Goal: Task Accomplishment & Management: Complete application form

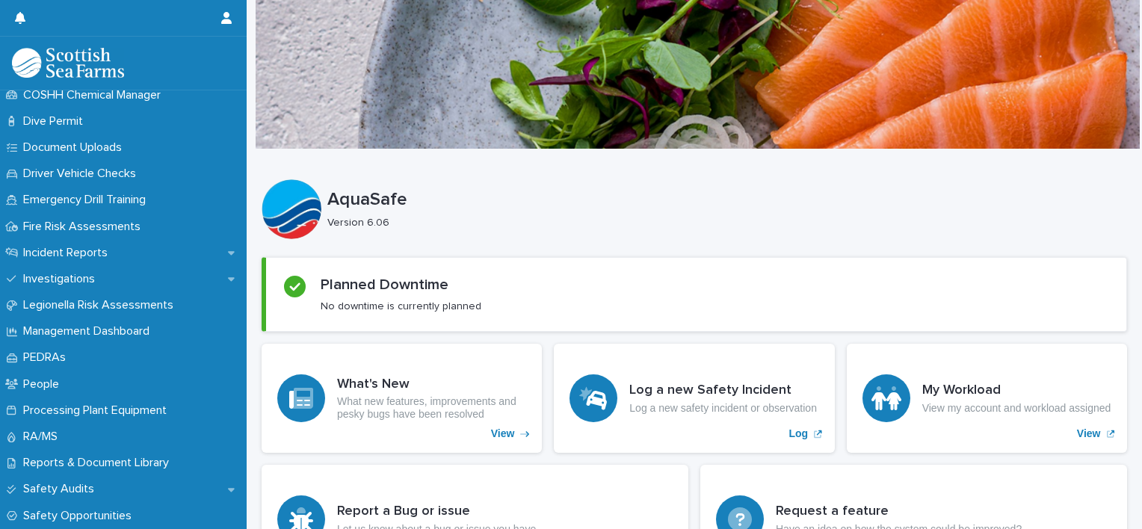
scroll to position [410, 0]
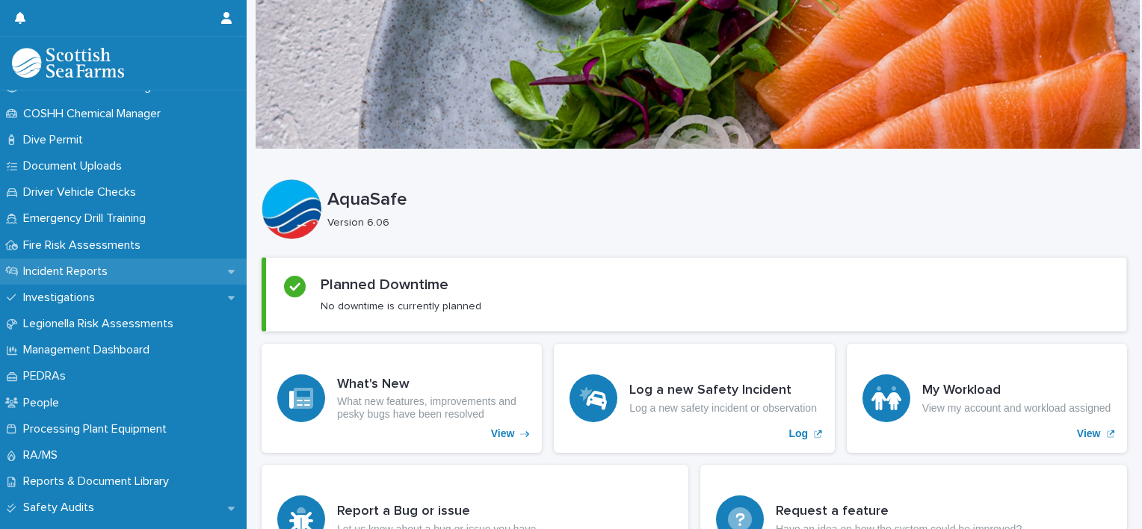
click at [66, 268] on p "Incident Reports" at bounding box center [68, 272] width 102 height 14
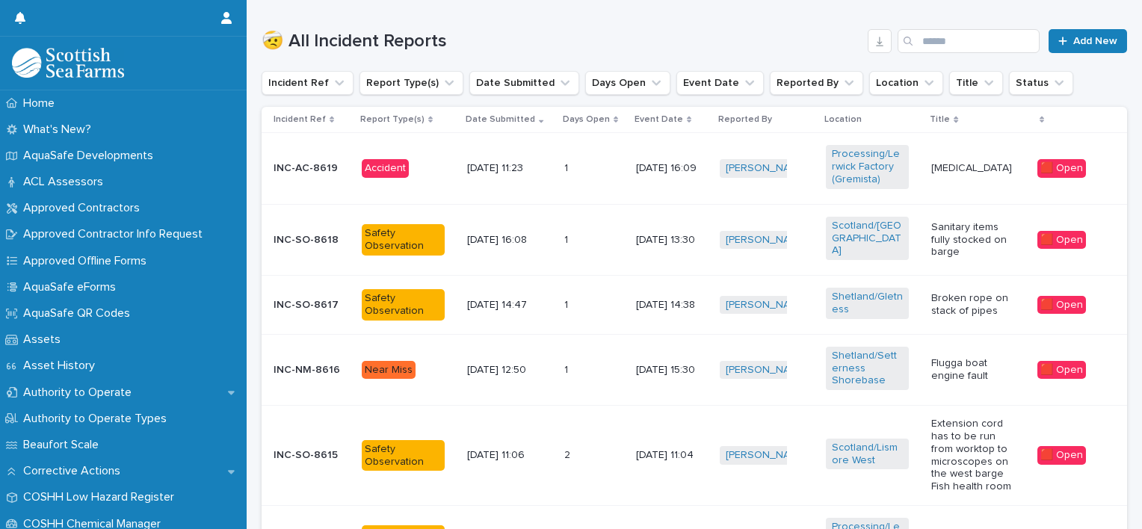
scroll to position [493, 0]
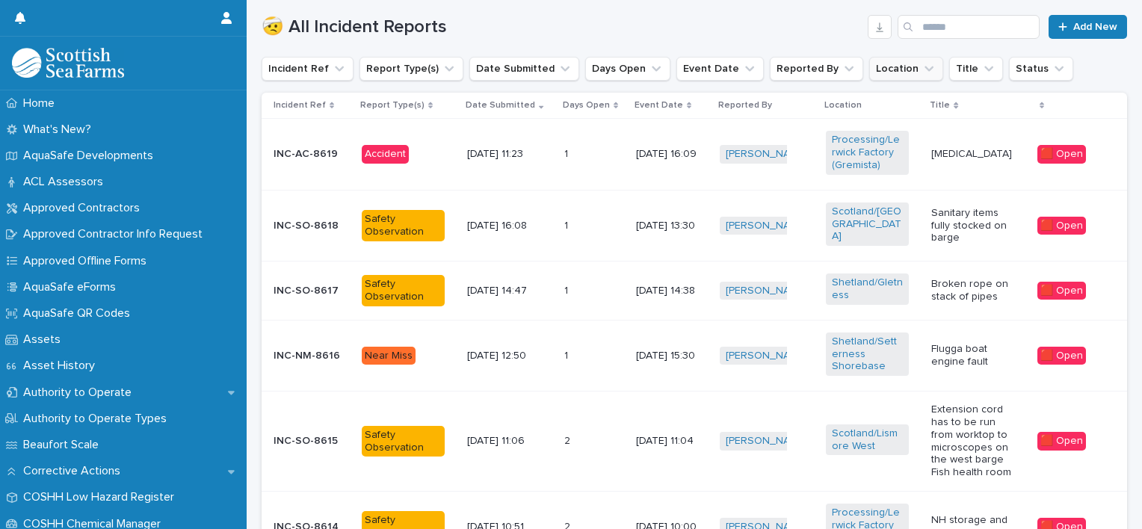
click at [881, 68] on button "Location" at bounding box center [906, 69] width 74 height 24
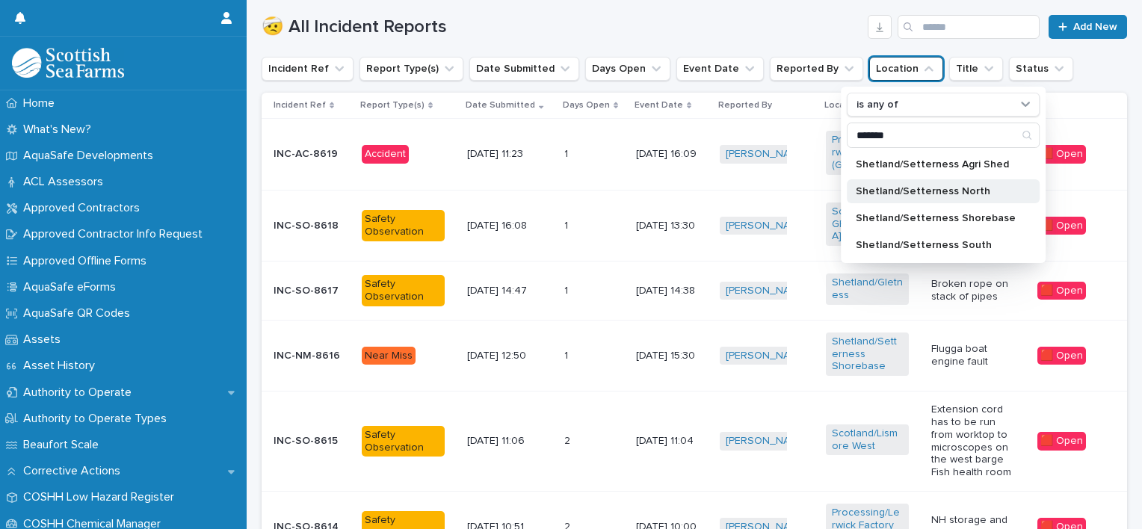
type input "*******"
click at [907, 188] on p "Shetland/Setterness North" at bounding box center [936, 191] width 160 height 10
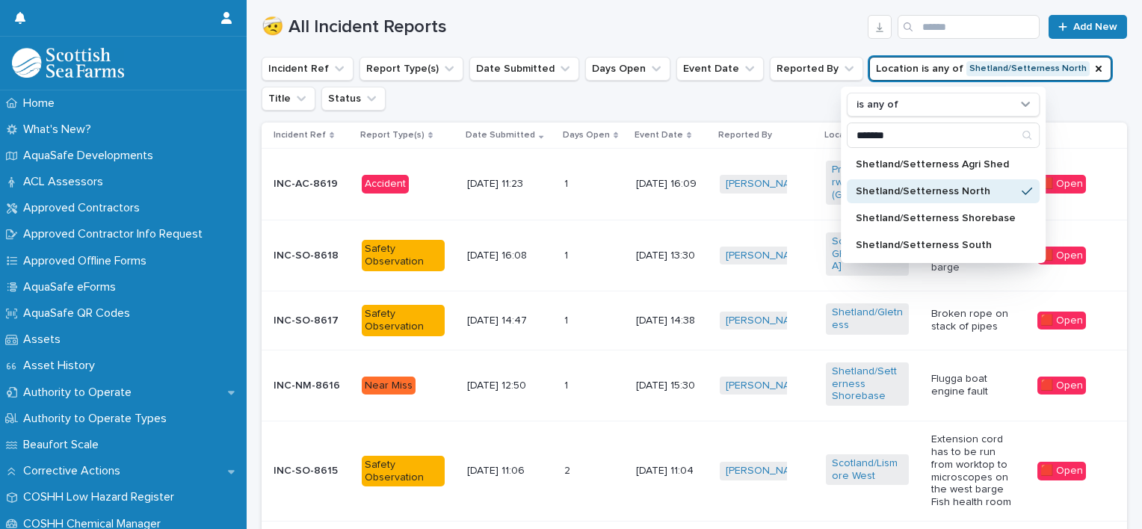
scroll to position [508, 0]
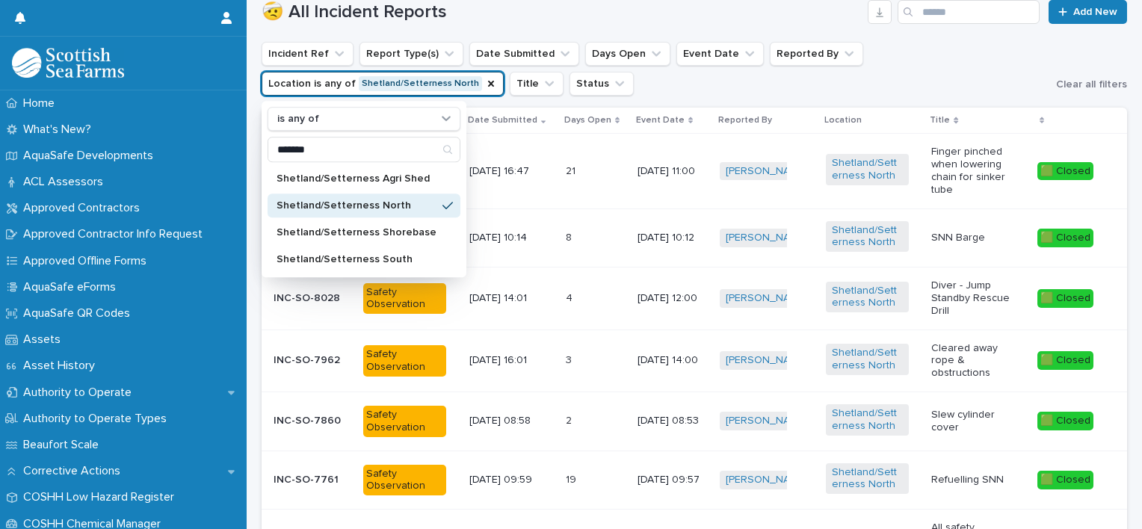
click at [877, 90] on ul "Incident Ref Report Type(s) Date Submitted Days Open Event Date Reported By Loc…" at bounding box center [656, 69] width 794 height 60
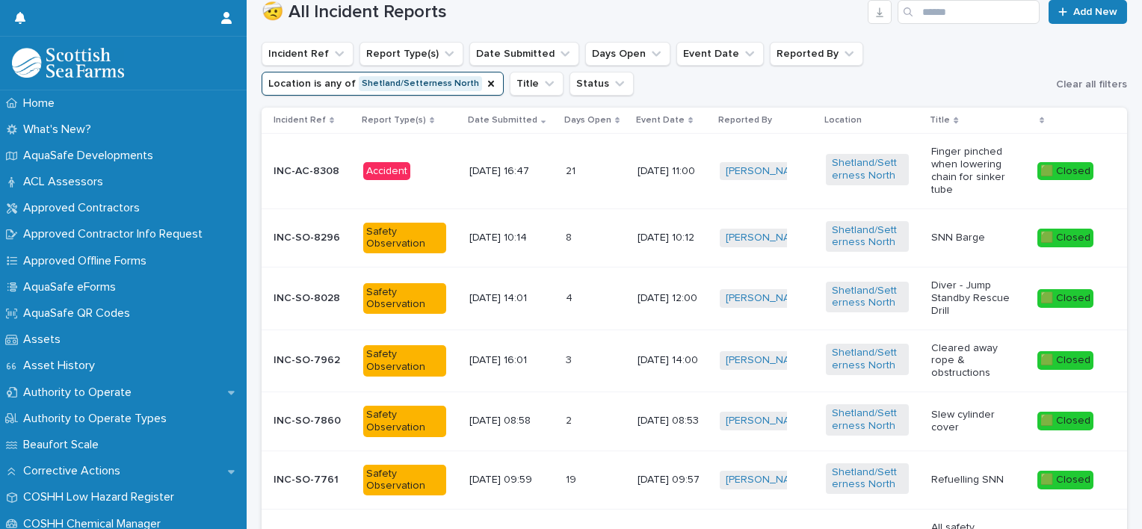
click at [587, 159] on div "21 21" at bounding box center [596, 171] width 60 height 25
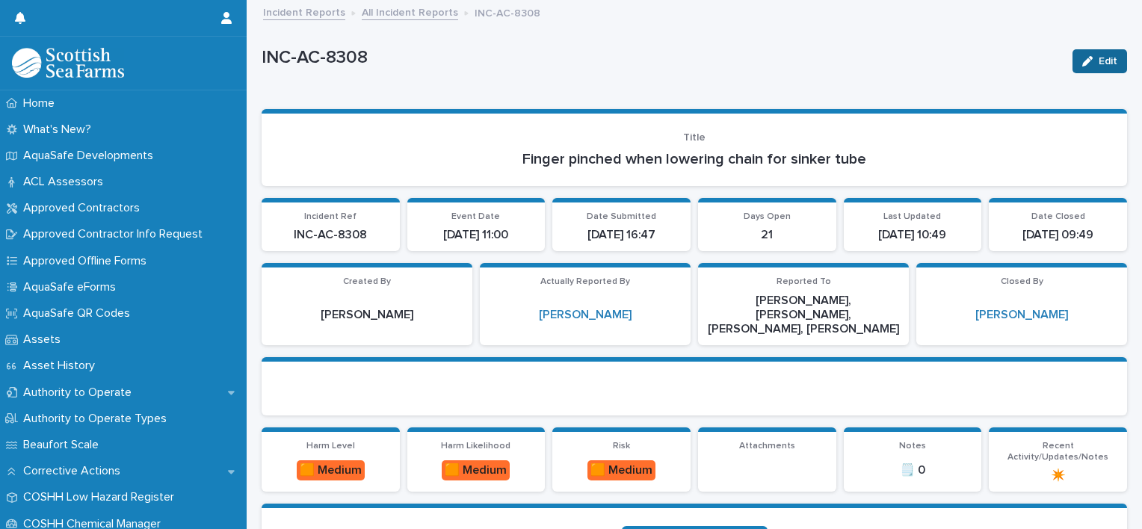
click at [1085, 60] on div "button" at bounding box center [1090, 61] width 16 height 10
click at [1090, 57] on span "Save" at bounding box center [1102, 61] width 25 height 10
drag, startPoint x: 370, startPoint y: 60, endPoint x: 269, endPoint y: 67, distance: 101.2
click at [269, 67] on p "INC-AC-8308" at bounding box center [661, 58] width 799 height 22
copy p "NC-AC-8308"
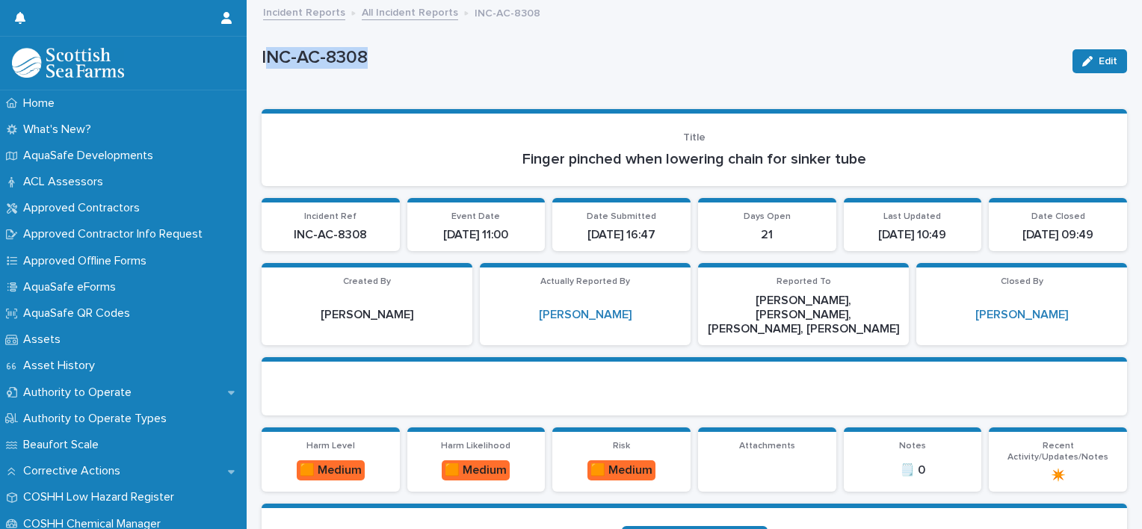
click at [371, 54] on p "INC-AC-8308" at bounding box center [661, 58] width 799 height 22
drag, startPoint x: 370, startPoint y: 54, endPoint x: 357, endPoint y: 57, distance: 13.1
click at [357, 57] on p "INC-AC-8308" at bounding box center [661, 58] width 799 height 22
drag, startPoint x: 357, startPoint y: 57, endPoint x: 348, endPoint y: 84, distance: 28.6
click at [348, 84] on div "INC-AC-8308 Edit" at bounding box center [695, 61] width 866 height 60
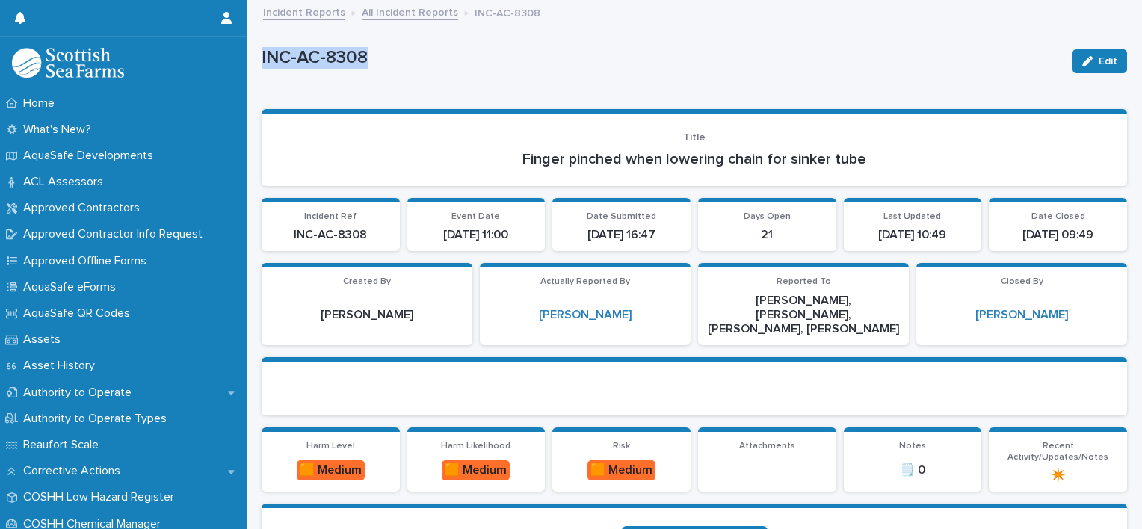
drag, startPoint x: 368, startPoint y: 57, endPoint x: 262, endPoint y: 57, distance: 106.1
click at [262, 57] on p "INC-AC-8308" at bounding box center [661, 58] width 799 height 22
copy p "INC-AC-8308"
click at [784, 179] on section "Title Finger pinched when lowering chain for sinker tube" at bounding box center [695, 147] width 866 height 77
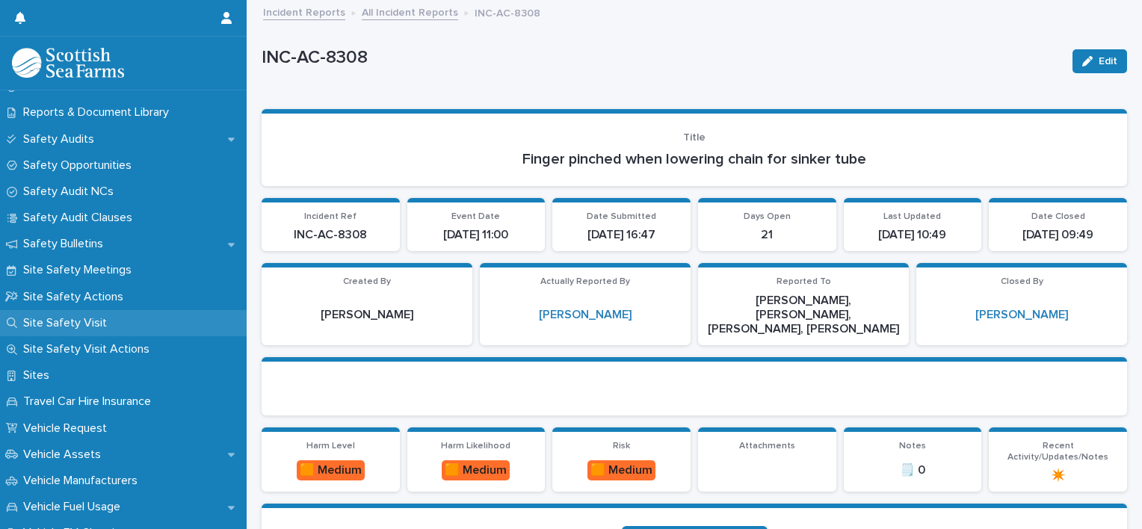
scroll to position [892, 0]
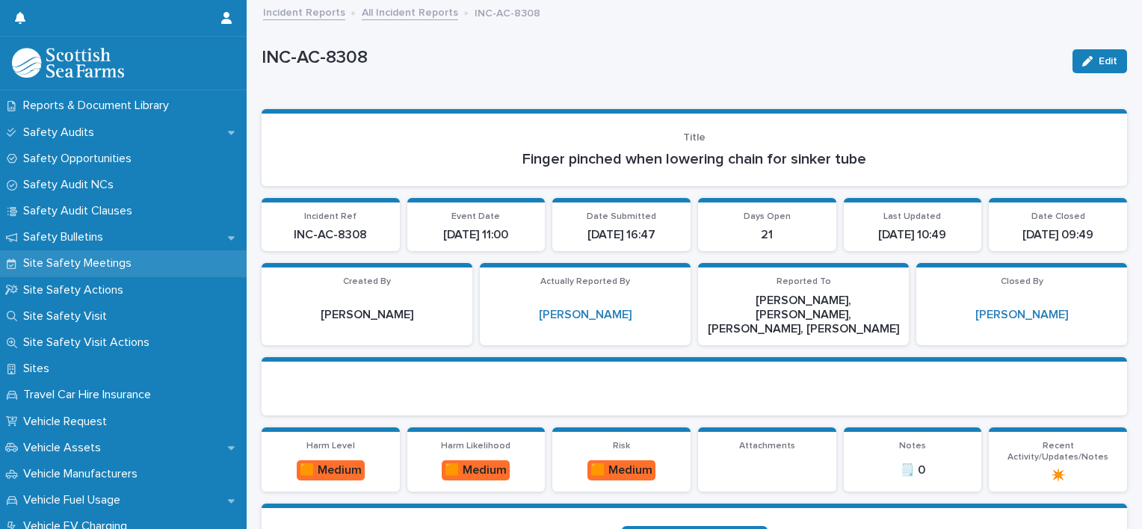
click at [97, 262] on p "Site Safety Meetings" at bounding box center [80, 263] width 126 height 14
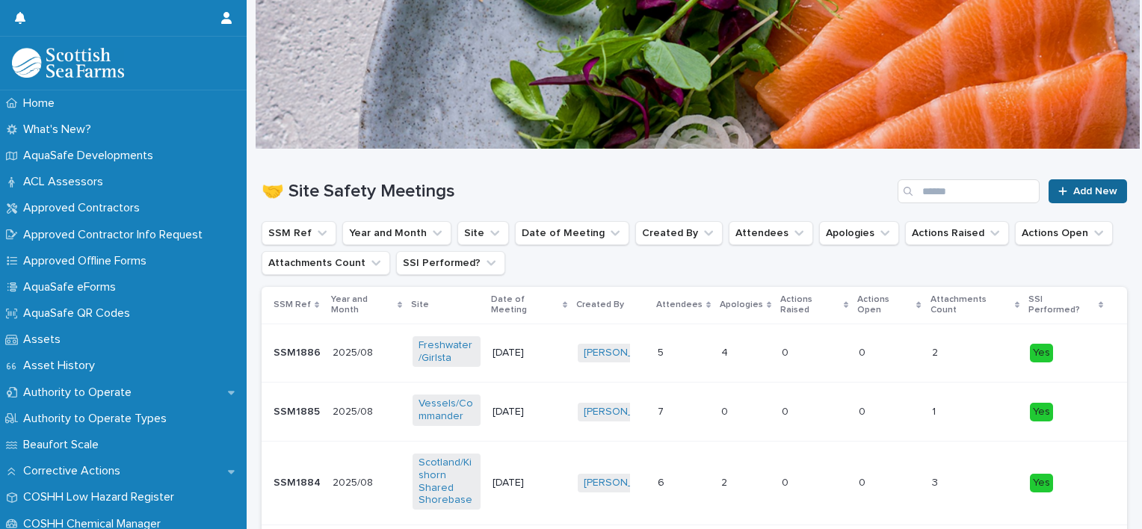
click at [1073, 188] on span "Add New" at bounding box center [1095, 191] width 44 height 10
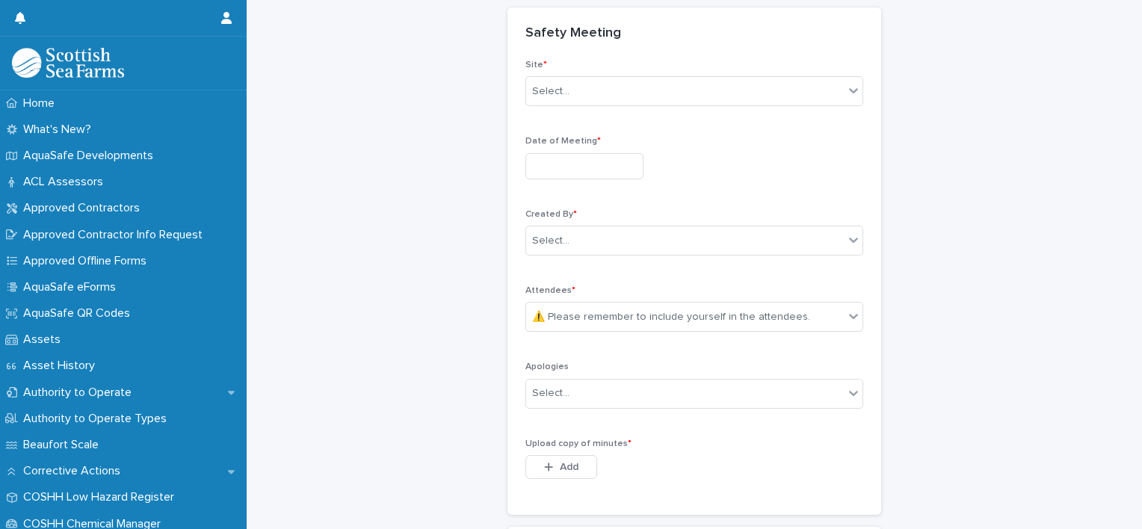
scroll to position [220, 0]
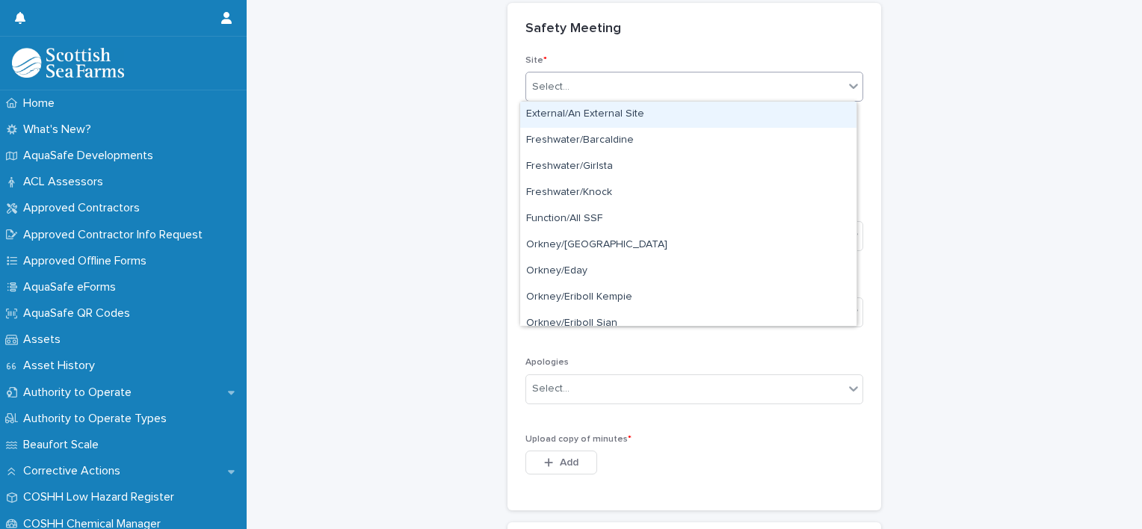
click at [846, 86] on icon at bounding box center [853, 85] width 15 height 15
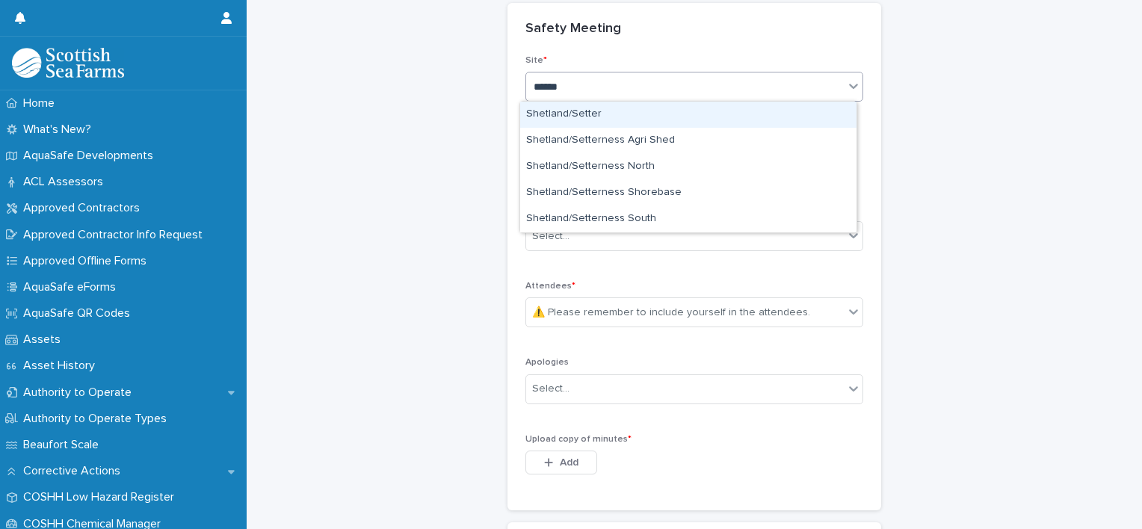
type input "*******"
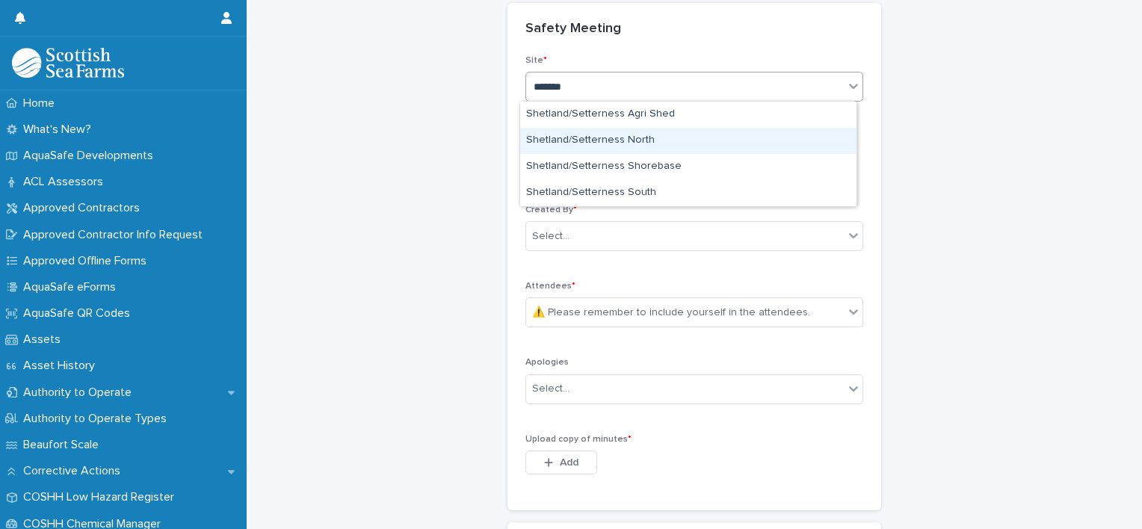
click at [662, 152] on div "Shetland/Setterness North" at bounding box center [688, 141] width 336 height 26
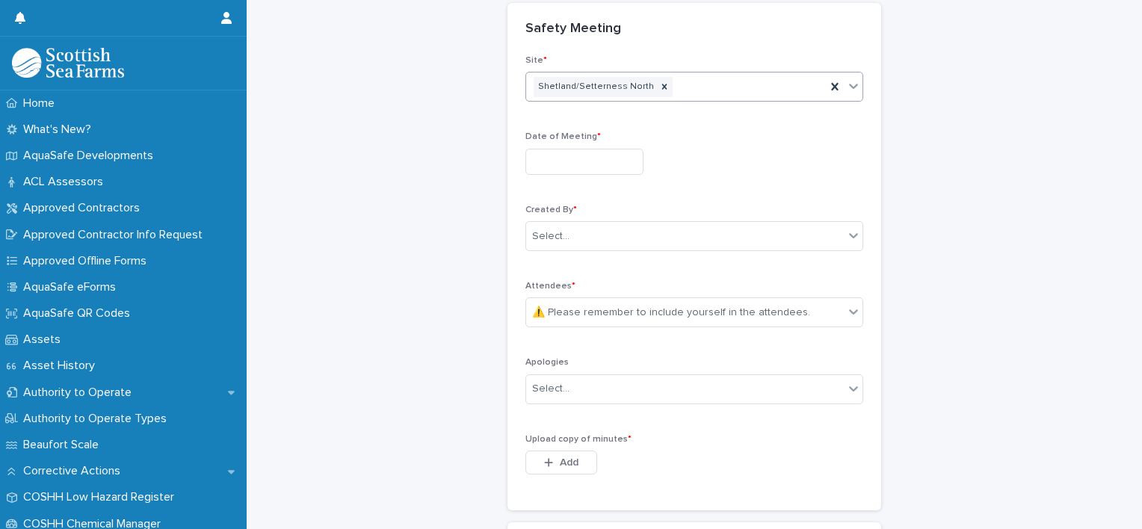
click at [770, 90] on div "Shetland/Setterness North" at bounding box center [676, 87] width 300 height 26
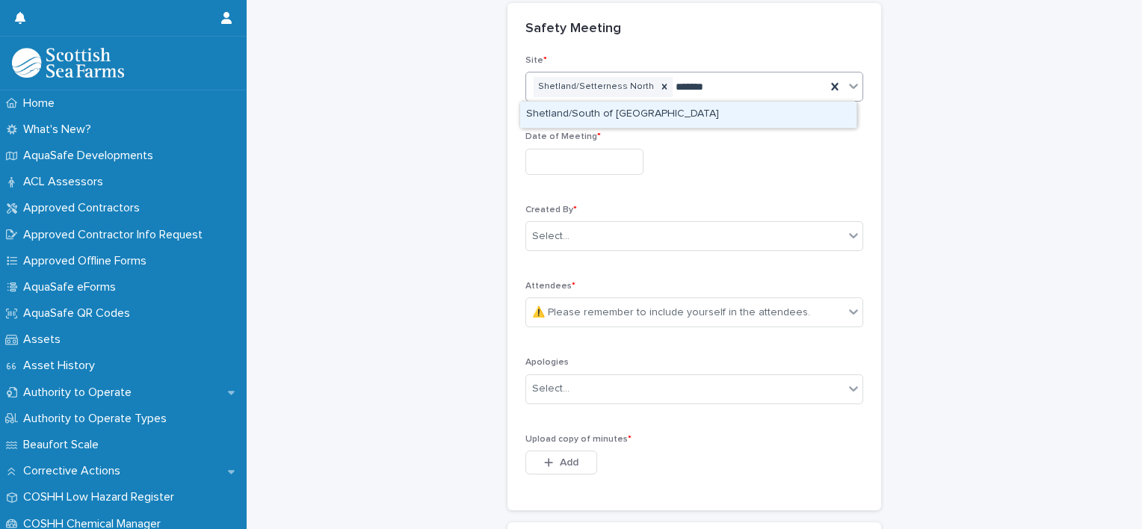
type input "********"
click at [625, 117] on div "Shetland/South of [GEOGRAPHIC_DATA]" at bounding box center [688, 115] width 336 height 26
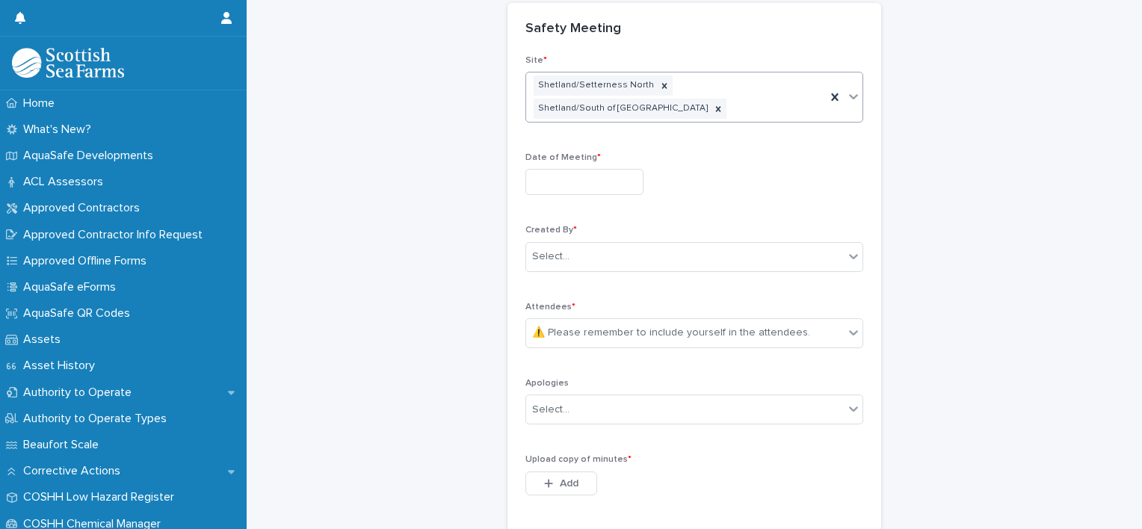
click at [599, 169] on input "text" at bounding box center [584, 182] width 118 height 26
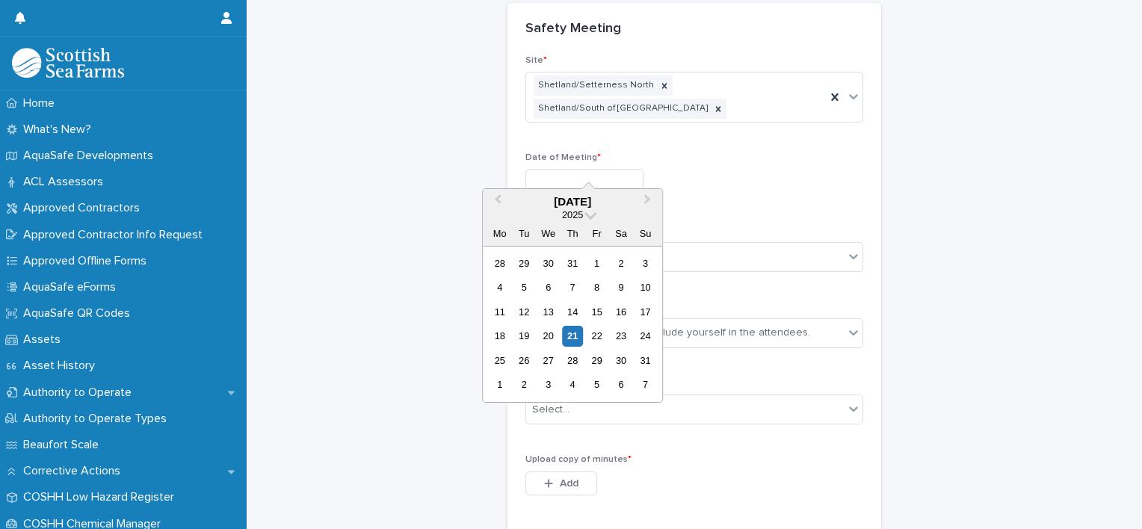
click at [546, 329] on div "20" at bounding box center [548, 336] width 20 height 20
type input "*********"
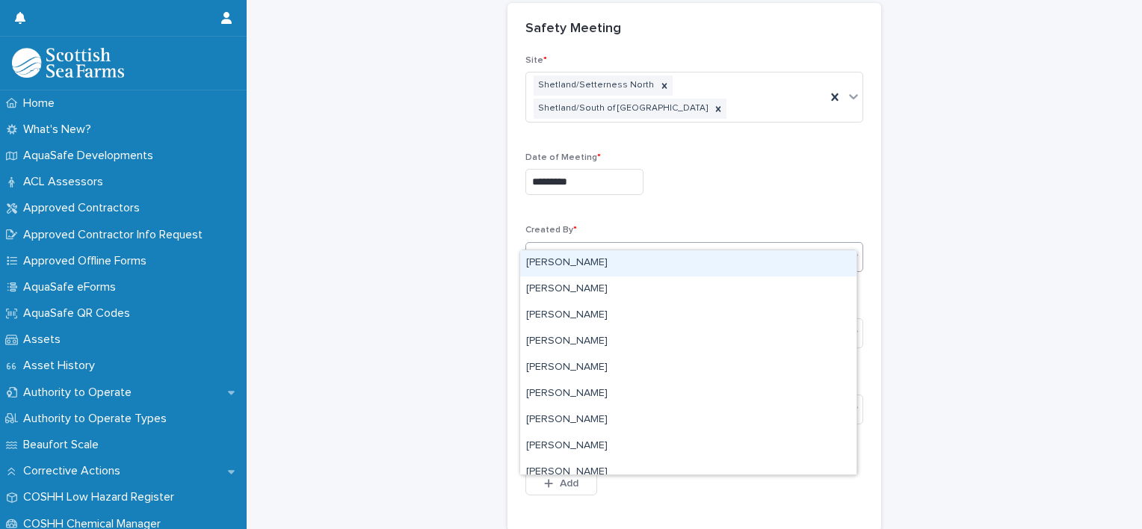
click at [601, 244] on div "Select..." at bounding box center [685, 256] width 318 height 25
type input "*******"
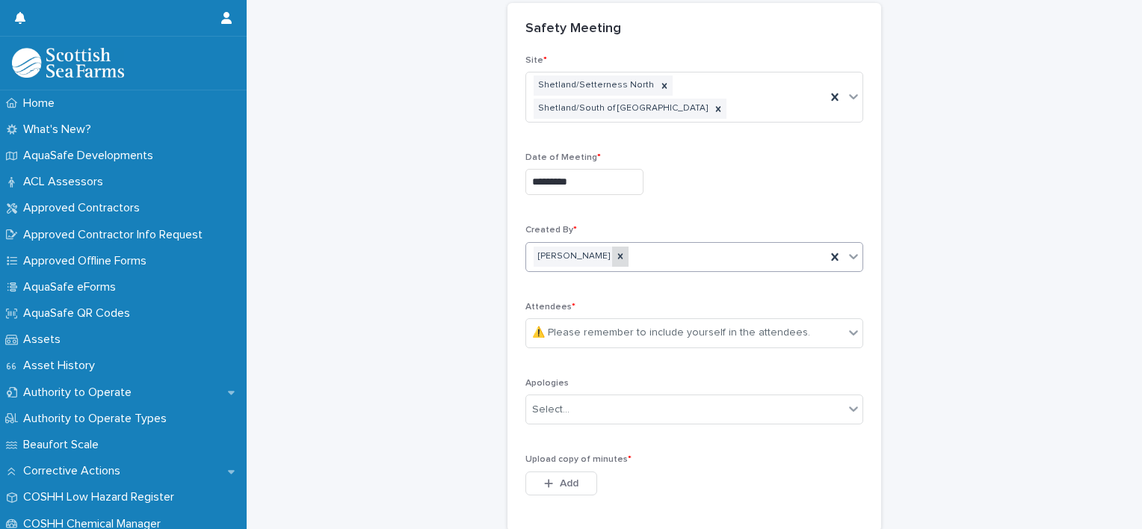
click at [625, 251] on icon at bounding box center [620, 256] width 10 height 10
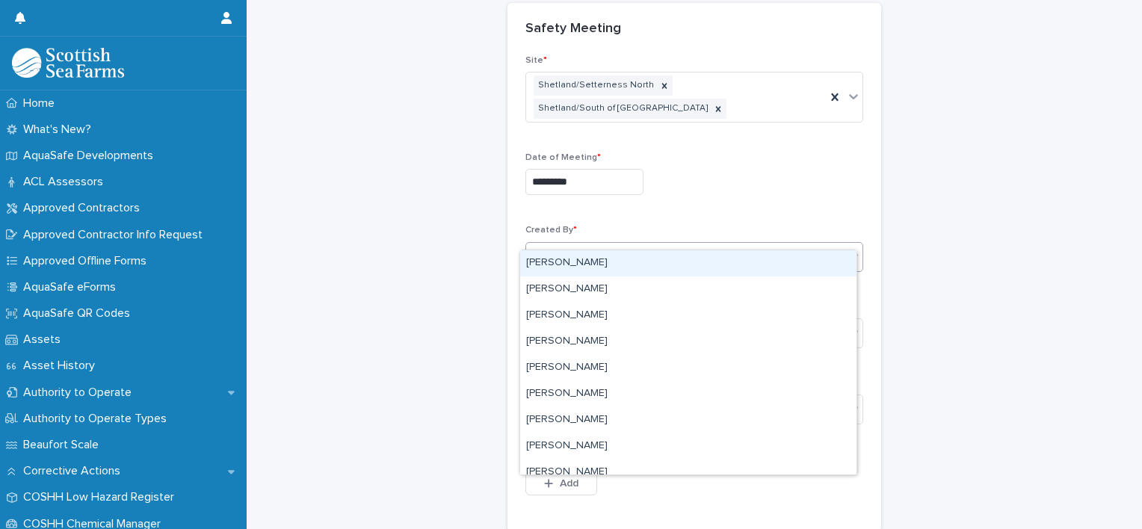
click at [604, 244] on div "Select..." at bounding box center [685, 256] width 318 height 25
type input "*******"
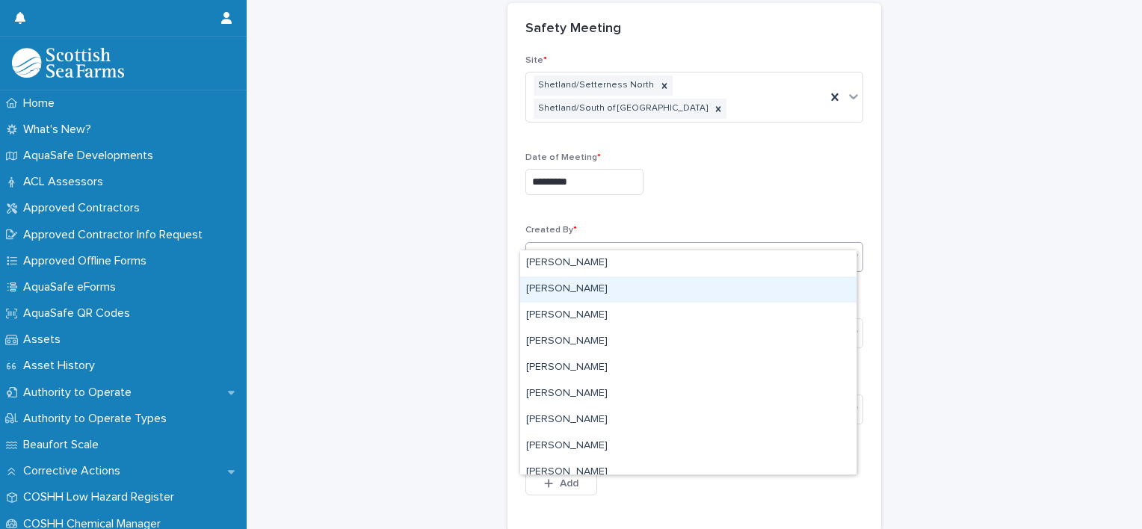
click at [590, 289] on div "[PERSON_NAME]" at bounding box center [688, 290] width 336 height 26
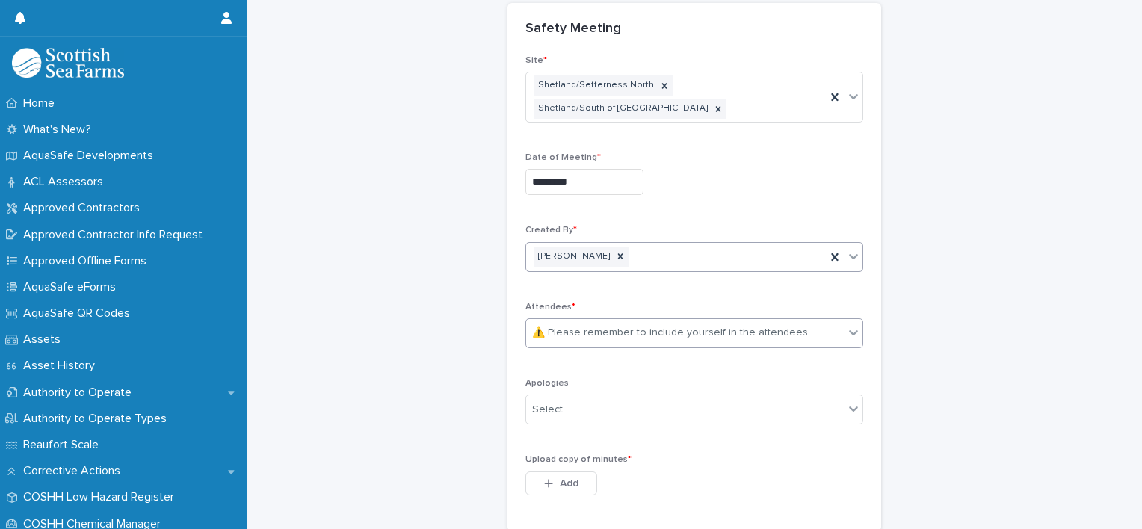
click at [852, 325] on icon at bounding box center [853, 332] width 15 height 15
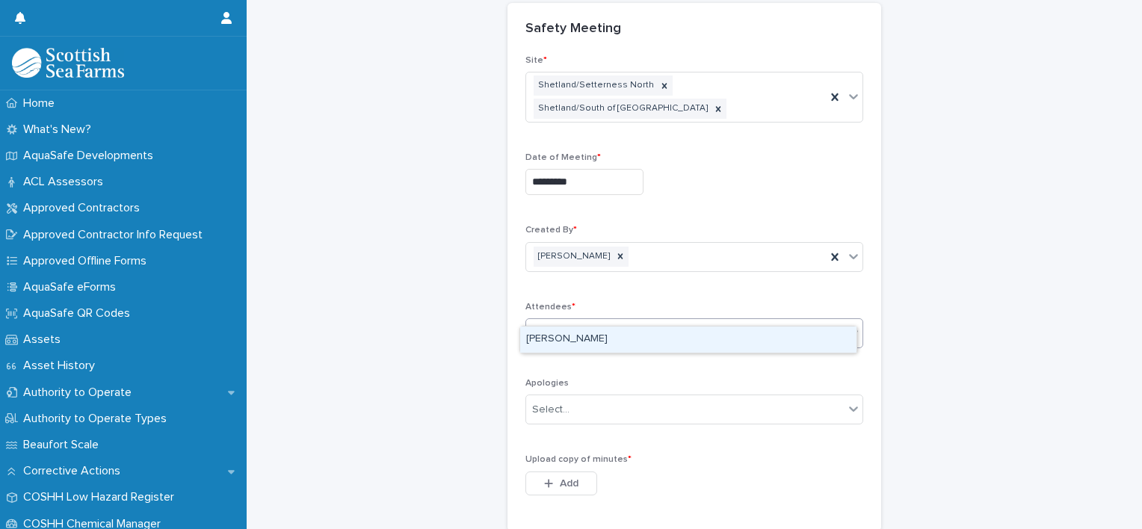
type input "**********"
click at [580, 327] on div "[PERSON_NAME]" at bounding box center [688, 340] width 336 height 26
type input "*******"
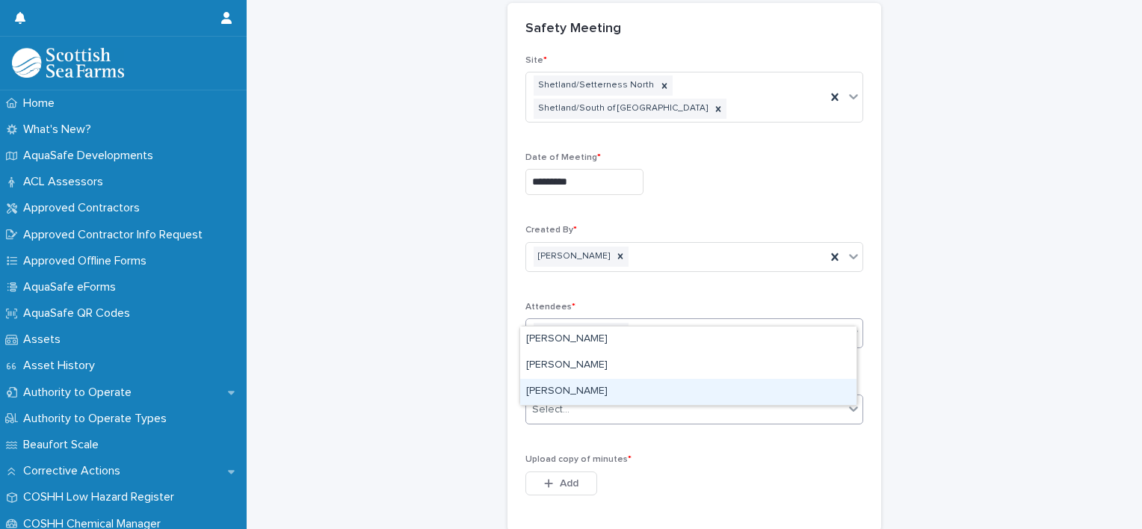
click at [599, 386] on div "[PERSON_NAME]" at bounding box center [688, 392] width 336 height 26
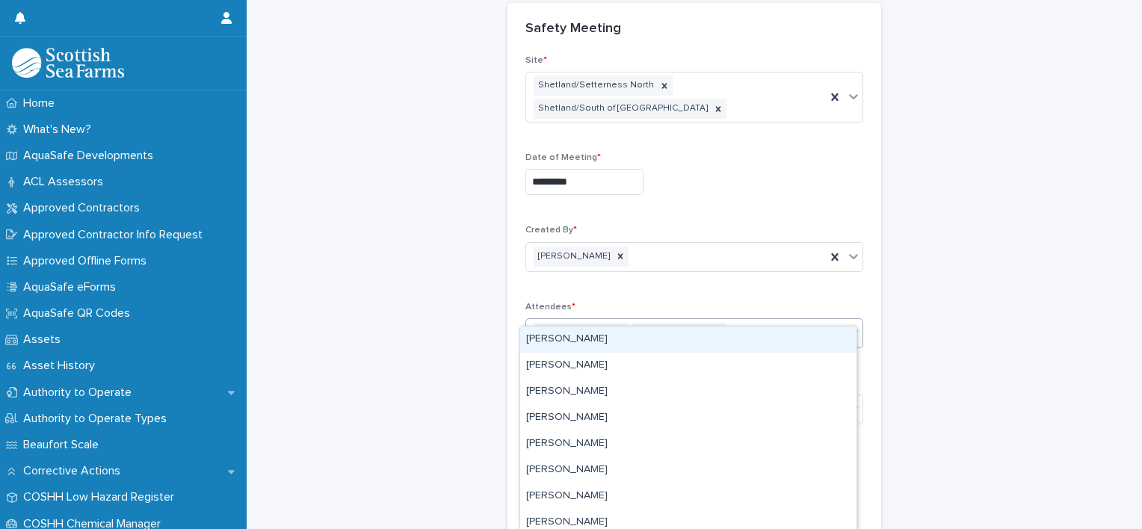
type input "****"
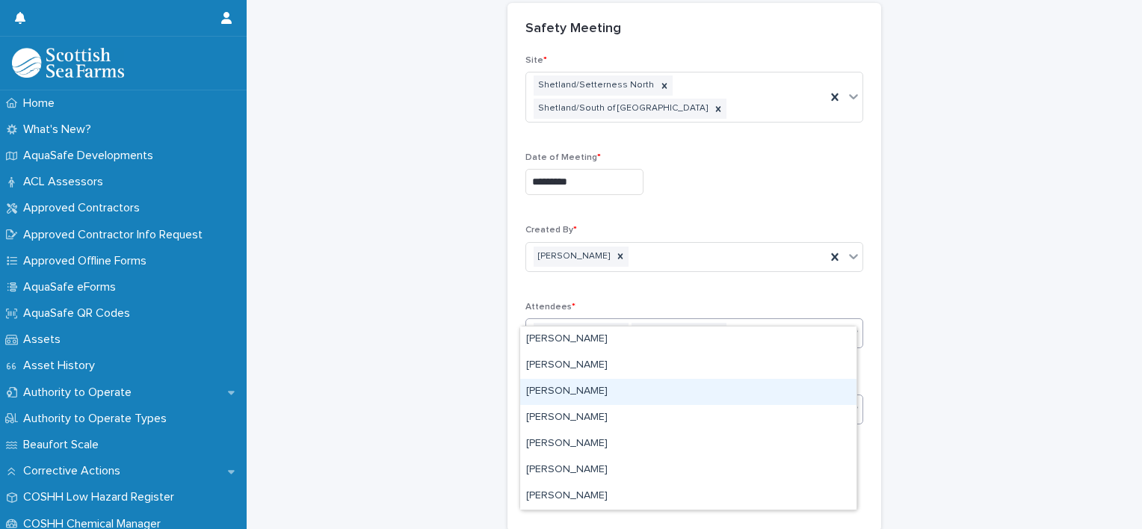
click at [622, 392] on div "[PERSON_NAME]" at bounding box center [688, 392] width 336 height 26
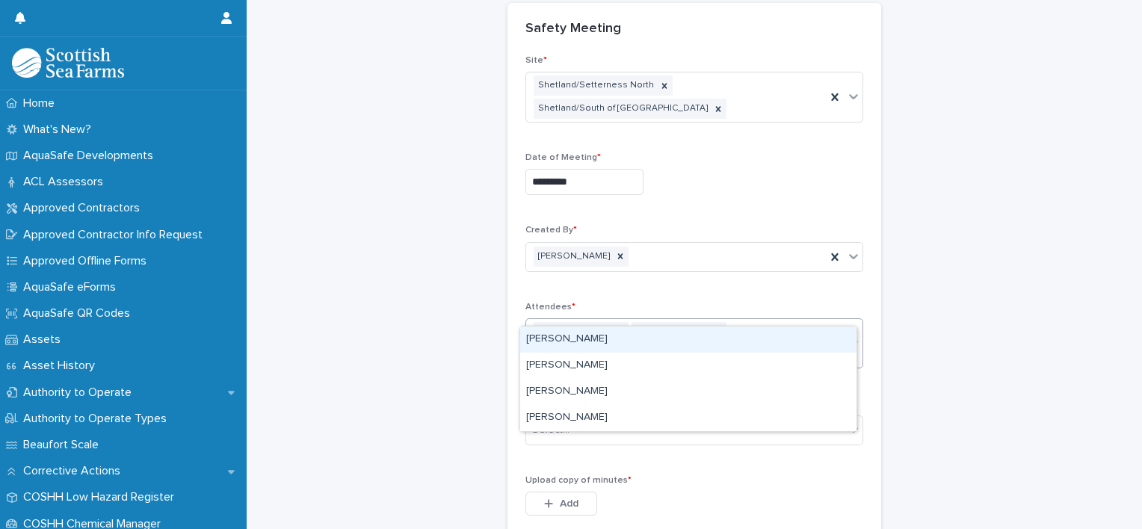
type input "*****"
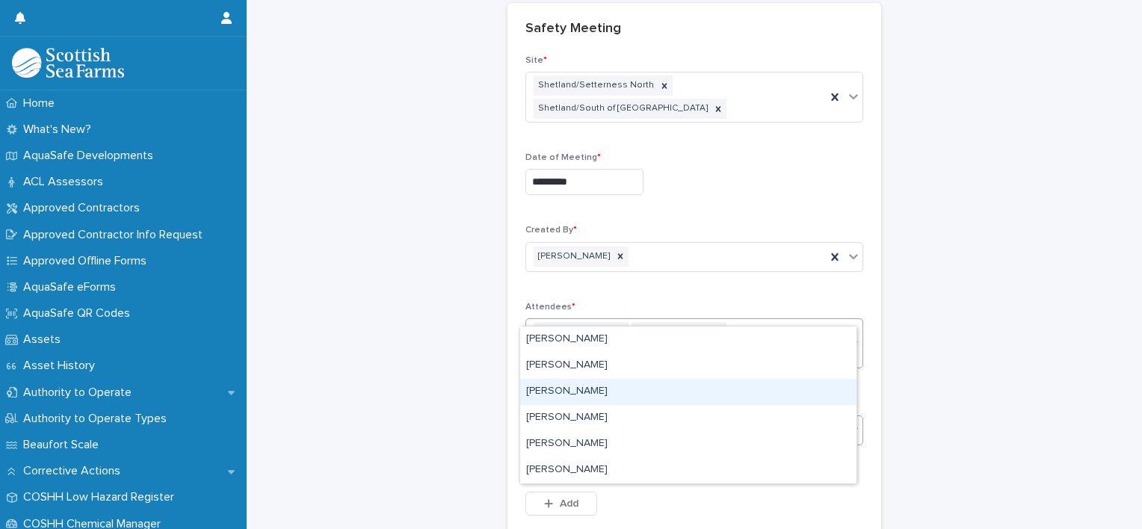
click at [618, 392] on div "[PERSON_NAME]" at bounding box center [688, 392] width 336 height 26
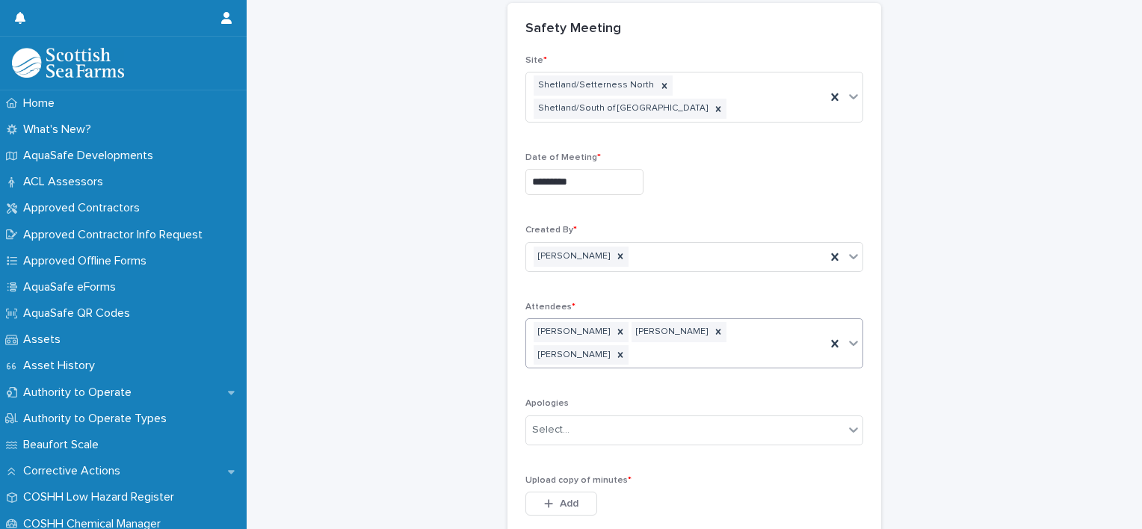
scroll to position [230, 0]
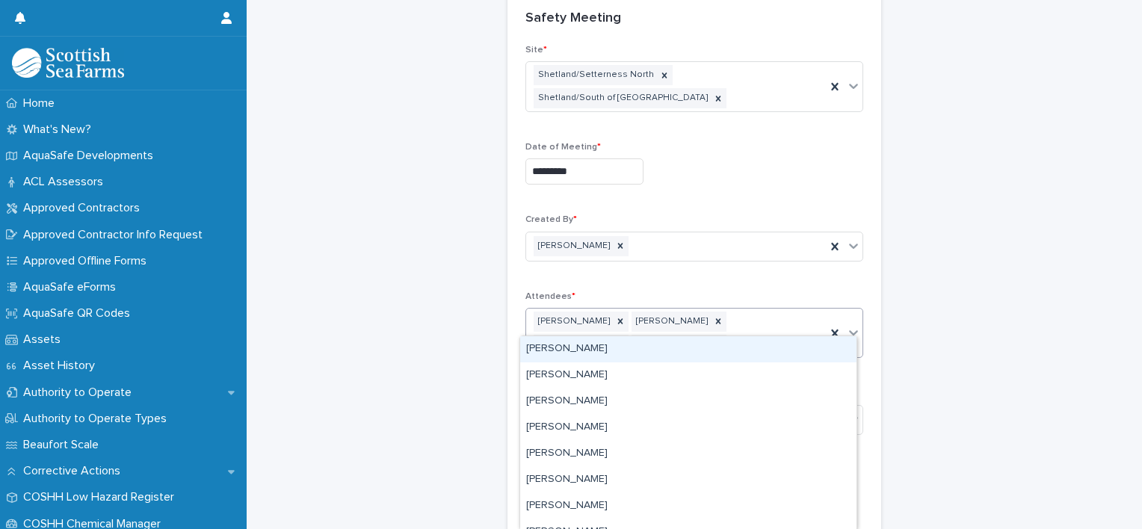
type input "******"
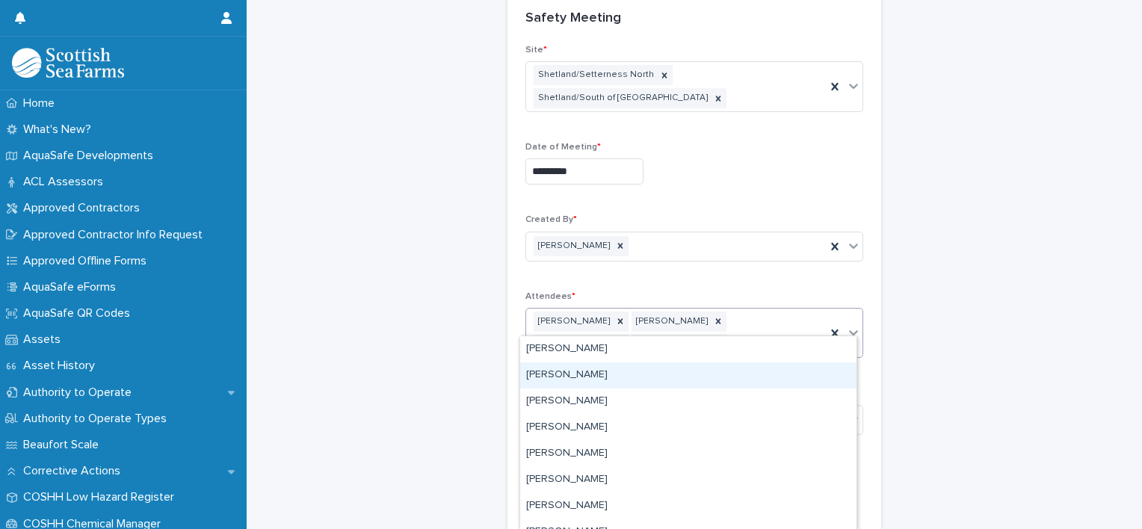
click at [601, 378] on div "[PERSON_NAME]" at bounding box center [688, 375] width 336 height 26
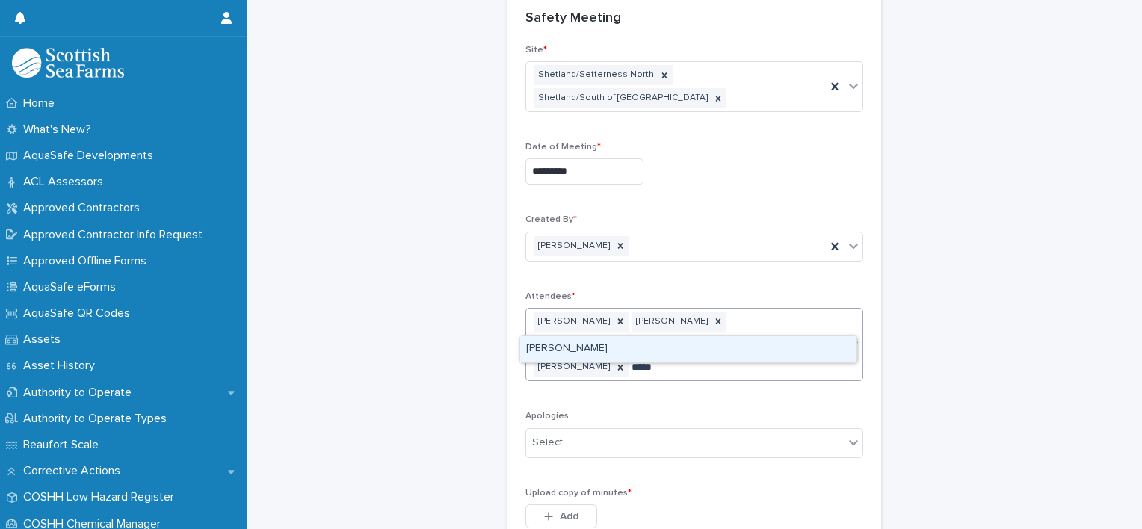
type input "******"
click at [632, 347] on div "[PERSON_NAME]" at bounding box center [688, 349] width 336 height 26
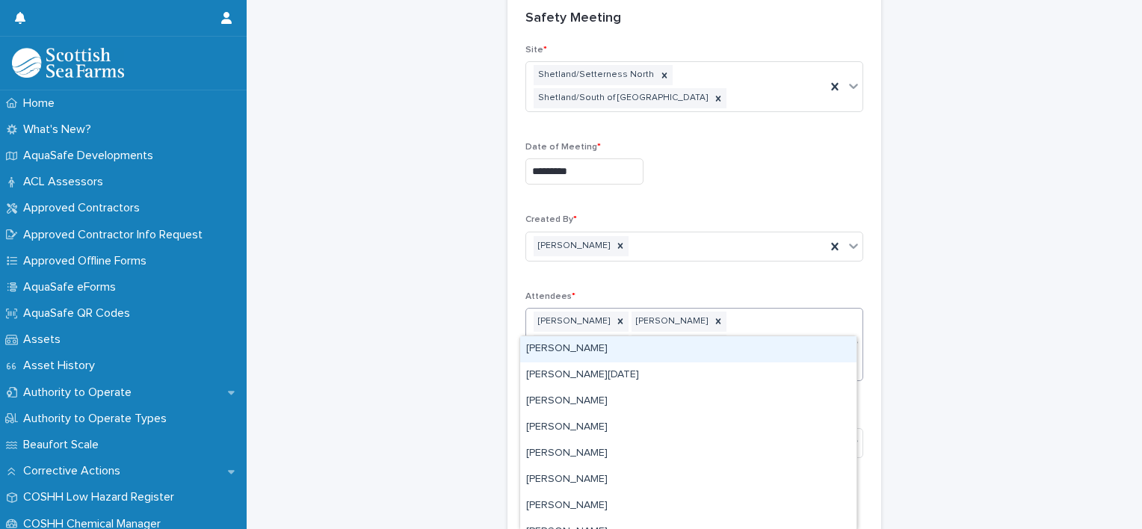
type input "******"
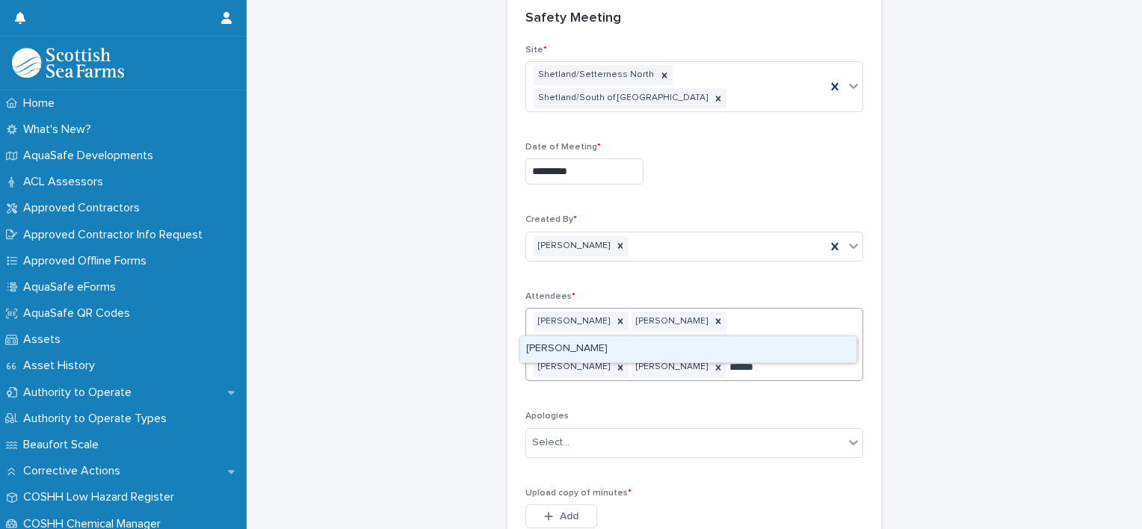
click at [631, 352] on div "[PERSON_NAME]" at bounding box center [688, 349] width 336 height 26
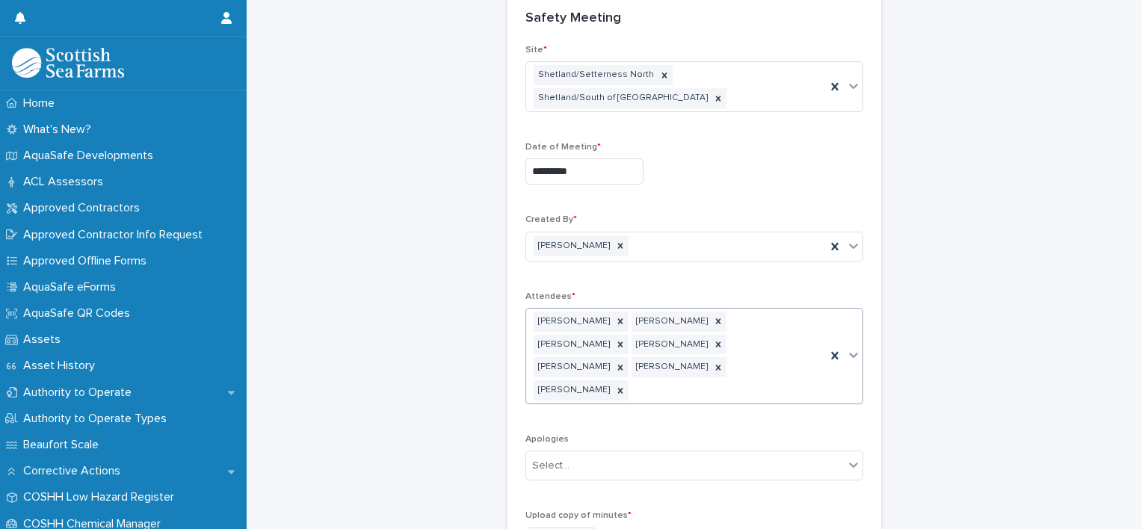
scroll to position [242, 0]
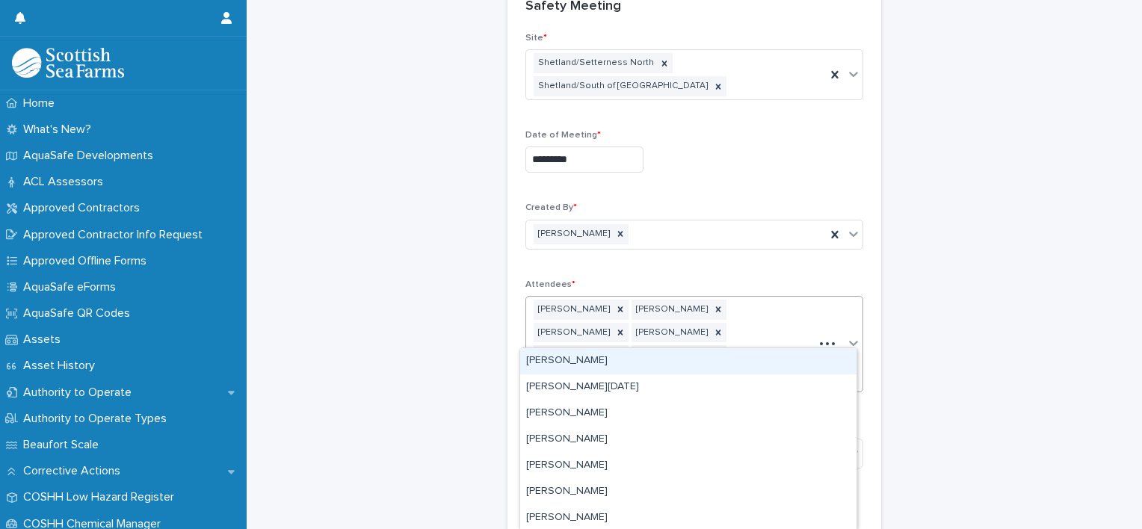
type input "******"
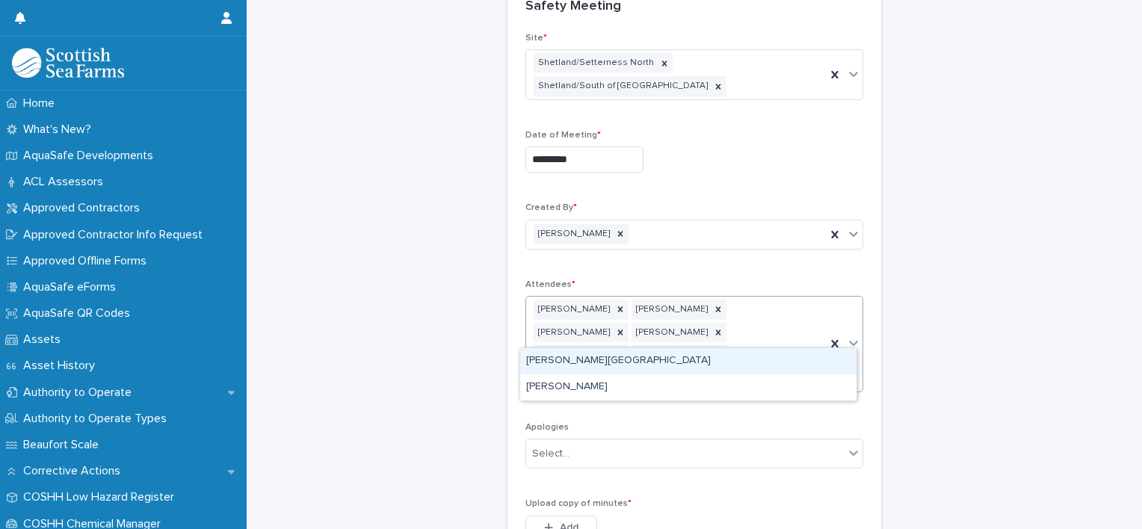
click at [580, 366] on div "[PERSON_NAME][GEOGRAPHIC_DATA]" at bounding box center [688, 361] width 336 height 26
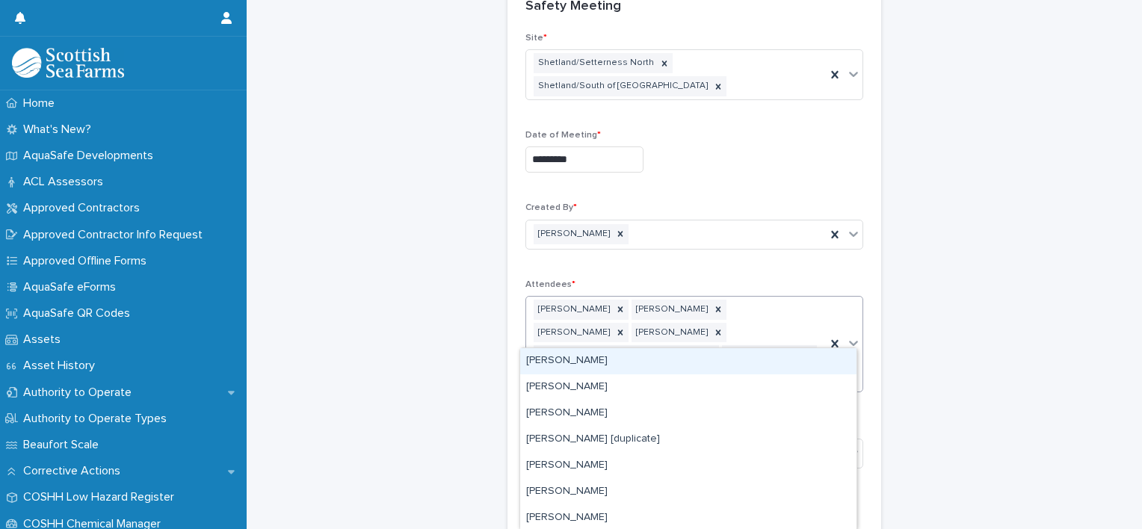
type input "*****"
click at [593, 357] on div "[PERSON_NAME]" at bounding box center [688, 361] width 336 height 26
type input "******"
click at [628, 359] on div "[PERSON_NAME]" at bounding box center [688, 361] width 336 height 26
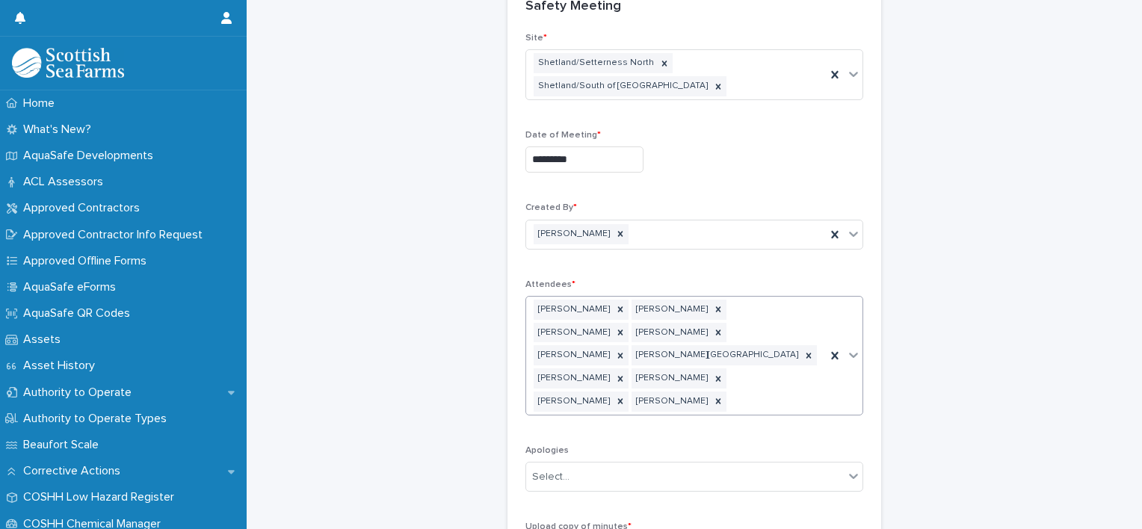
scroll to position [253, 0]
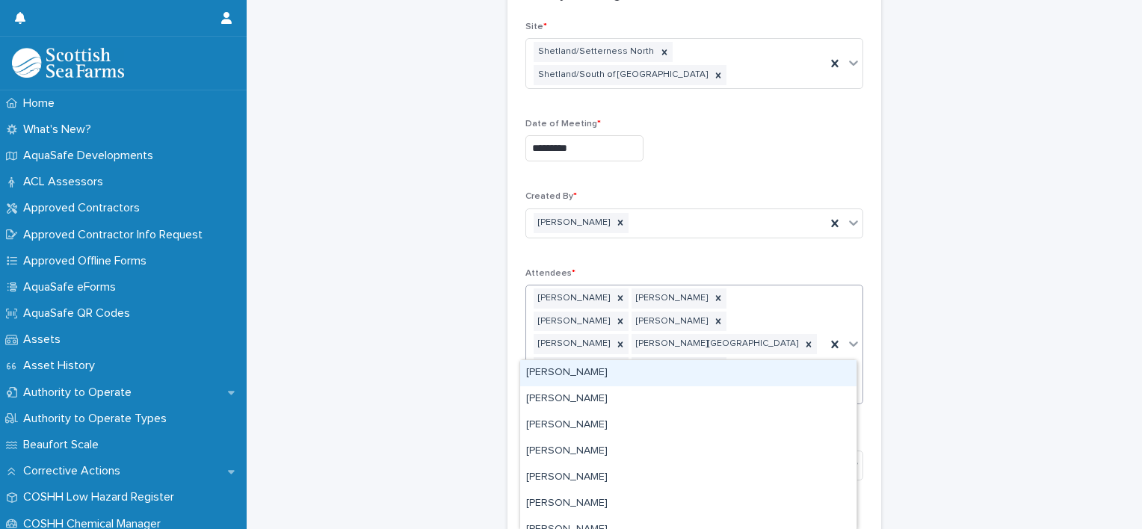
type input "******"
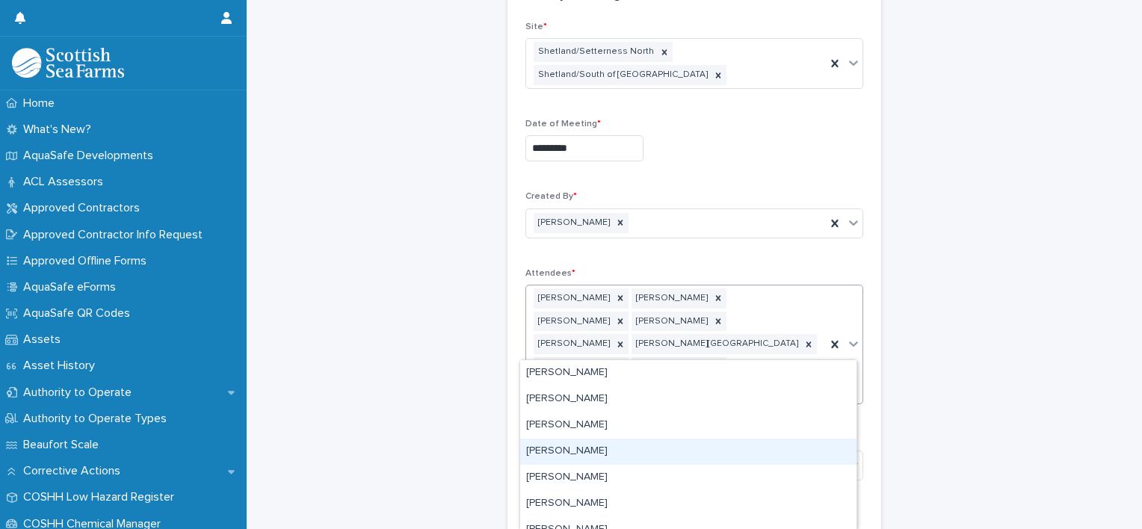
drag, startPoint x: 596, startPoint y: 436, endPoint x: 601, endPoint y: 445, distance: 9.4
click at [601, 445] on div "[PERSON_NAME]" at bounding box center [688, 452] width 336 height 26
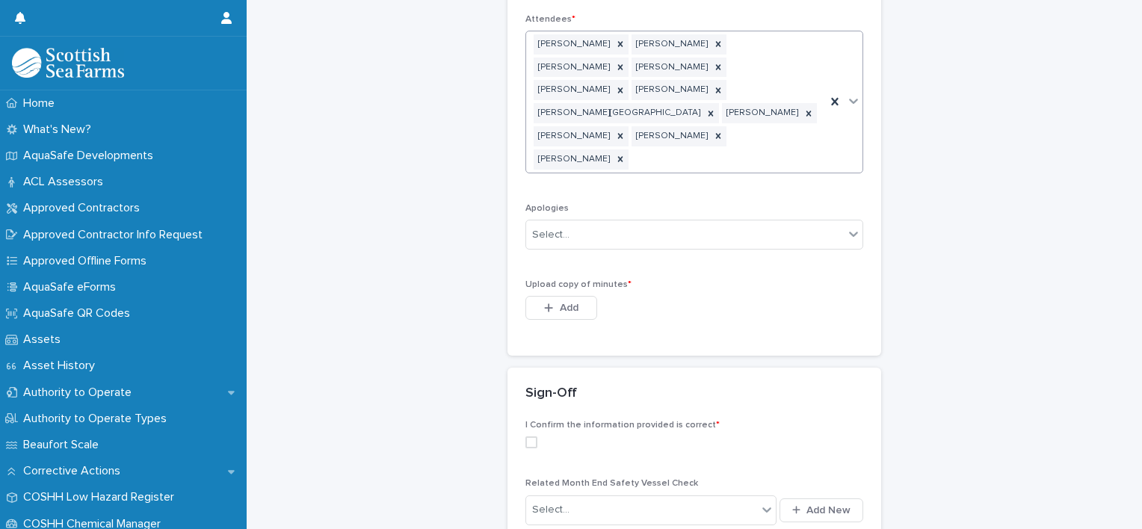
scroll to position [503, 0]
click at [846, 231] on icon at bounding box center [853, 238] width 15 height 15
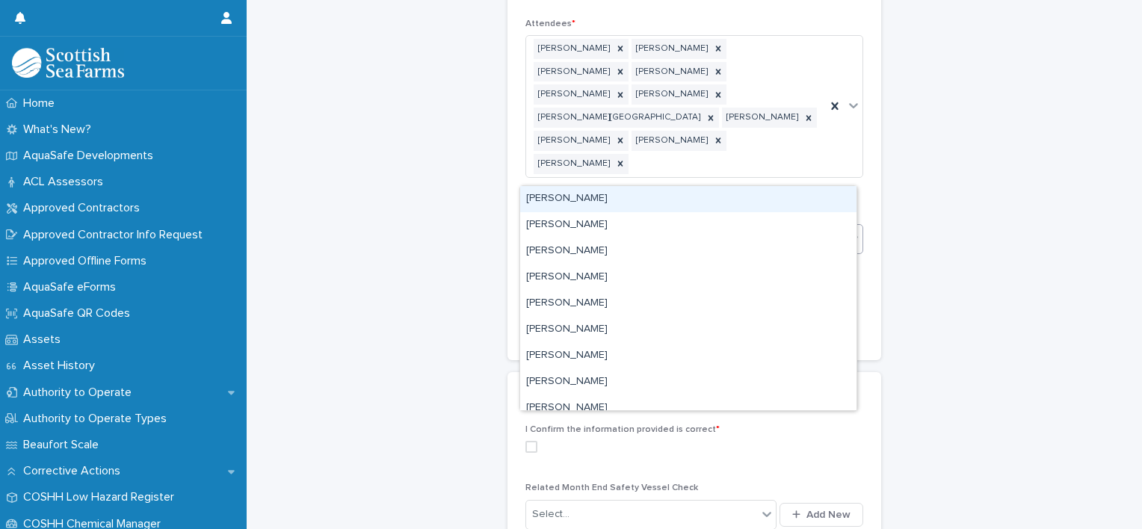
type input "*****"
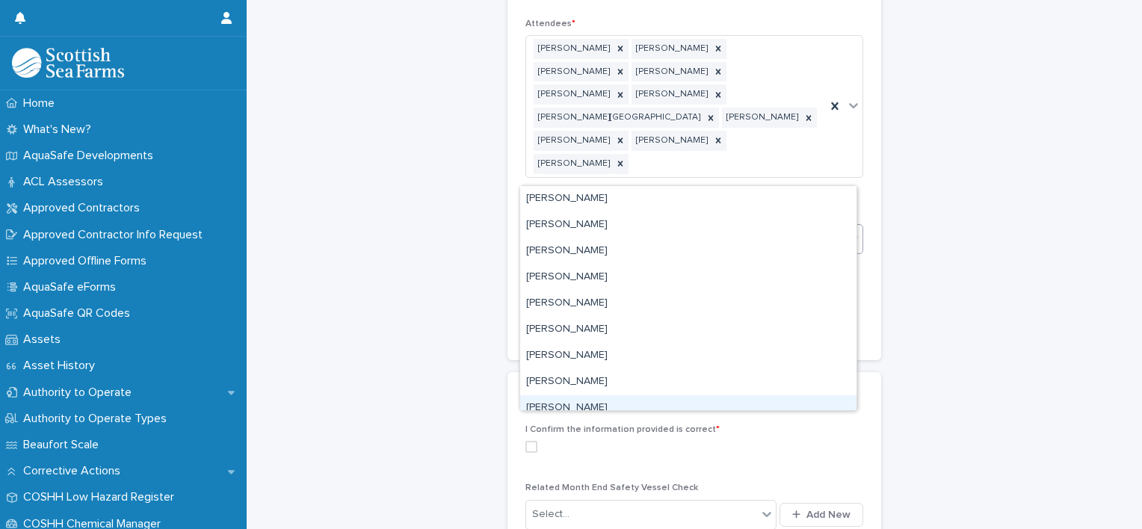
click at [592, 401] on div "[PERSON_NAME]" at bounding box center [688, 408] width 336 height 26
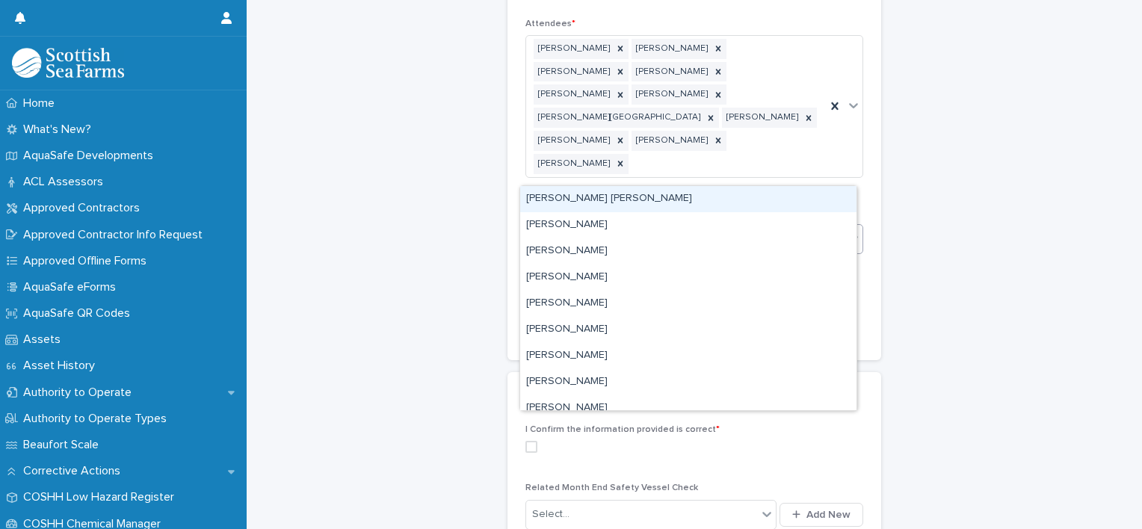
type input "******"
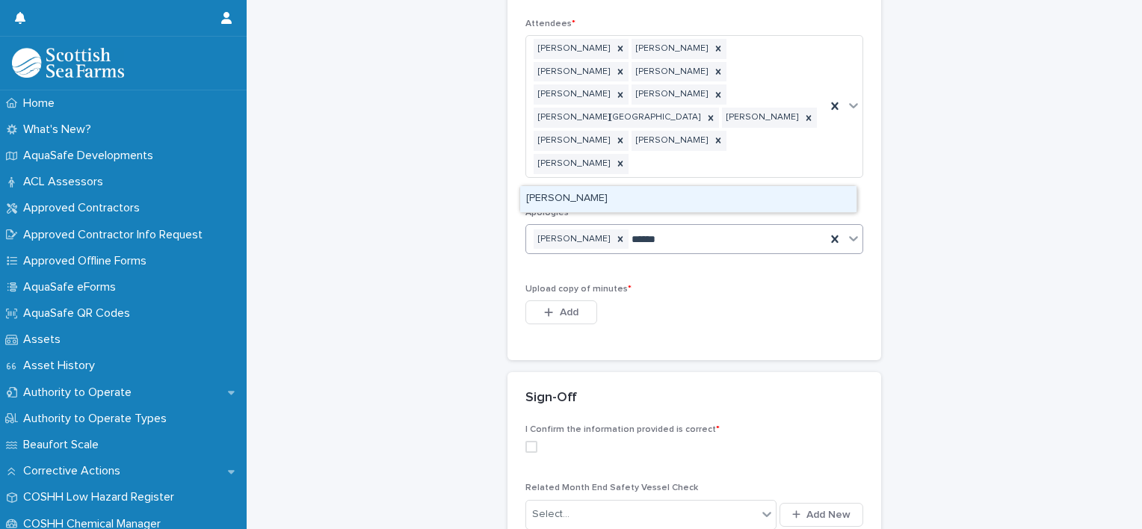
click at [570, 200] on div "[PERSON_NAME]" at bounding box center [688, 199] width 336 height 26
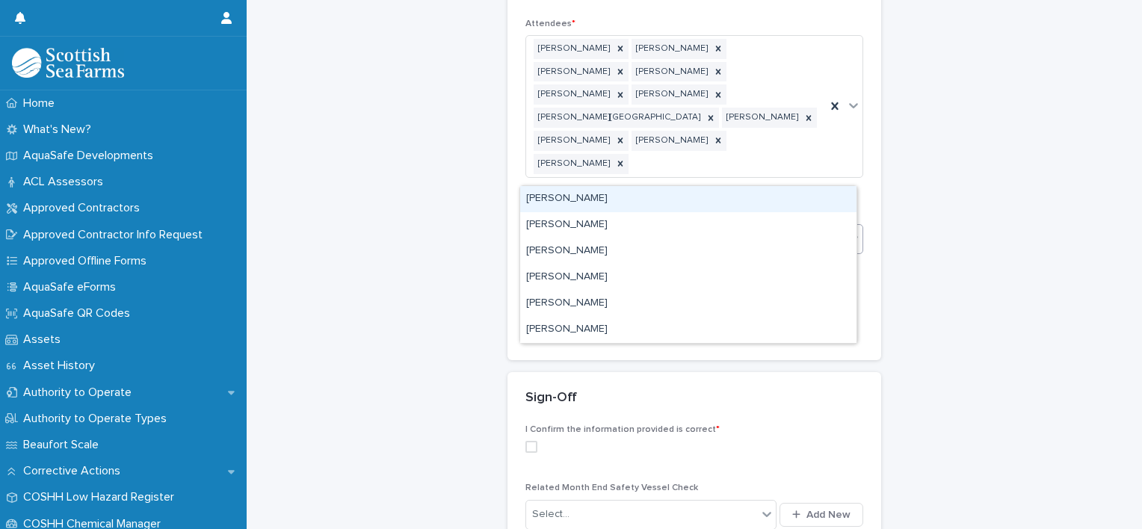
type input "******"
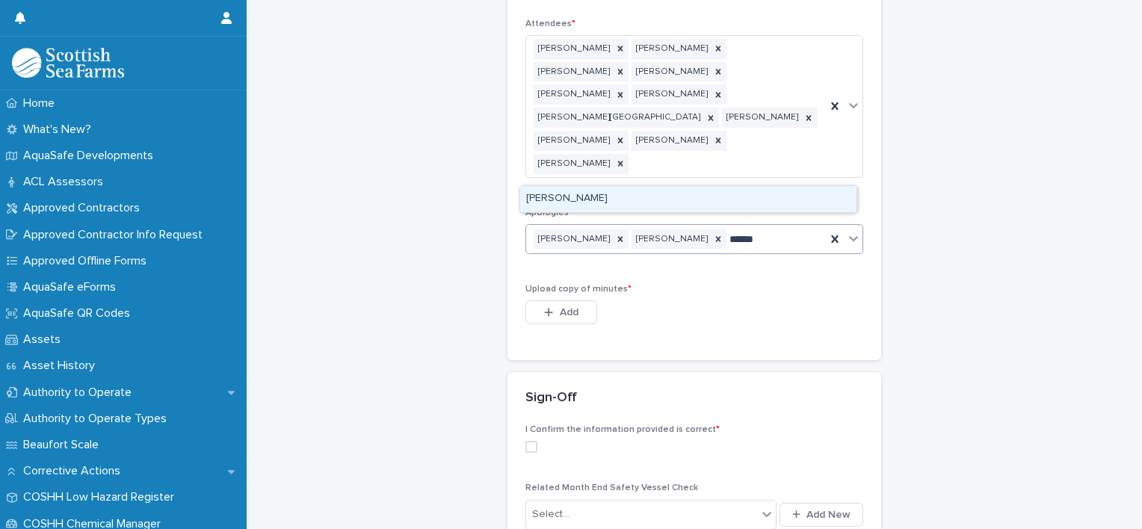
click at [655, 209] on div "[PERSON_NAME]" at bounding box center [688, 199] width 336 height 26
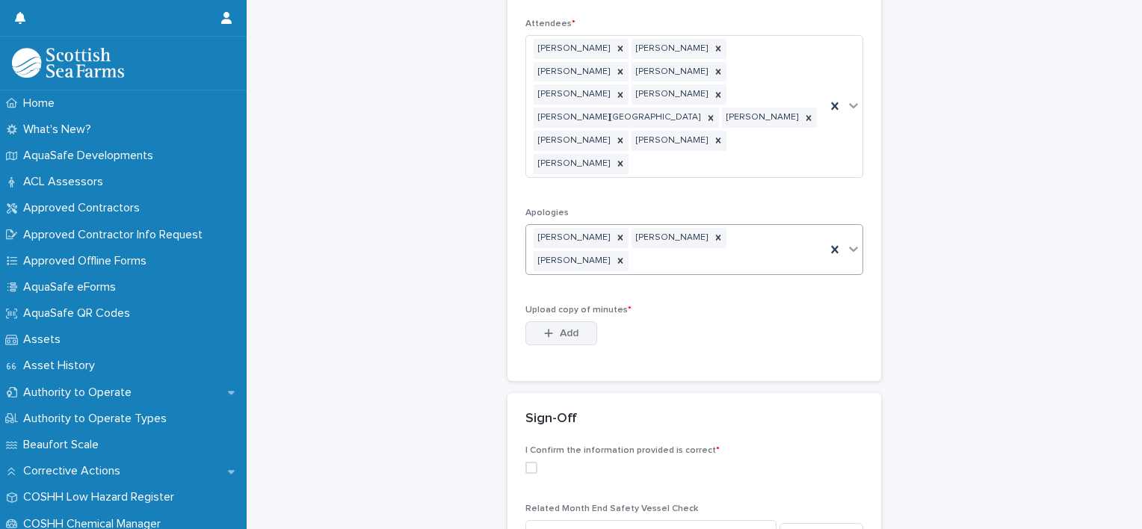
click at [570, 328] on span "Add" at bounding box center [569, 333] width 19 height 10
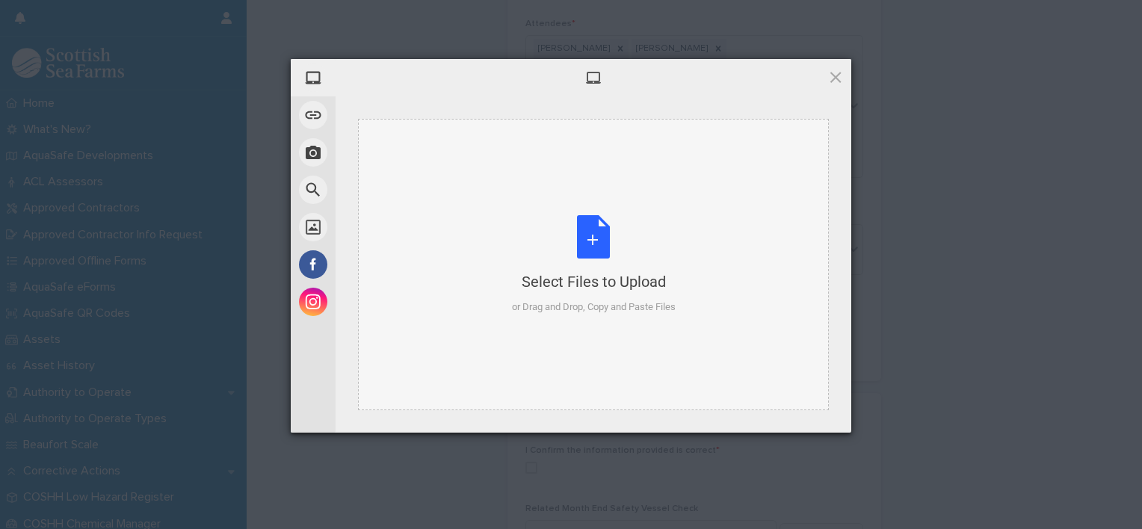
click at [570, 254] on div "Select Files to Upload or Drag and Drop, Copy and Paste Files" at bounding box center [594, 264] width 164 height 99
click at [534, 239] on div "Select Files to Upload or Drag and Drop, Copy and Paste Files" at bounding box center [594, 264] width 164 height 99
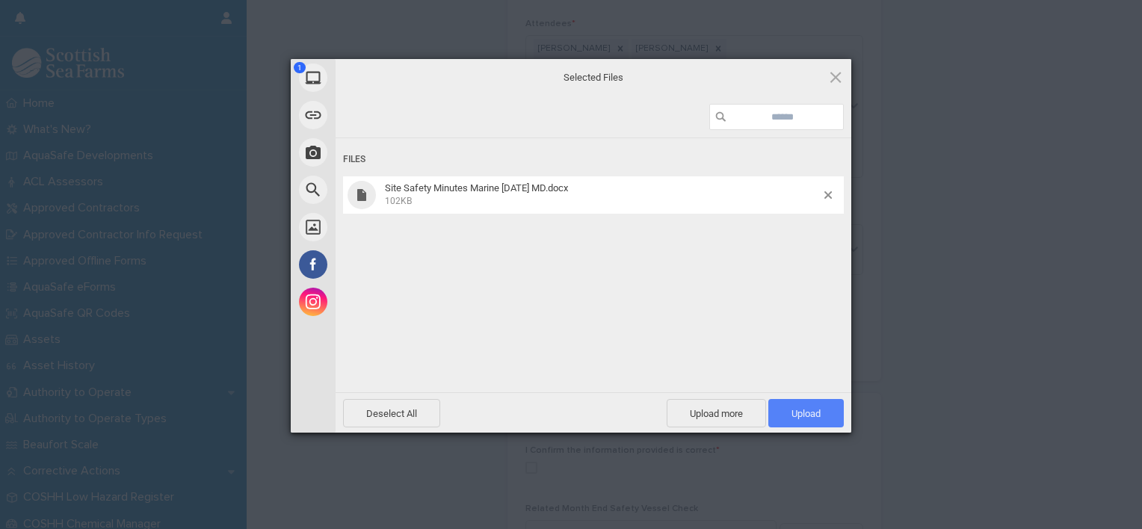
click at [800, 416] on span "Upload 1" at bounding box center [806, 413] width 29 height 11
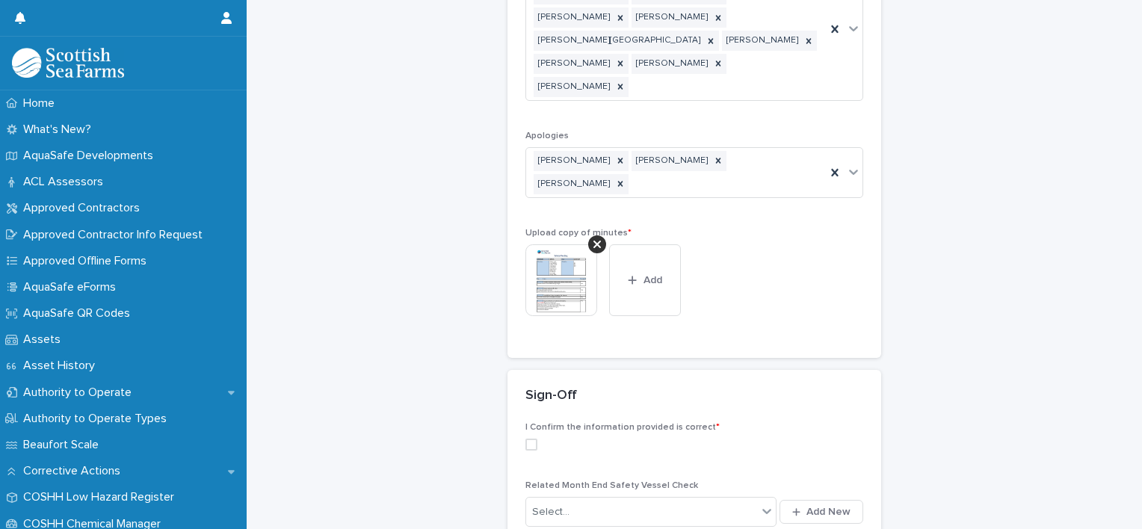
scroll to position [574, 0]
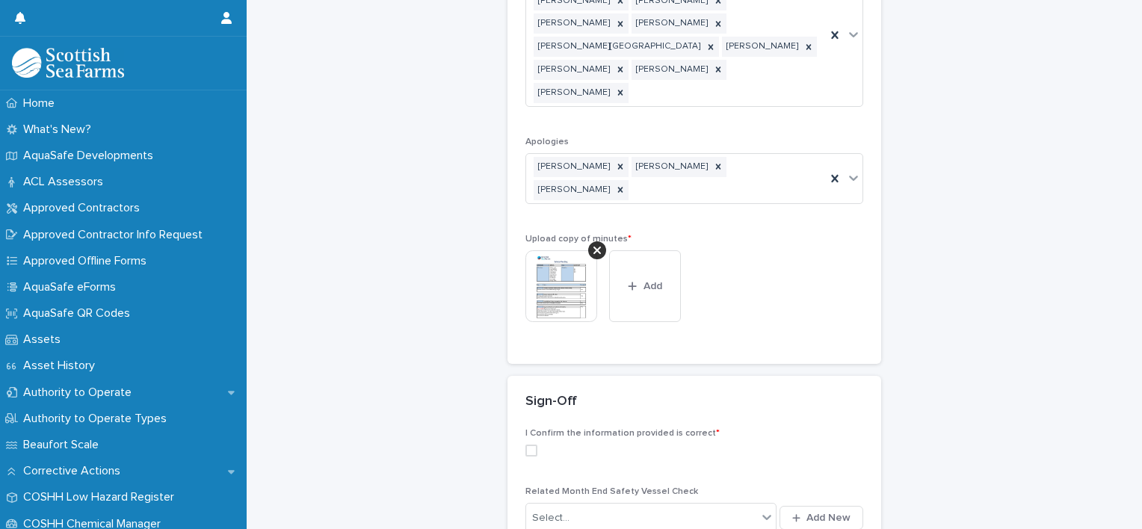
click at [533, 250] on img at bounding box center [561, 286] width 72 height 72
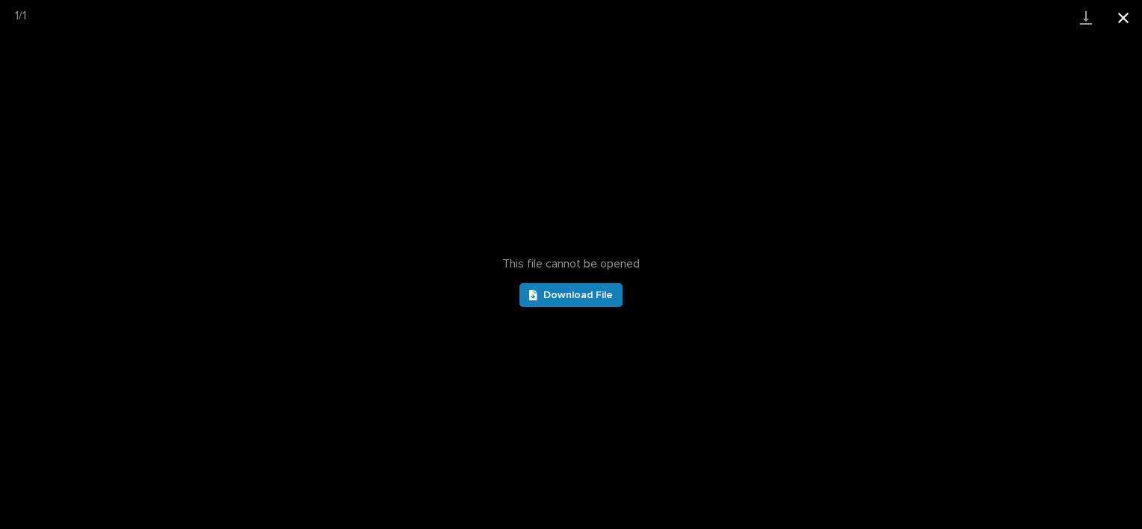
click at [1121, 22] on button "Close gallery" at bounding box center [1123, 17] width 37 height 35
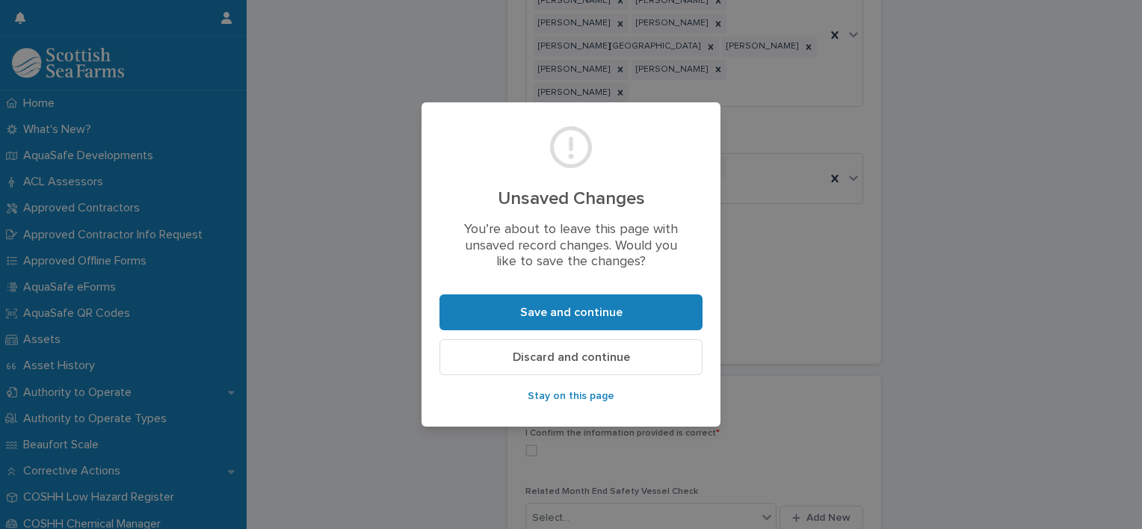
click at [574, 397] on span "Stay on this page" at bounding box center [571, 396] width 87 height 10
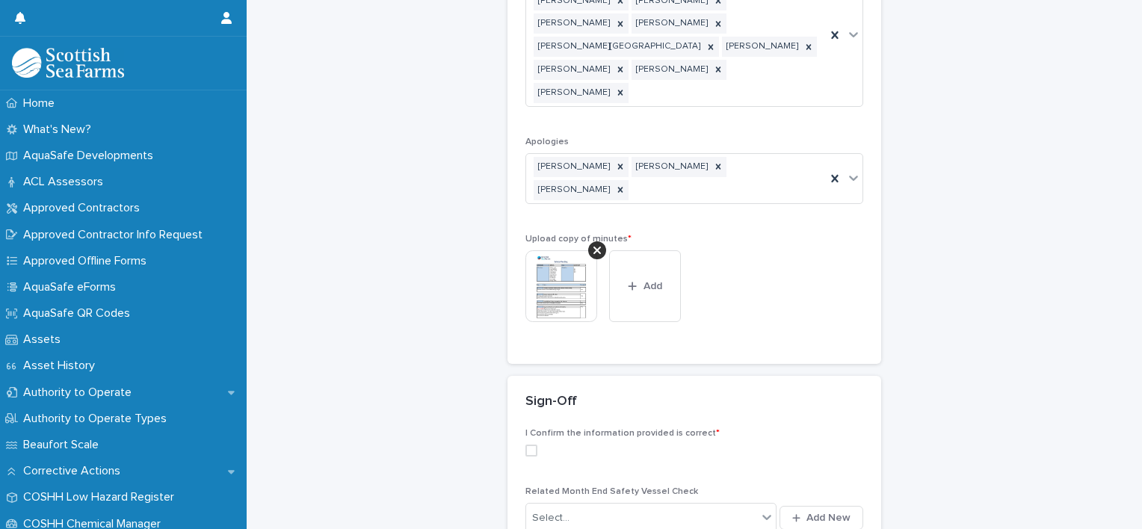
click at [422, 192] on div "**********" at bounding box center [695, 52] width 866 height 1251
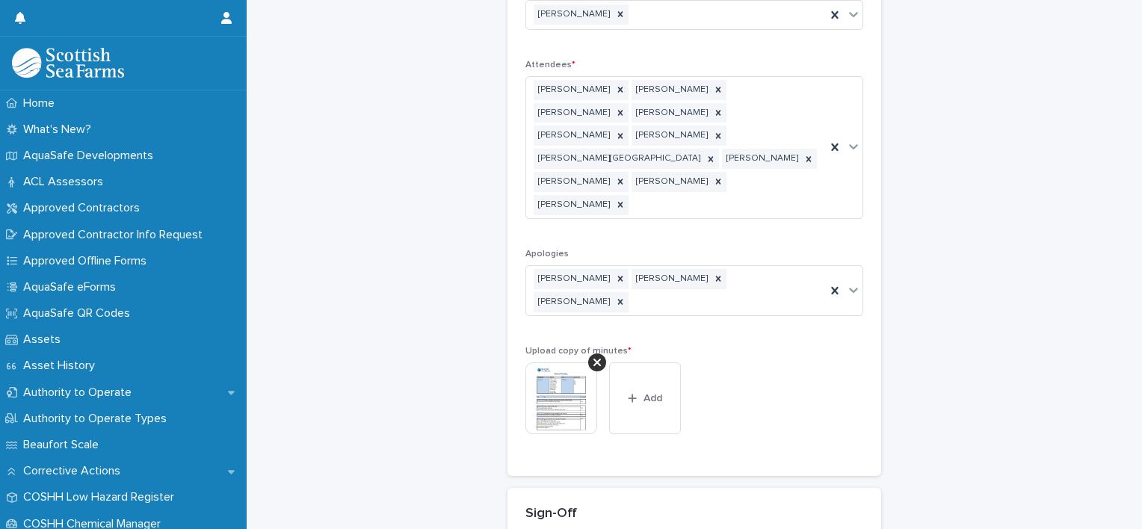
scroll to position [447, 0]
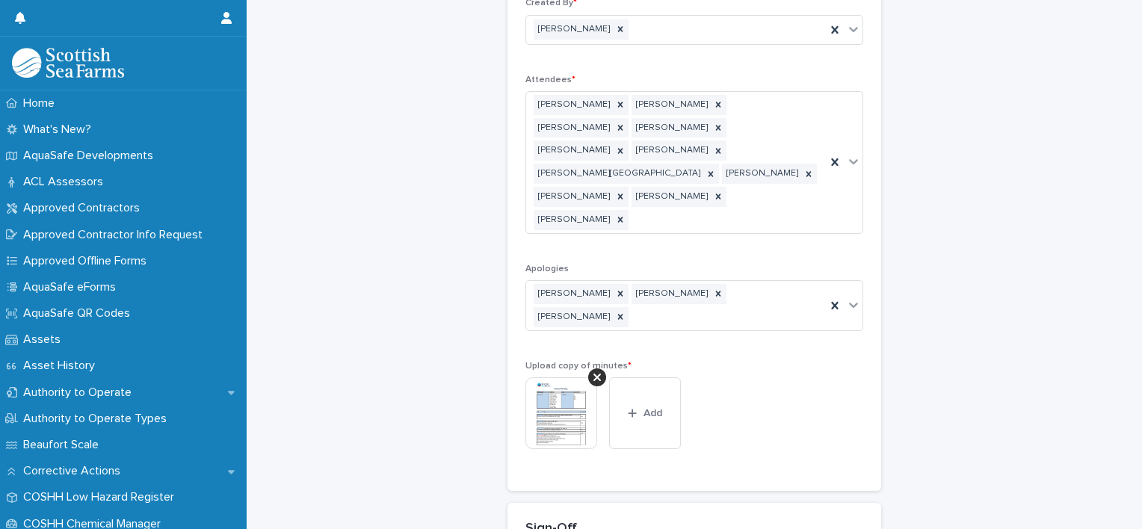
click at [564, 377] on img at bounding box center [561, 413] width 72 height 72
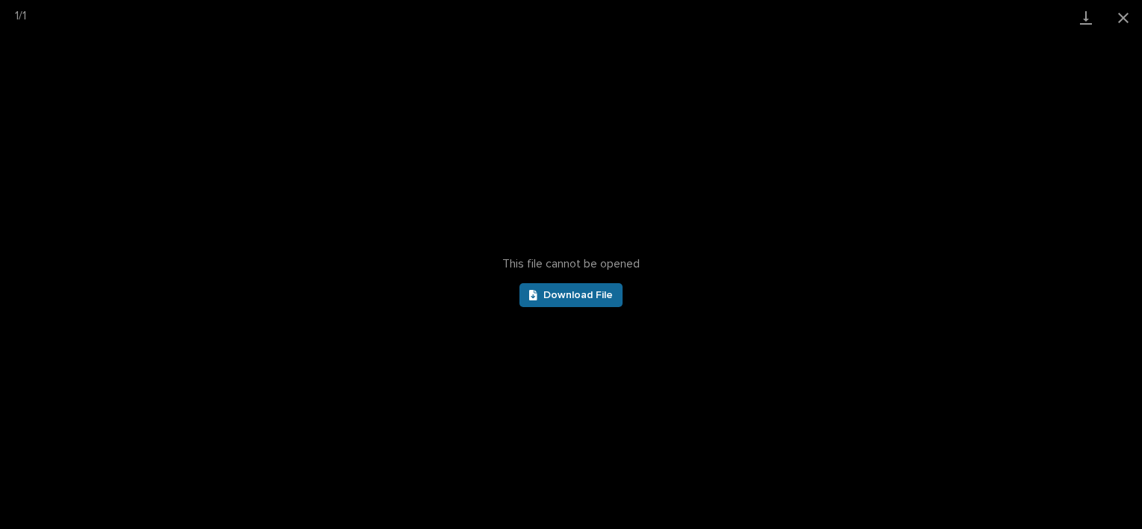
click at [572, 296] on span "Download File" at bounding box center [578, 295] width 70 height 10
click at [1118, 30] on button "Close gallery" at bounding box center [1123, 17] width 37 height 35
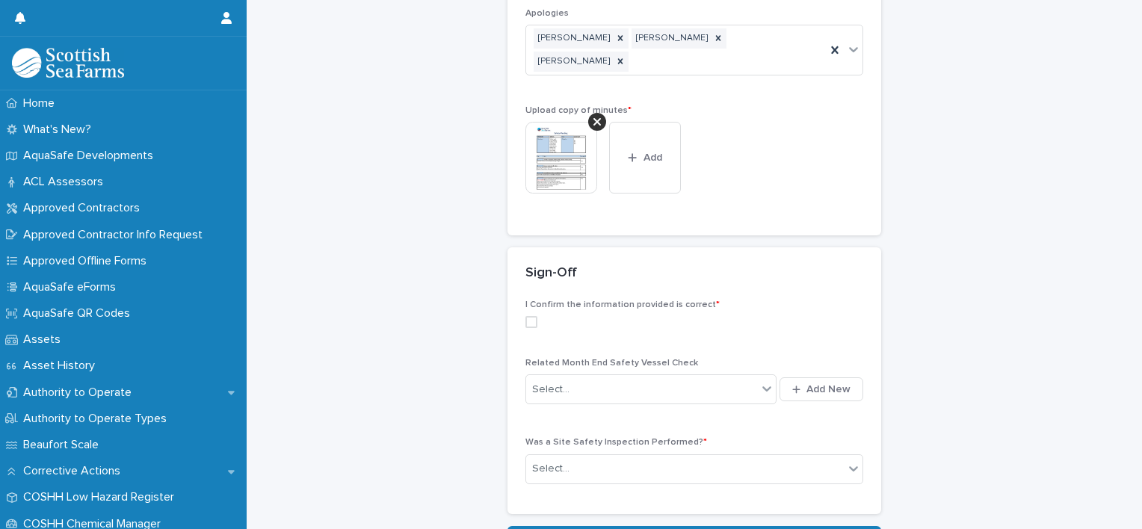
scroll to position [700, 0]
click at [525, 318] on span at bounding box center [531, 324] width 12 height 12
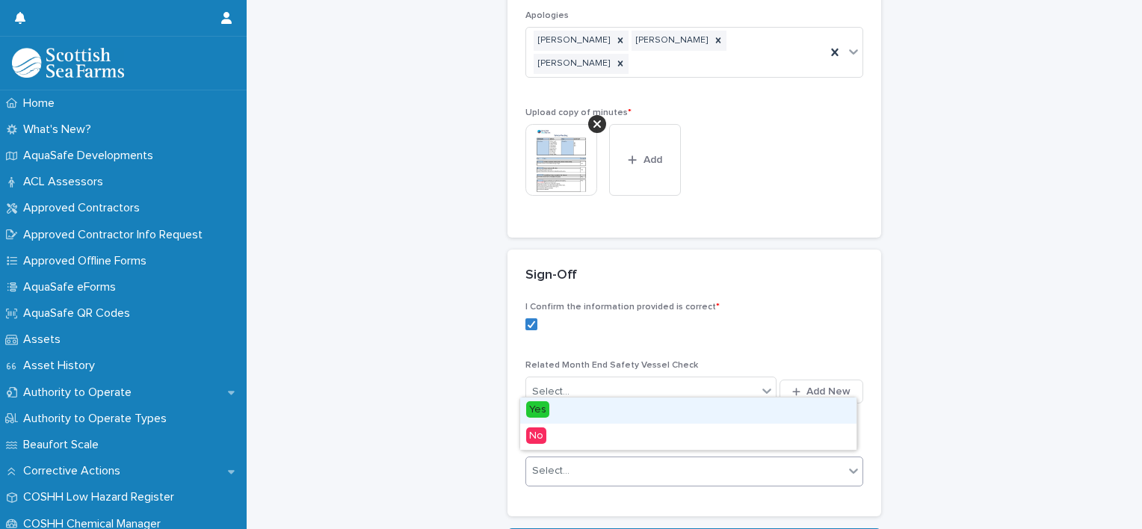
click at [696, 459] on div "Select..." at bounding box center [685, 471] width 318 height 25
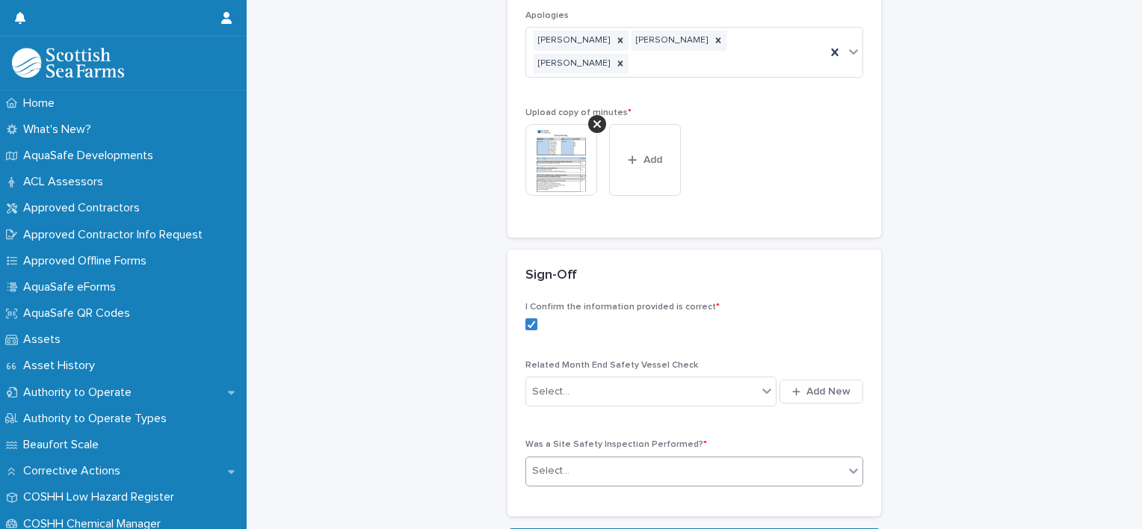
click at [696, 459] on div "Select..." at bounding box center [685, 471] width 318 height 25
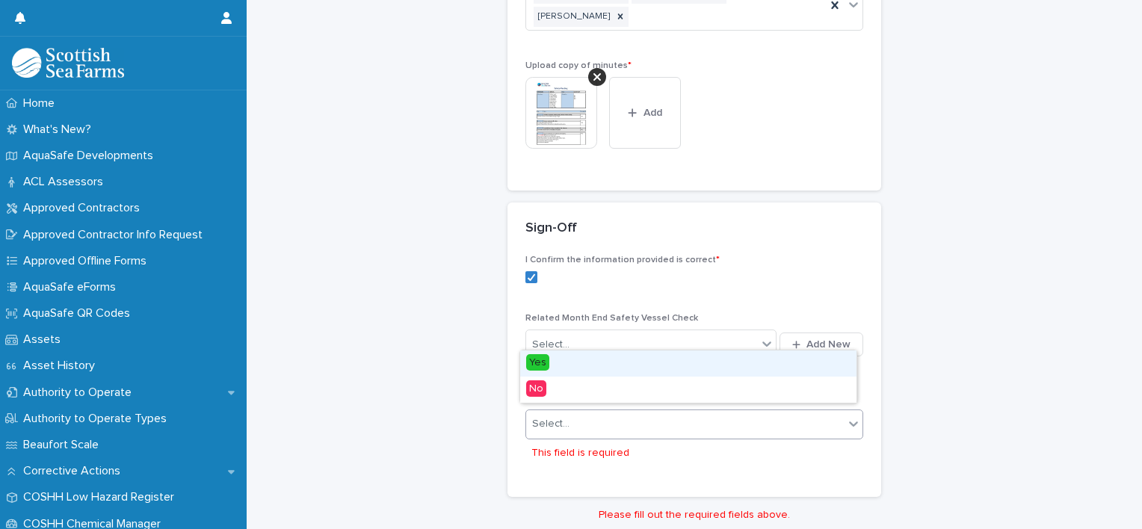
click at [846, 410] on div at bounding box center [854, 423] width 18 height 27
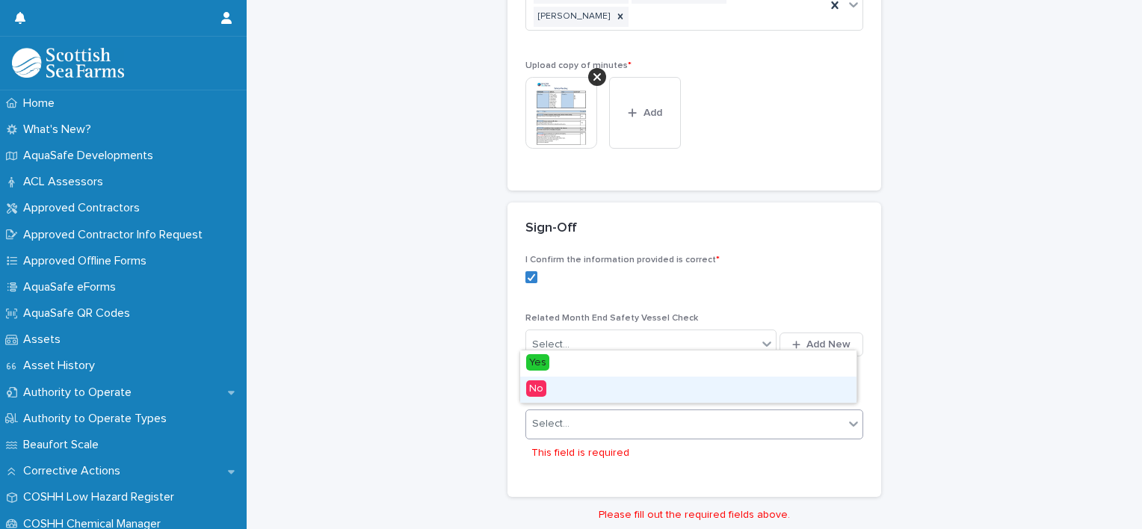
drag, startPoint x: 549, startPoint y: 374, endPoint x: 555, endPoint y: 395, distance: 21.6
click at [555, 395] on div "No" at bounding box center [688, 390] width 336 height 26
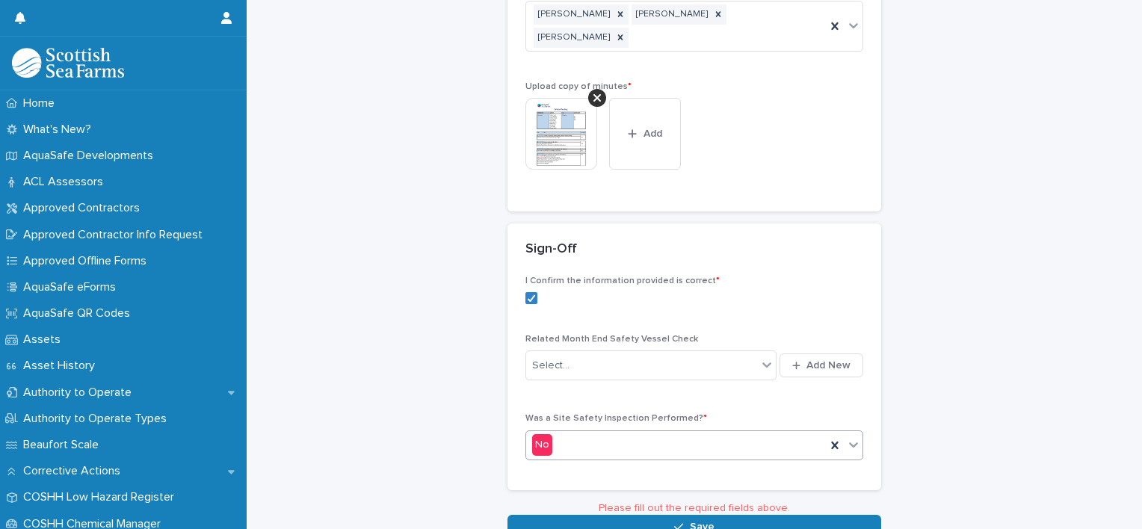
scroll to position [720, 0]
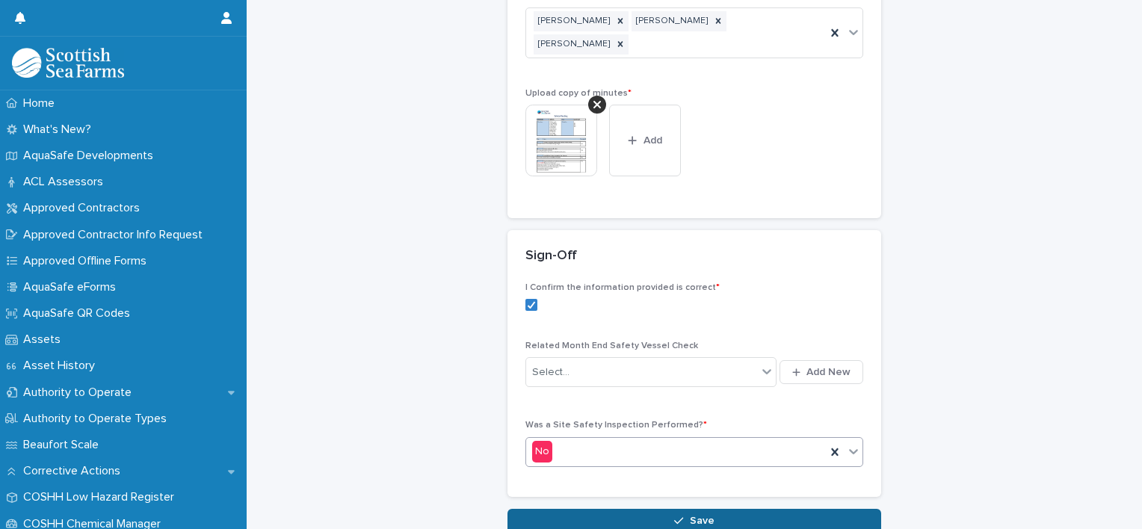
click at [702, 509] on button "Save" at bounding box center [694, 521] width 374 height 24
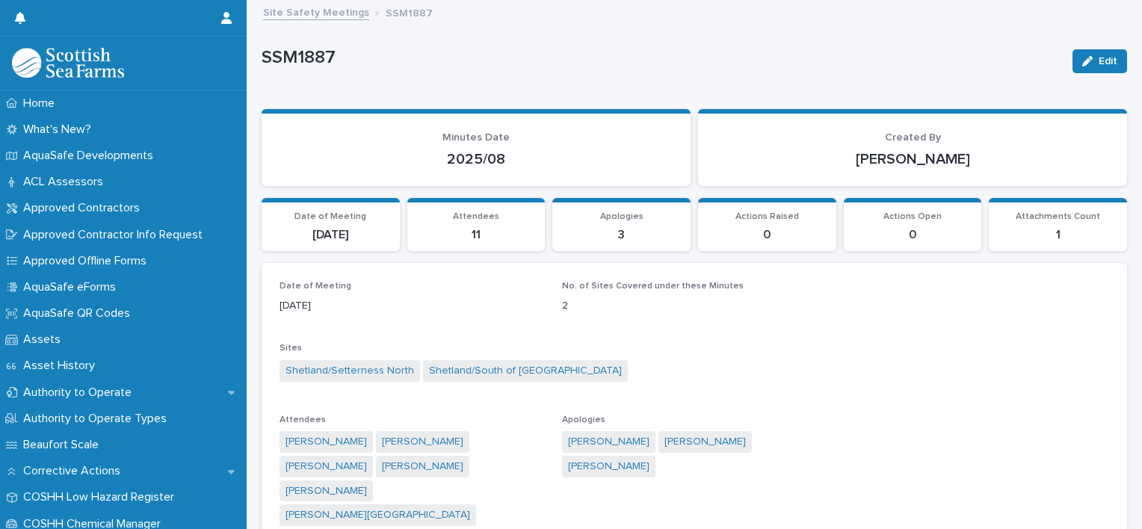
click at [315, 13] on link "Site Safety Meetings" at bounding box center [316, 11] width 106 height 17
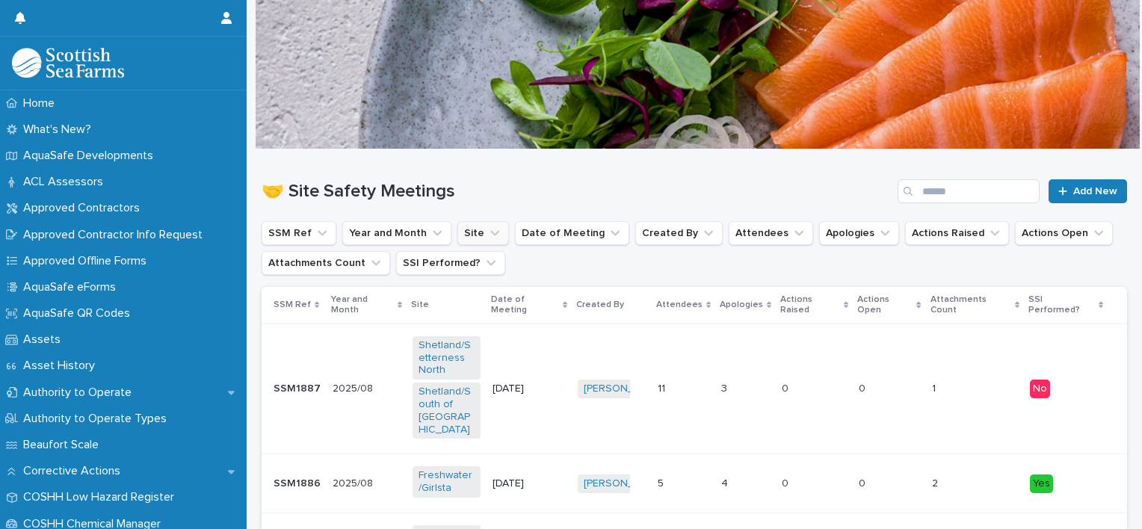
click at [467, 235] on button "Site" at bounding box center [483, 233] width 52 height 24
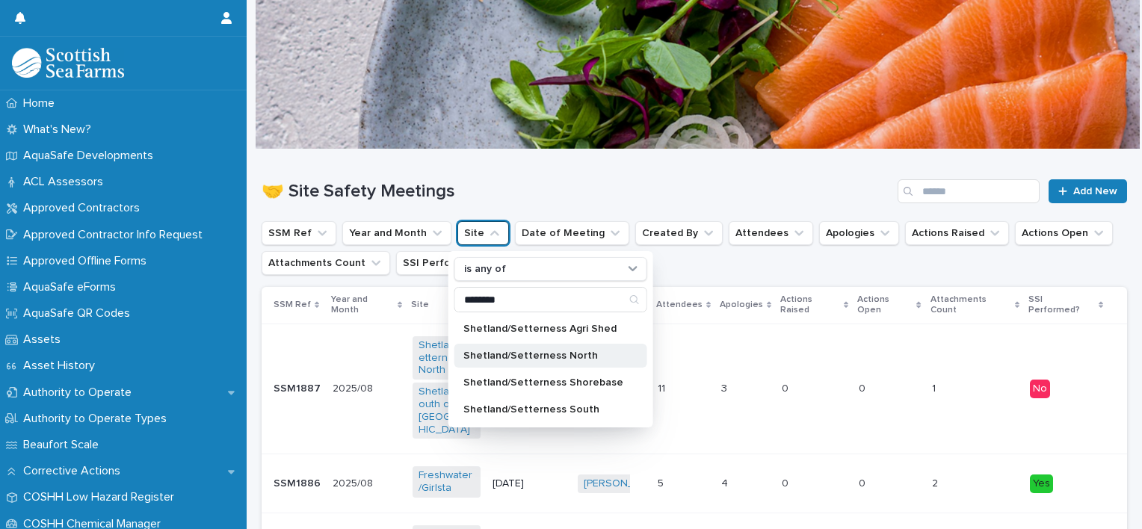
type input "********"
click at [553, 351] on p "Shetland/Setterness North" at bounding box center [543, 356] width 160 height 10
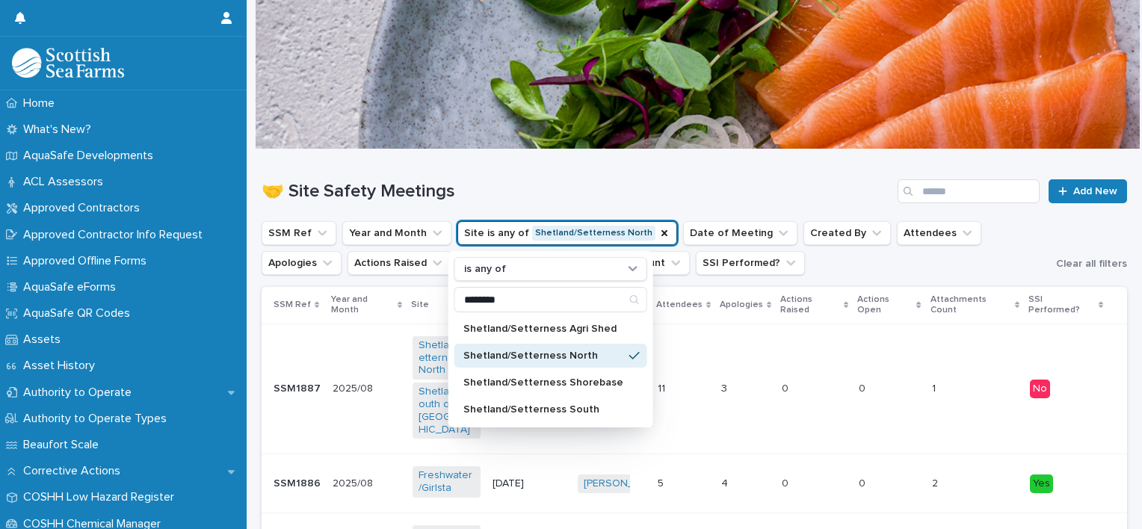
click at [729, 167] on div "🤝 Site Safety Meetings Add New" at bounding box center [695, 185] width 866 height 72
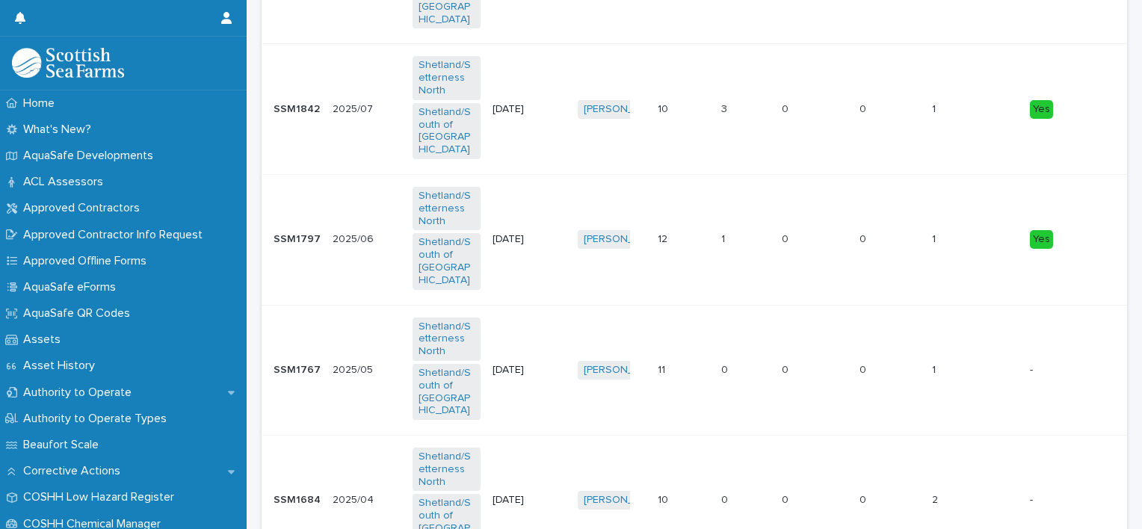
scroll to position [277, 0]
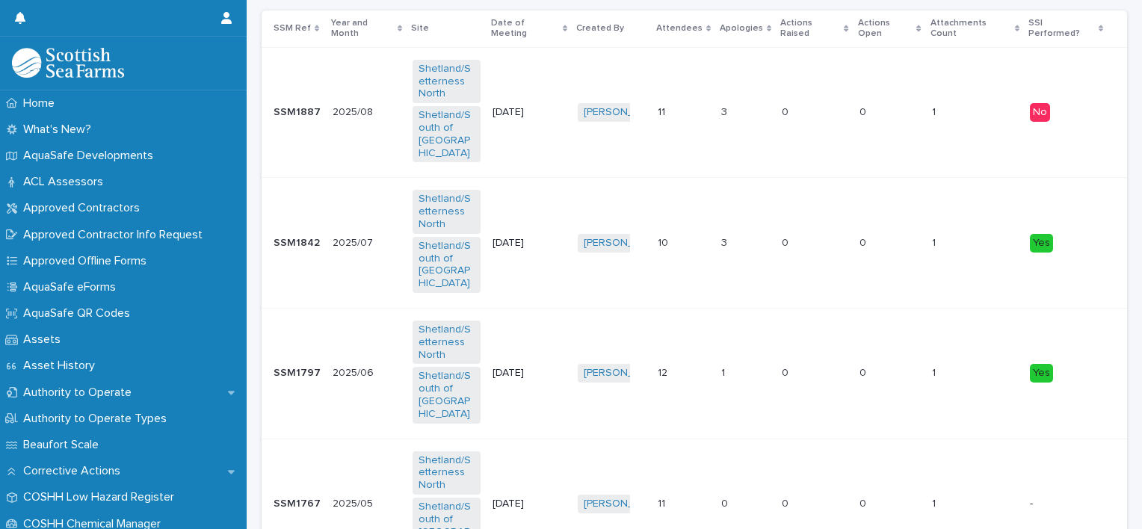
click at [795, 58] on td "0 0" at bounding box center [814, 112] width 77 height 131
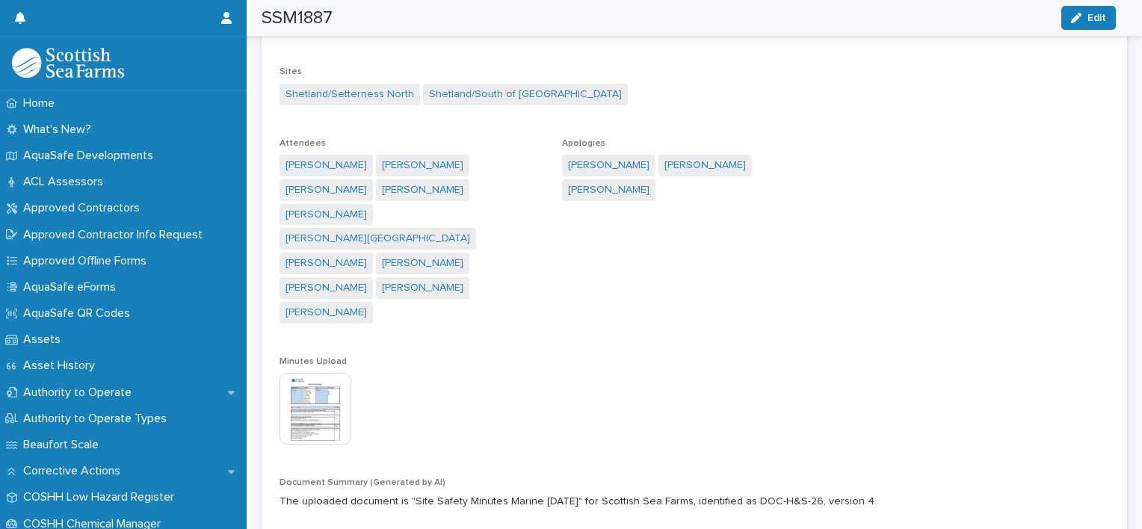
scroll to position [328, 0]
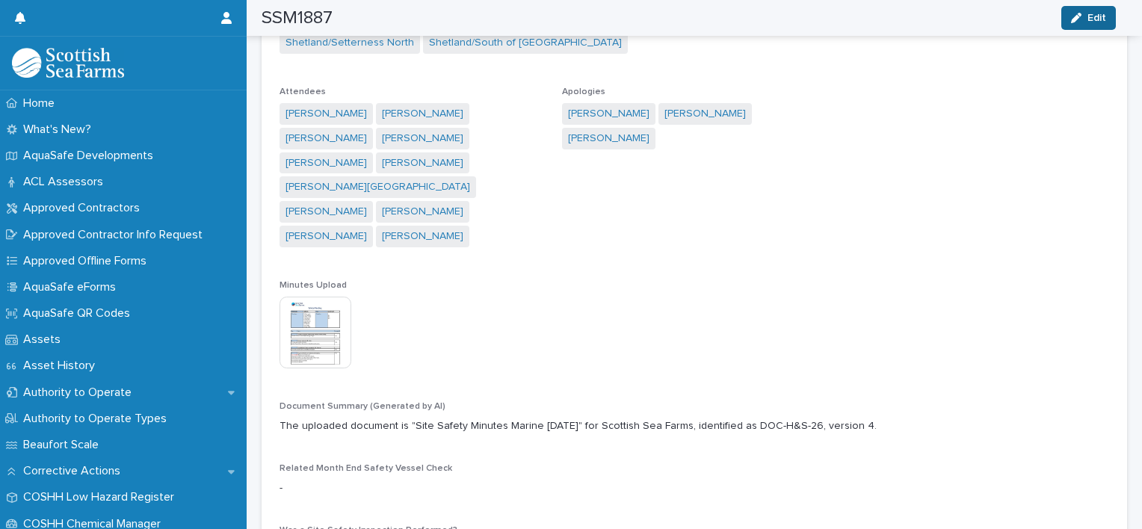
click at [1095, 10] on button "Edit" at bounding box center [1088, 18] width 55 height 24
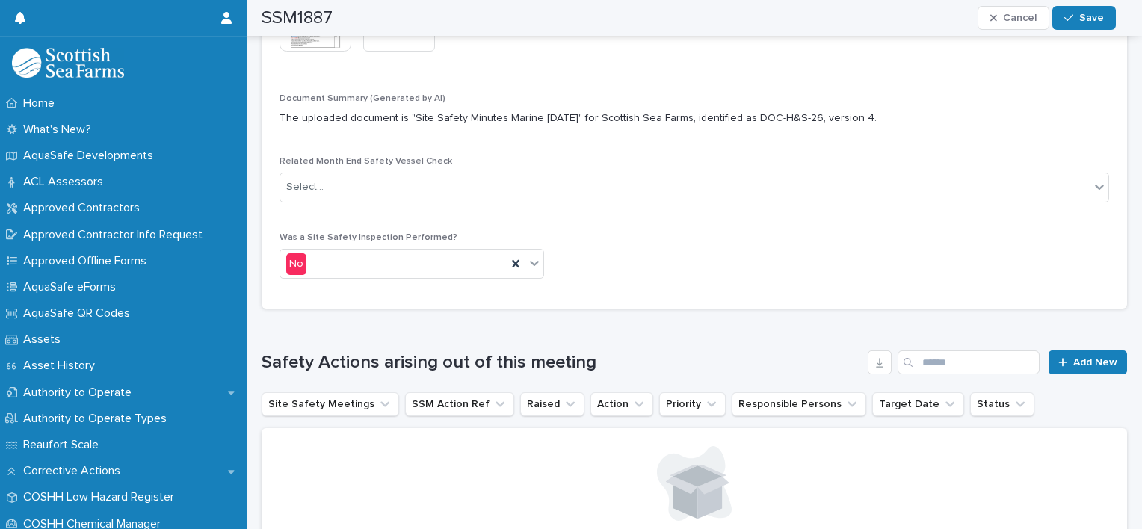
scroll to position [663, 0]
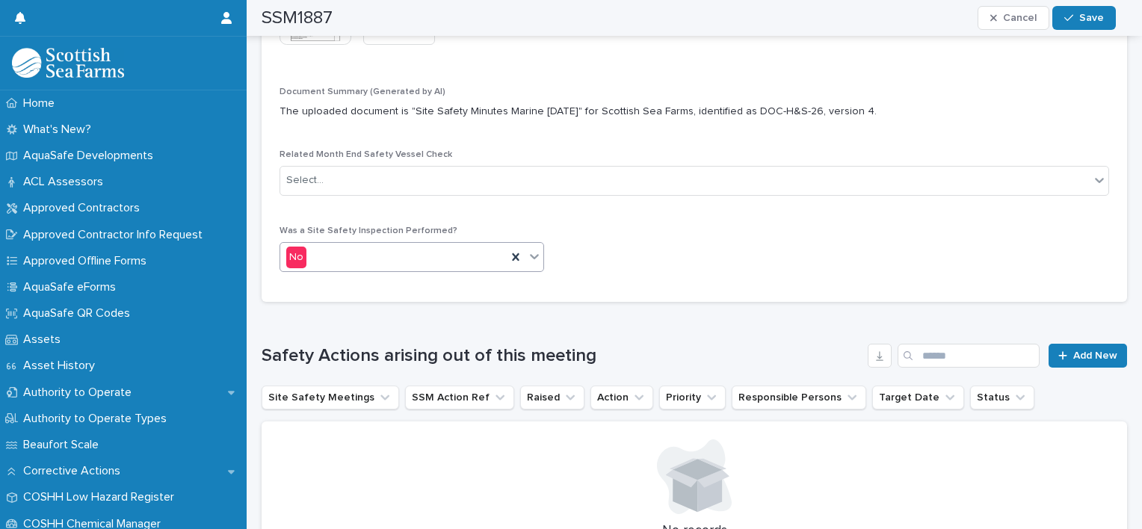
click at [527, 258] on icon at bounding box center [534, 256] width 15 height 15
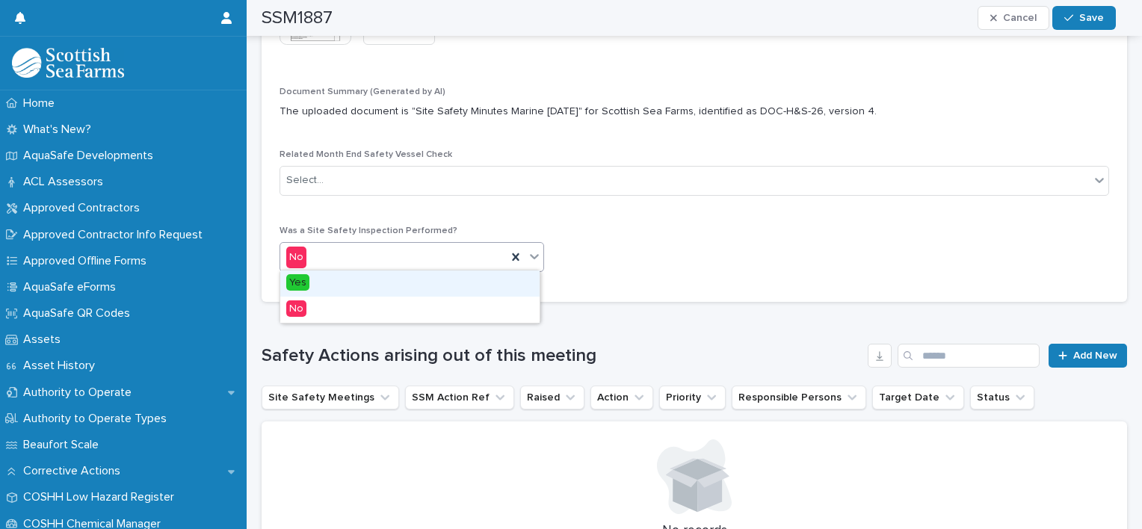
click at [437, 286] on div "Yes" at bounding box center [409, 284] width 259 height 26
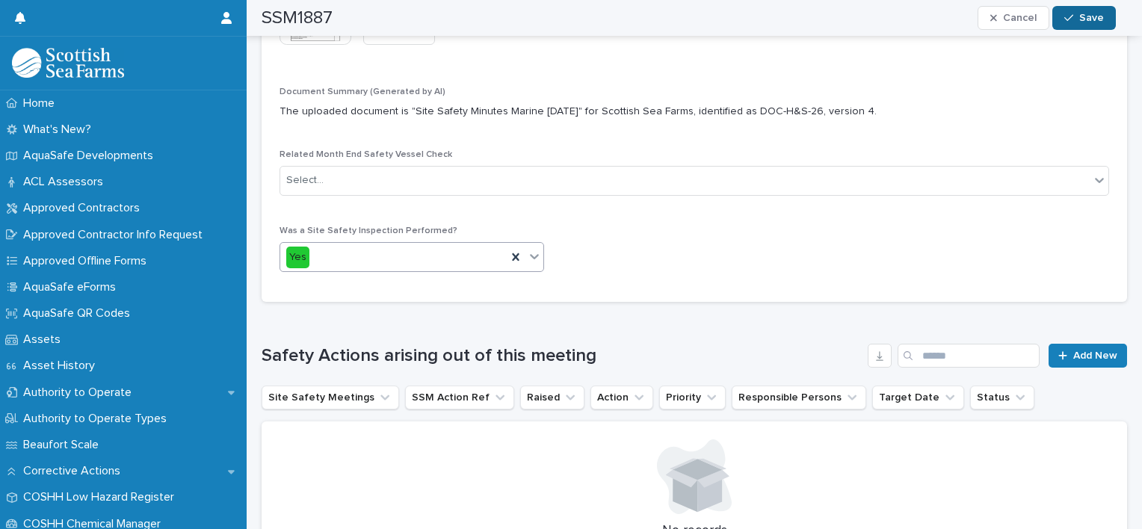
click at [1073, 18] on icon "button" at bounding box center [1068, 18] width 9 height 10
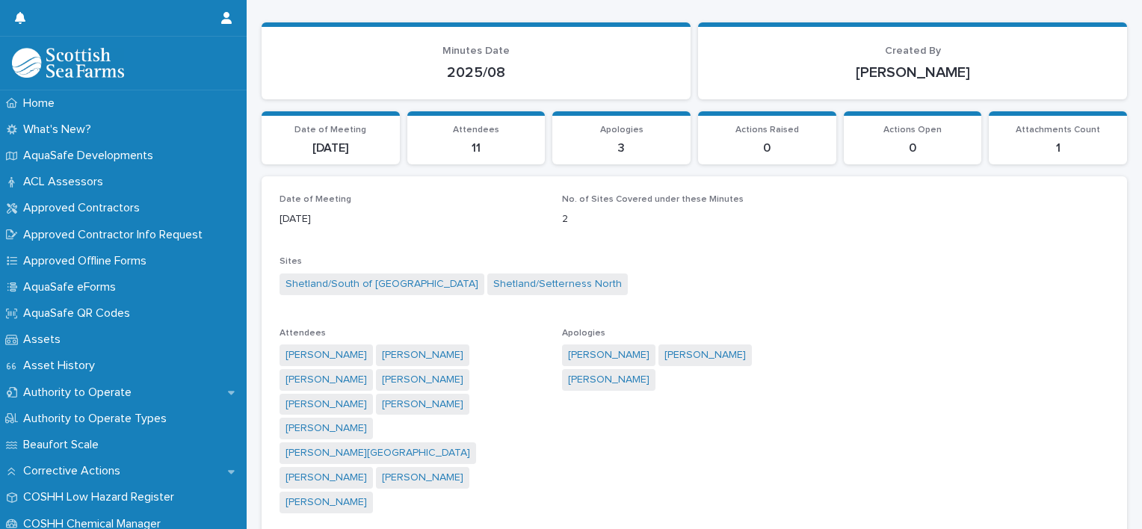
scroll to position [0, 0]
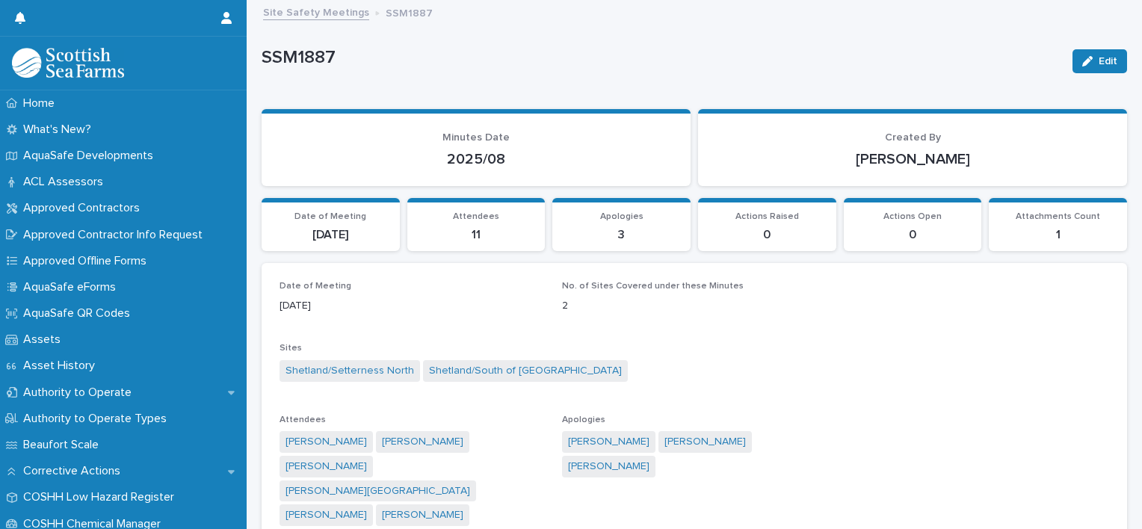
click at [303, 10] on link "Site Safety Meetings" at bounding box center [316, 11] width 106 height 17
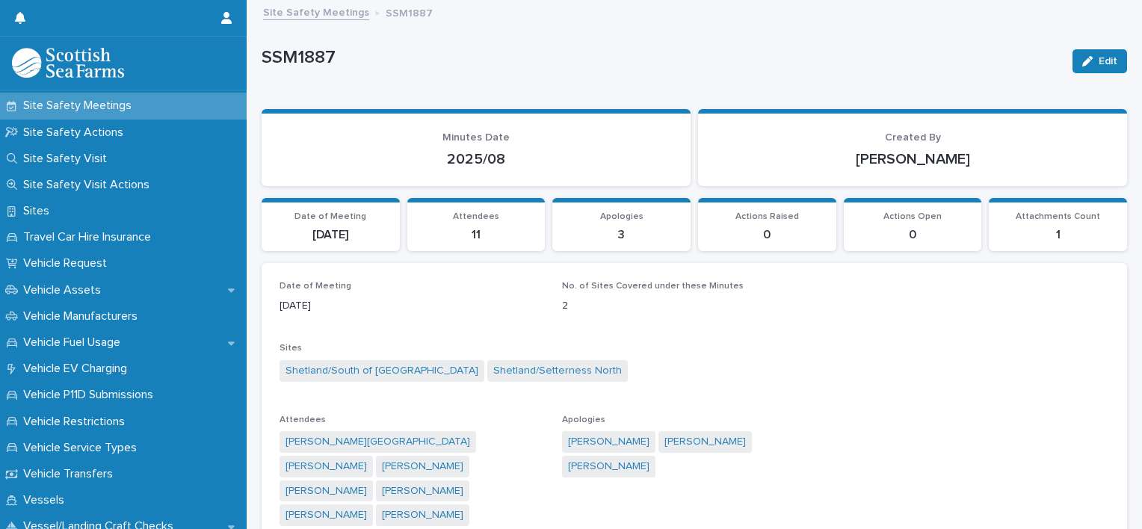
scroll to position [1139, 0]
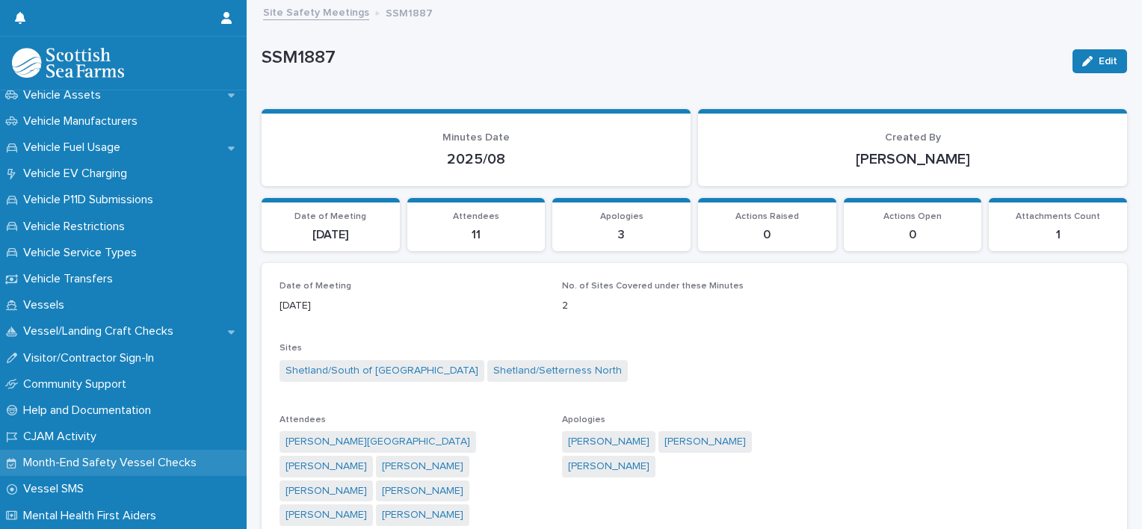
click at [154, 464] on p "Month-End Safety Vessel Checks" at bounding box center [112, 463] width 191 height 14
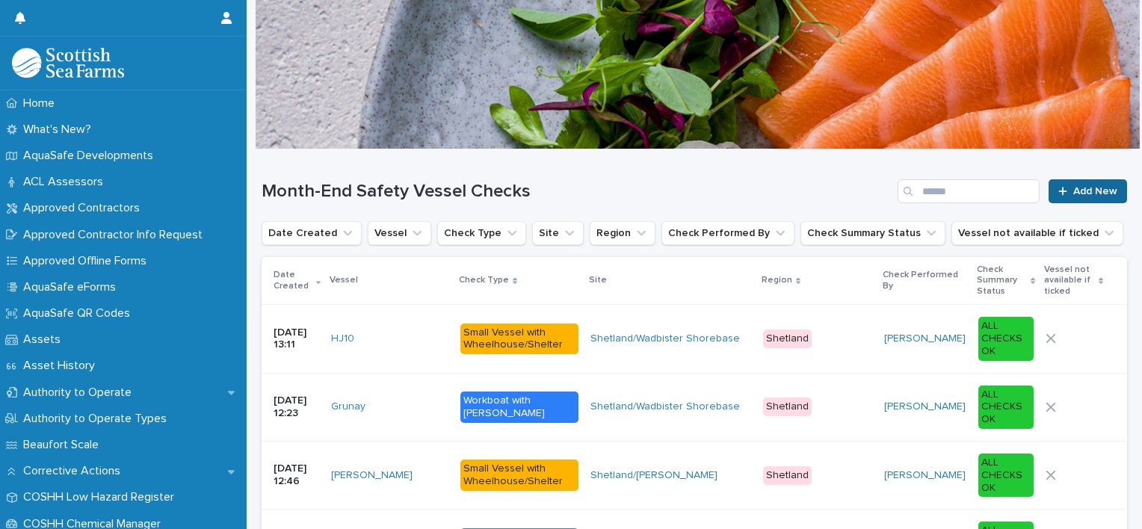
click at [1078, 197] on link "Add New" at bounding box center [1088, 191] width 78 height 24
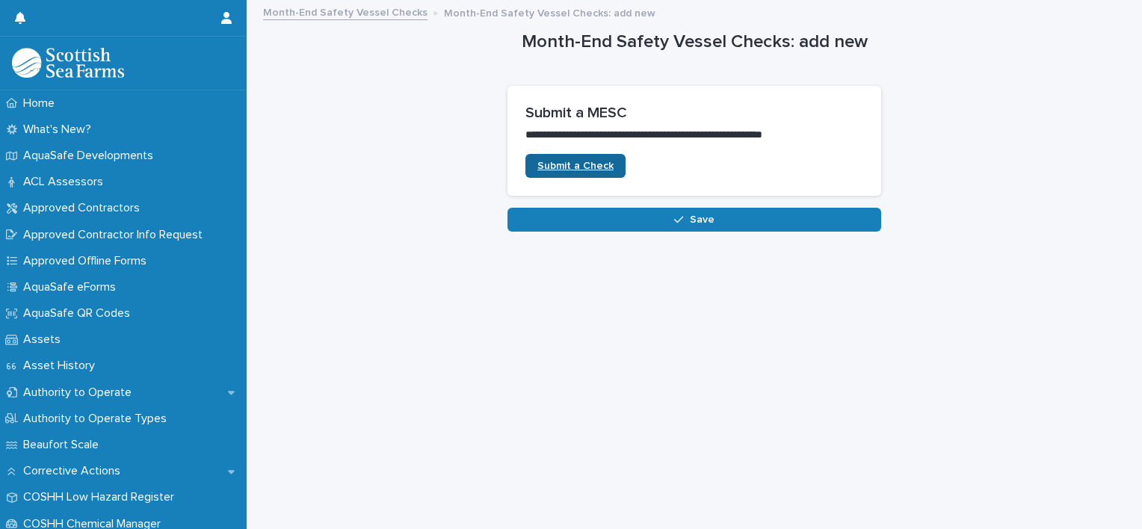
click at [566, 167] on span "Submit a Check" at bounding box center [575, 166] width 76 height 10
click at [328, 12] on link "Month-End Safety Vessel Checks" at bounding box center [345, 11] width 164 height 17
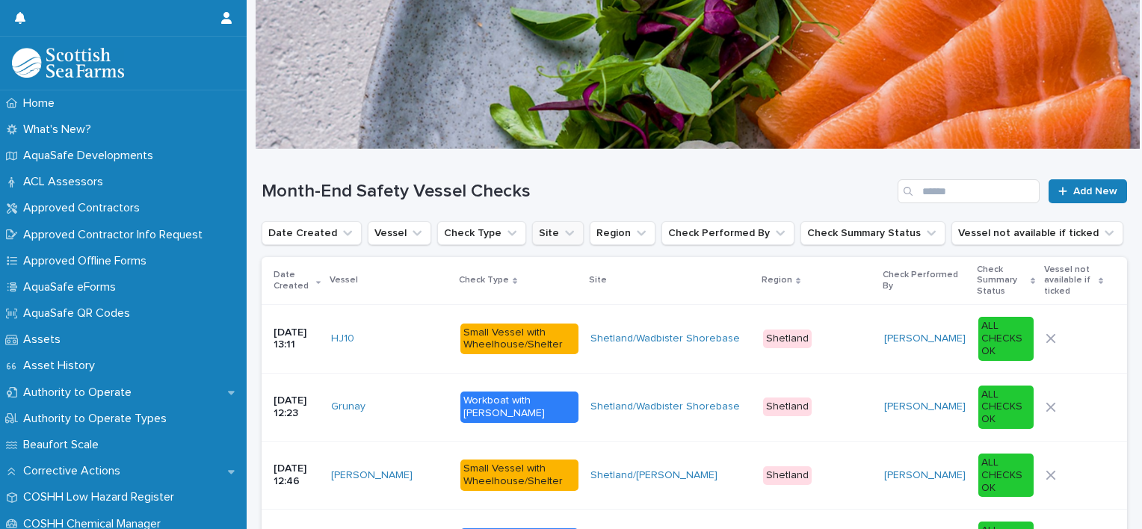
click at [562, 236] on icon "Site" at bounding box center [569, 233] width 15 height 15
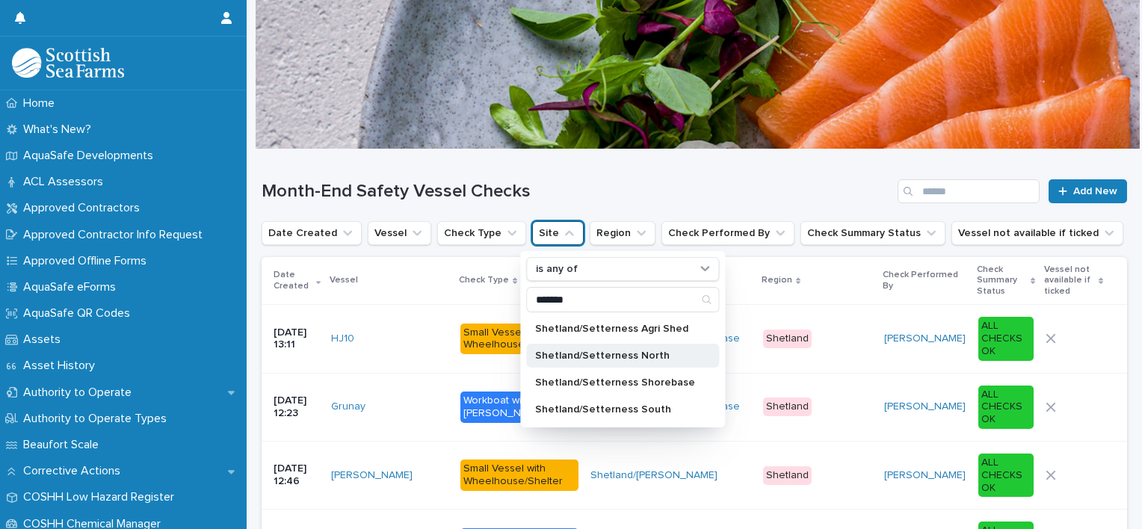
type input "*******"
click at [587, 351] on p "Shetland/Setterness North" at bounding box center [615, 356] width 160 height 10
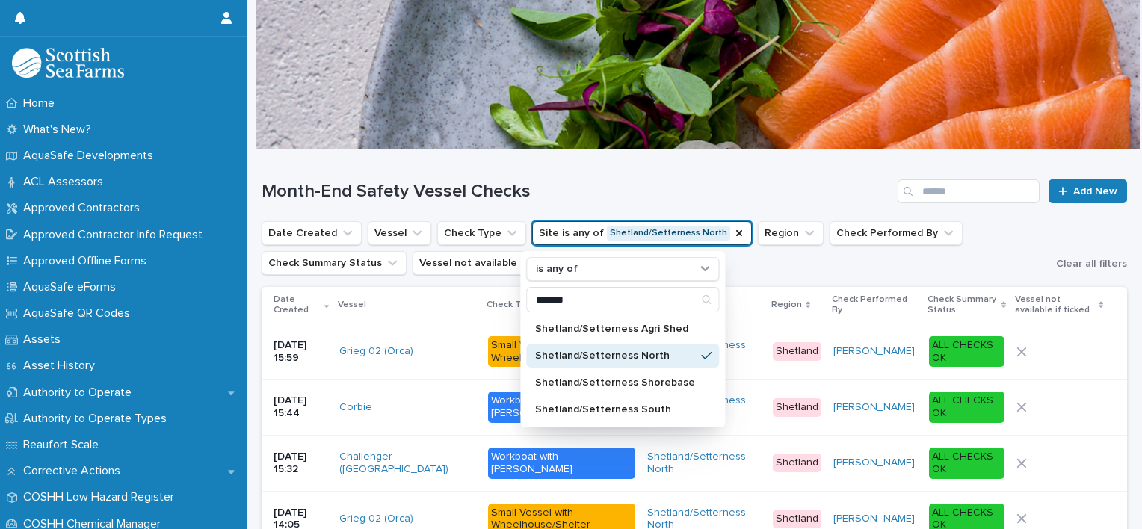
click at [699, 181] on h1 "Month-End Safety Vessel Checks" at bounding box center [577, 192] width 630 height 22
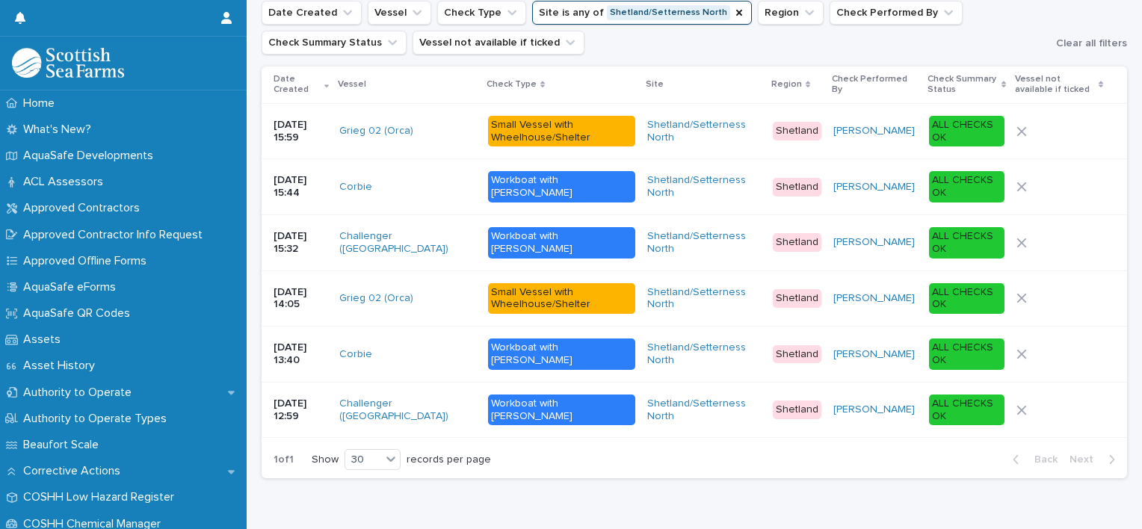
scroll to position [218, 0]
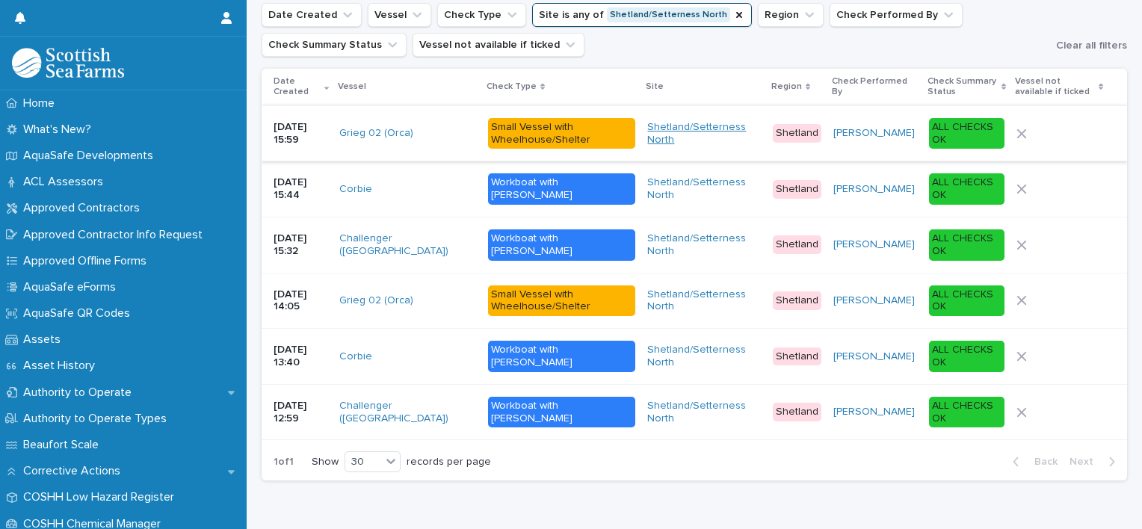
click at [680, 143] on link "Shetland/Setterness North" at bounding box center [704, 133] width 114 height 25
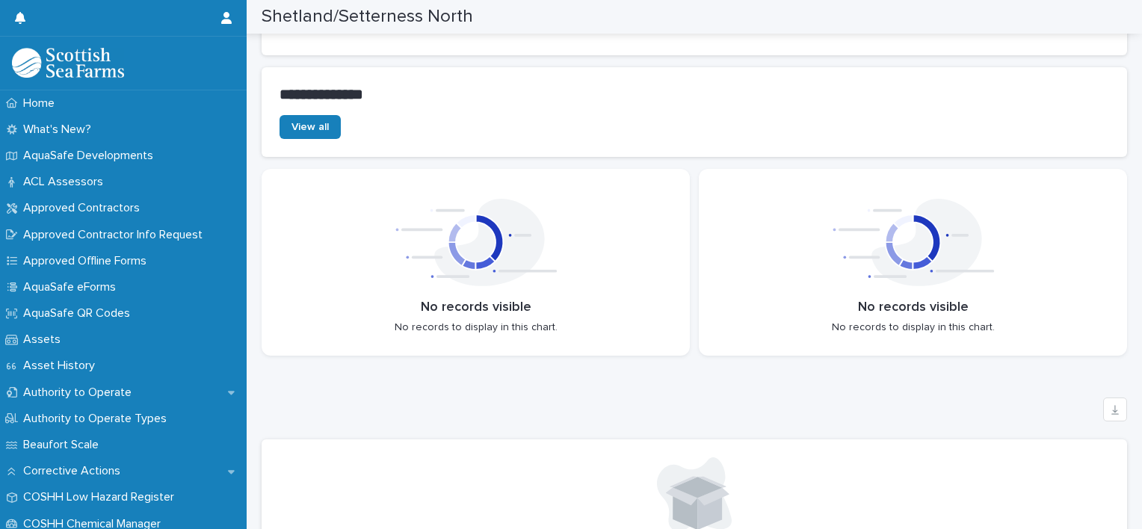
scroll to position [327, 0]
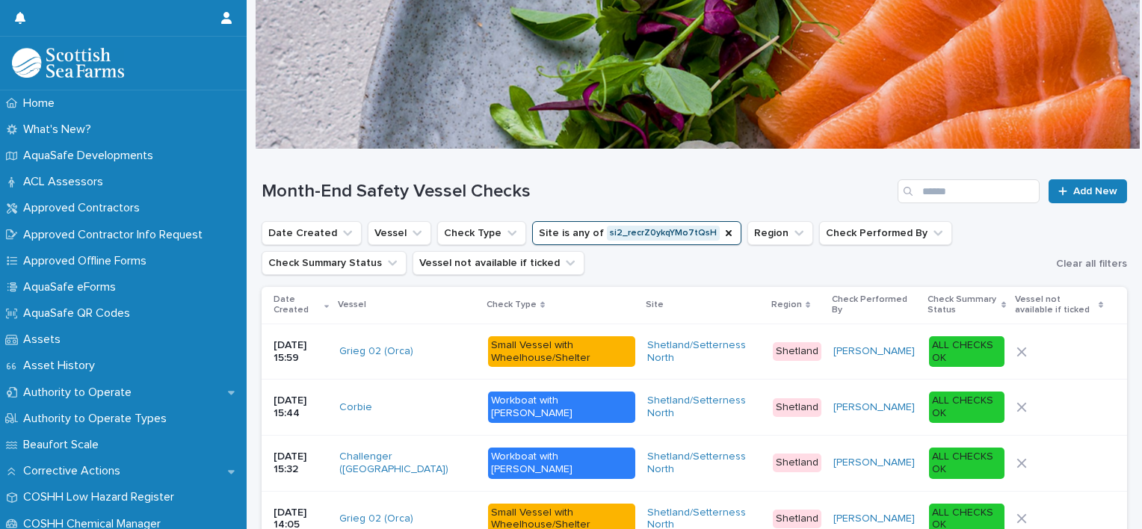
click at [1072, 348] on div at bounding box center [1059, 352] width 87 height 10
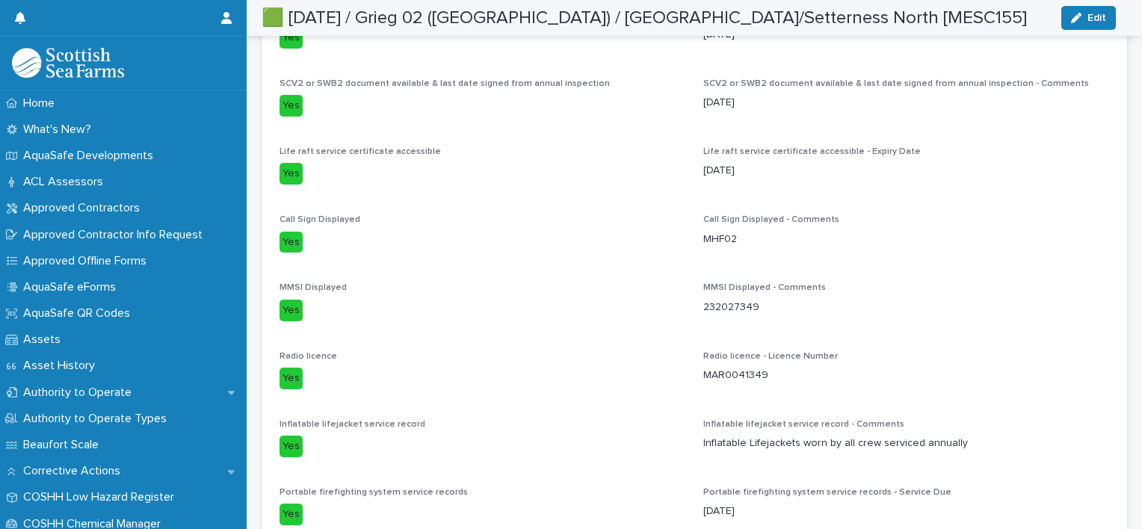
scroll to position [459, 0]
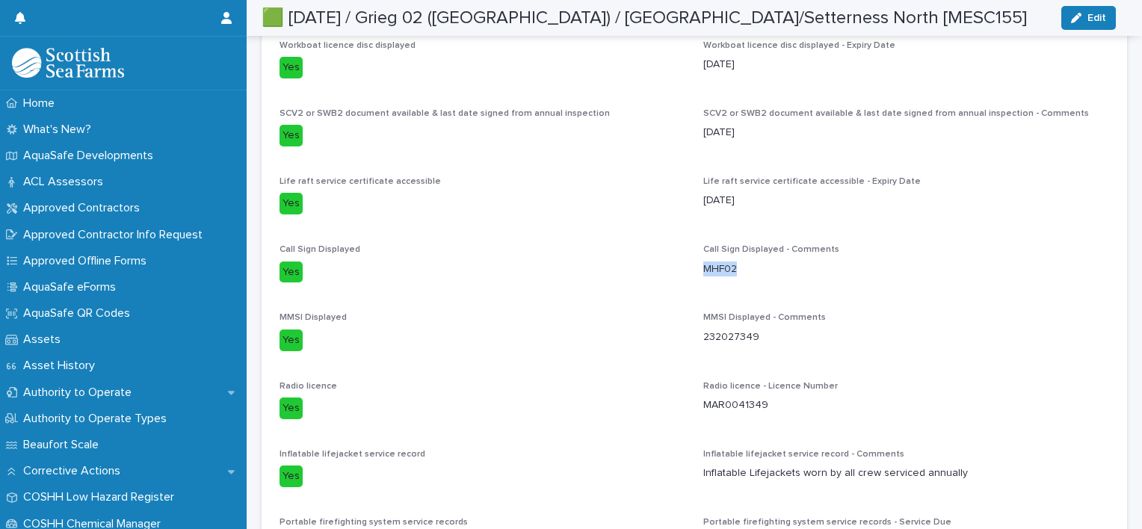
drag, startPoint x: 738, startPoint y: 268, endPoint x: 700, endPoint y: 268, distance: 38.1
click at [703, 268] on p "MHF02" at bounding box center [906, 270] width 406 height 16
drag, startPoint x: 700, startPoint y: 268, endPoint x: 712, endPoint y: 280, distance: 16.9
click at [712, 280] on div "Call Sign Displayed - Comments MHF02" at bounding box center [906, 266] width 406 height 44
click at [762, 337] on p "232027349" at bounding box center [906, 338] width 406 height 16
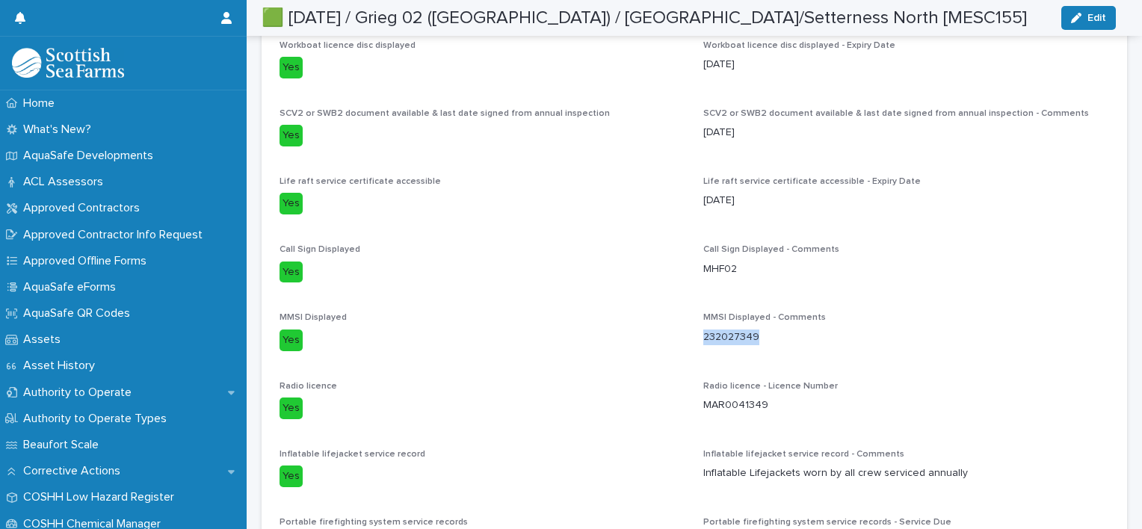
drag, startPoint x: 762, startPoint y: 337, endPoint x: 723, endPoint y: 339, distance: 38.9
click at [723, 339] on p "232027349" at bounding box center [906, 338] width 406 height 16
copy p "232027349"
click at [765, 404] on p "MAR0041349" at bounding box center [906, 406] width 406 height 16
drag, startPoint x: 763, startPoint y: 404, endPoint x: 694, endPoint y: 403, distance: 69.5
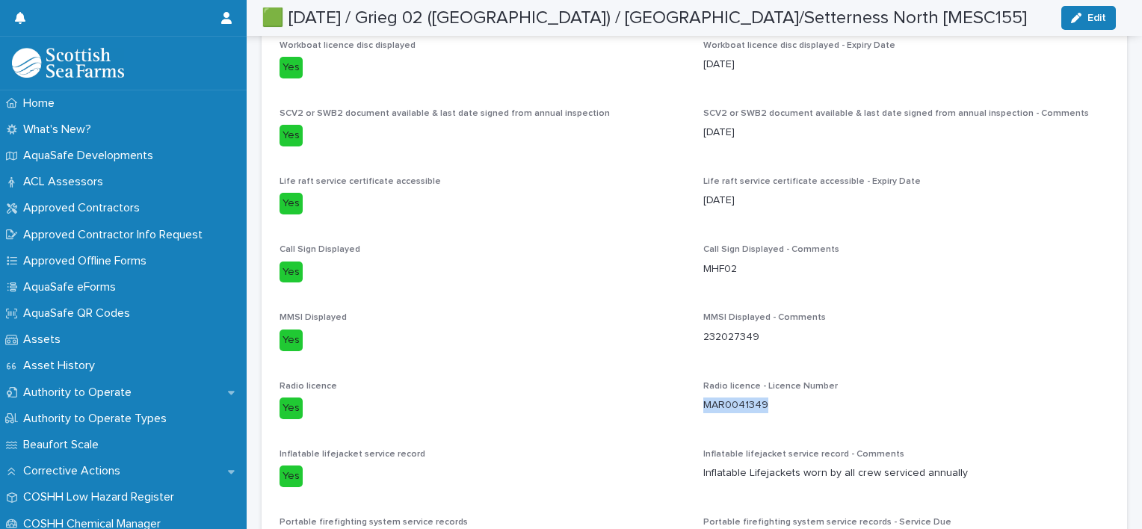
drag, startPoint x: 694, startPoint y: 403, endPoint x: 735, endPoint y: 404, distance: 41.9
copy p "MAR0041349"
click at [906, 357] on span "MMSI Displayed - Comments 232027349" at bounding box center [906, 337] width 406 height 50
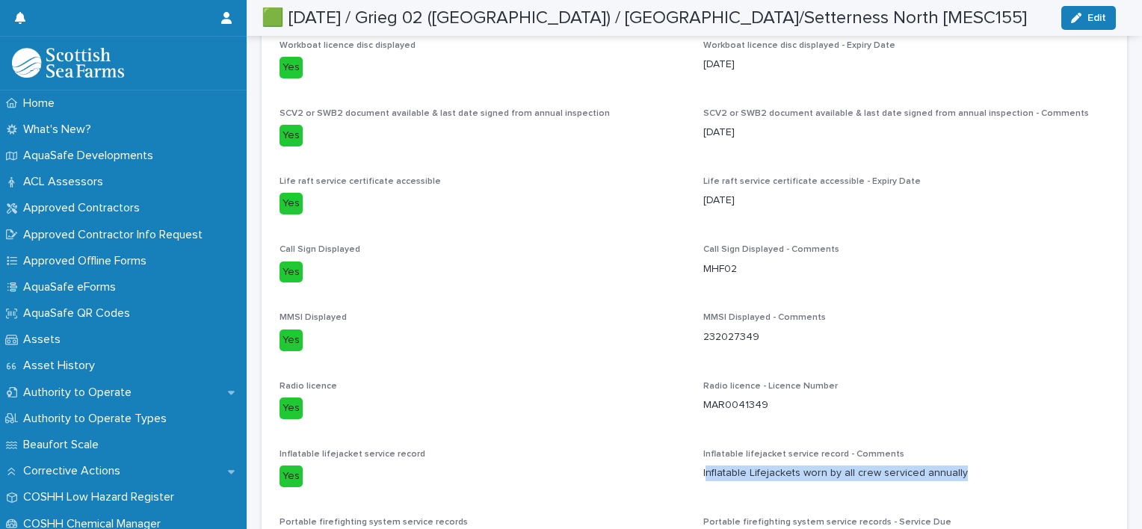
drag, startPoint x: 952, startPoint y: 469, endPoint x: 702, endPoint y: 468, distance: 250.4
click at [703, 468] on p "Inflatable Lifejackets worn by all crew serviced annually" at bounding box center [906, 474] width 406 height 16
click at [957, 469] on p "Inflatable Lifejackets worn by all crew serviced annually" at bounding box center [906, 474] width 406 height 16
click at [956, 469] on p "Inflatable Lifejackets worn by all crew serviced annually" at bounding box center [906, 474] width 406 height 16
click at [951, 468] on p "Inflatable Lifejackets worn by all crew serviced annually" at bounding box center [906, 474] width 406 height 16
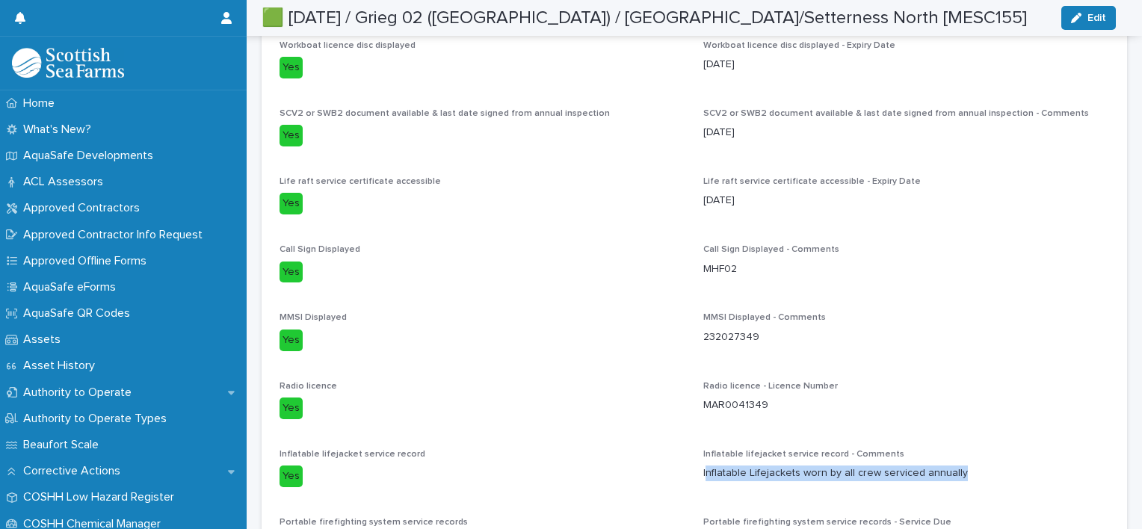
click at [947, 468] on p "Inflatable Lifejackets worn by all crew serviced annually" at bounding box center [906, 474] width 406 height 16
click at [703, 469] on p "Inflatable Lifejackets worn by all crew serviced annually" at bounding box center [906, 474] width 406 height 16
drag, startPoint x: 694, startPoint y: 469, endPoint x: 957, endPoint y: 482, distance: 262.6
copy p "Inflatable Lifejackets worn by all crew serviced annually"
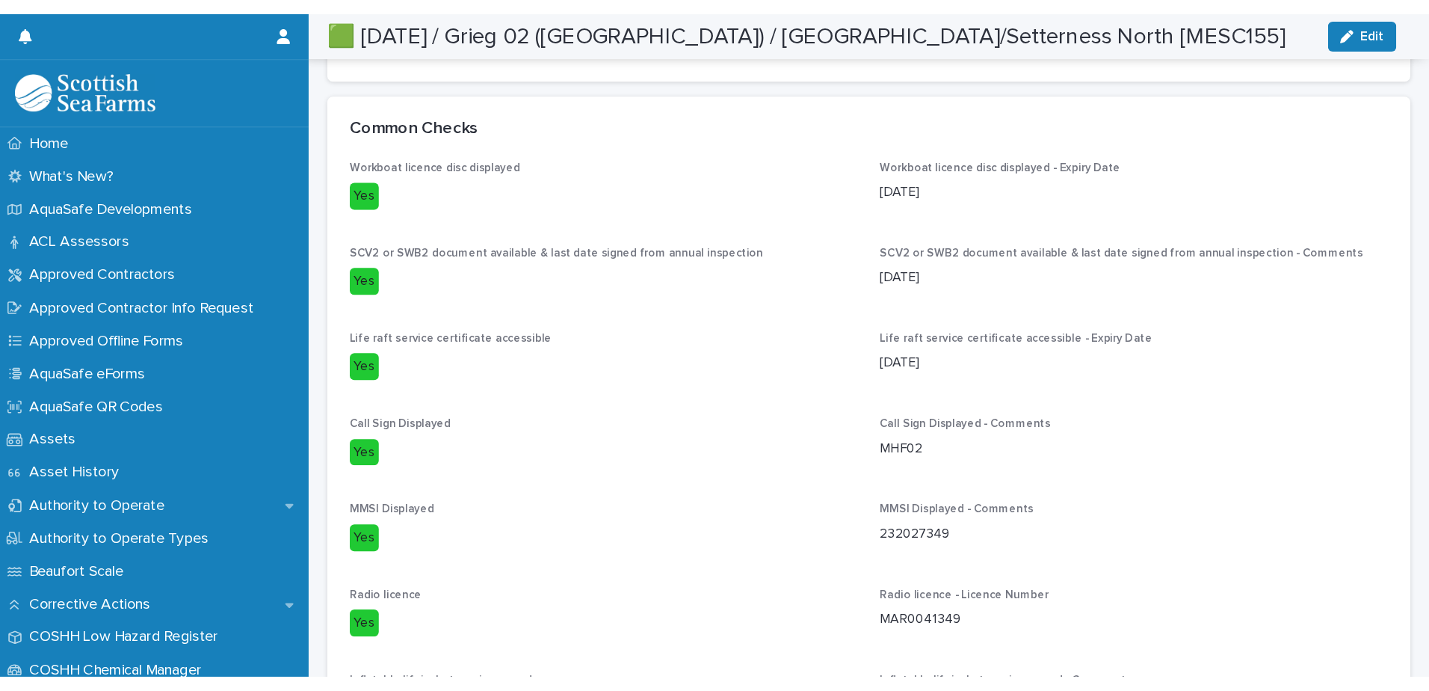
scroll to position [352, 0]
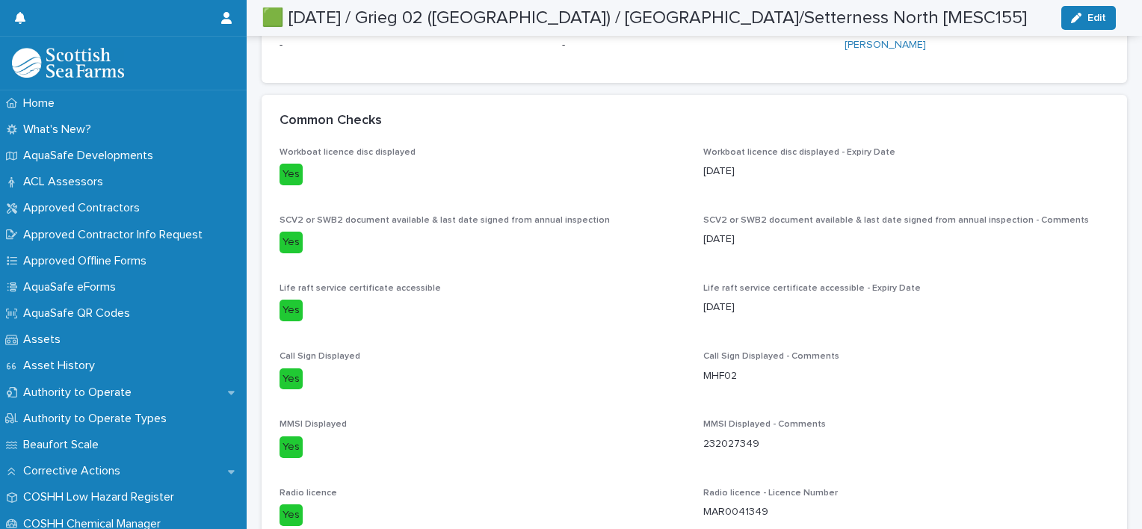
click at [1108, 34] on div "🟩 [DATE] / Grieg 02 ([GEOGRAPHIC_DATA]) / [GEOGRAPHIC_DATA]/Setterness North [M…" at bounding box center [689, 18] width 854 height 36
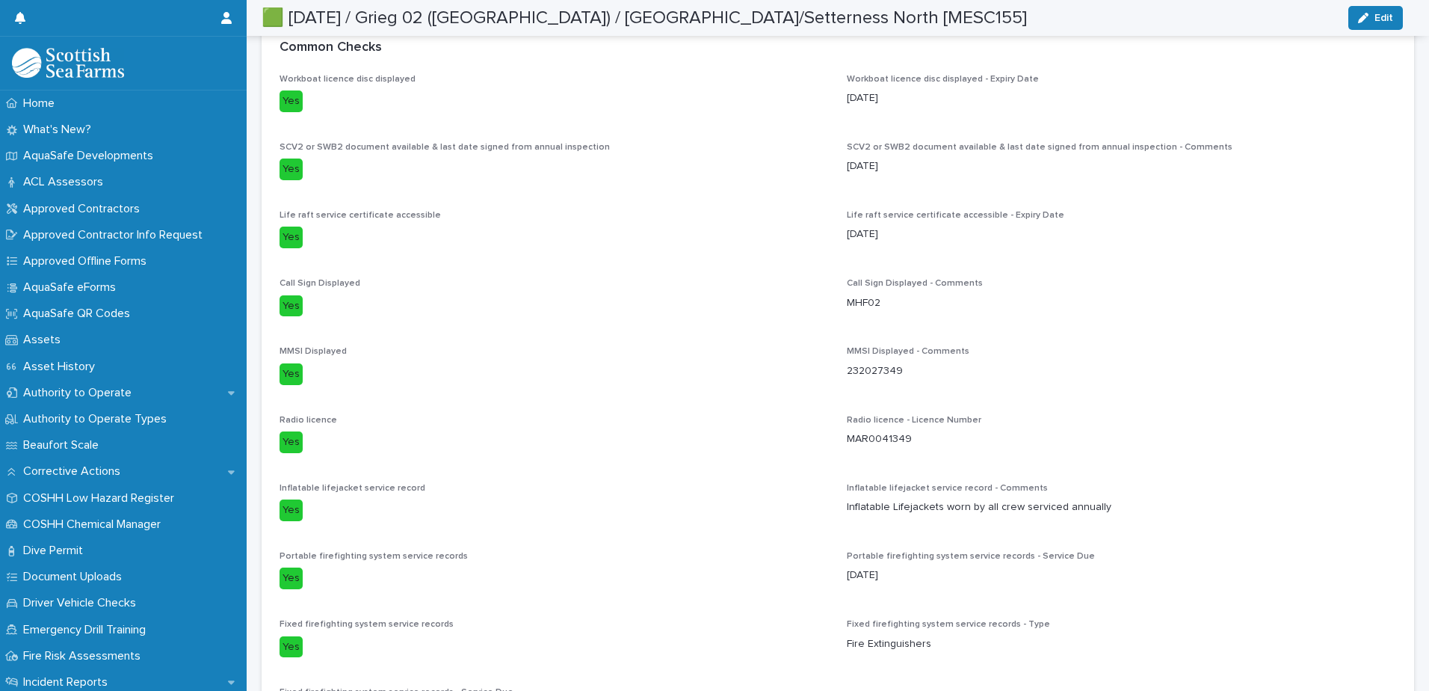
scroll to position [398, 0]
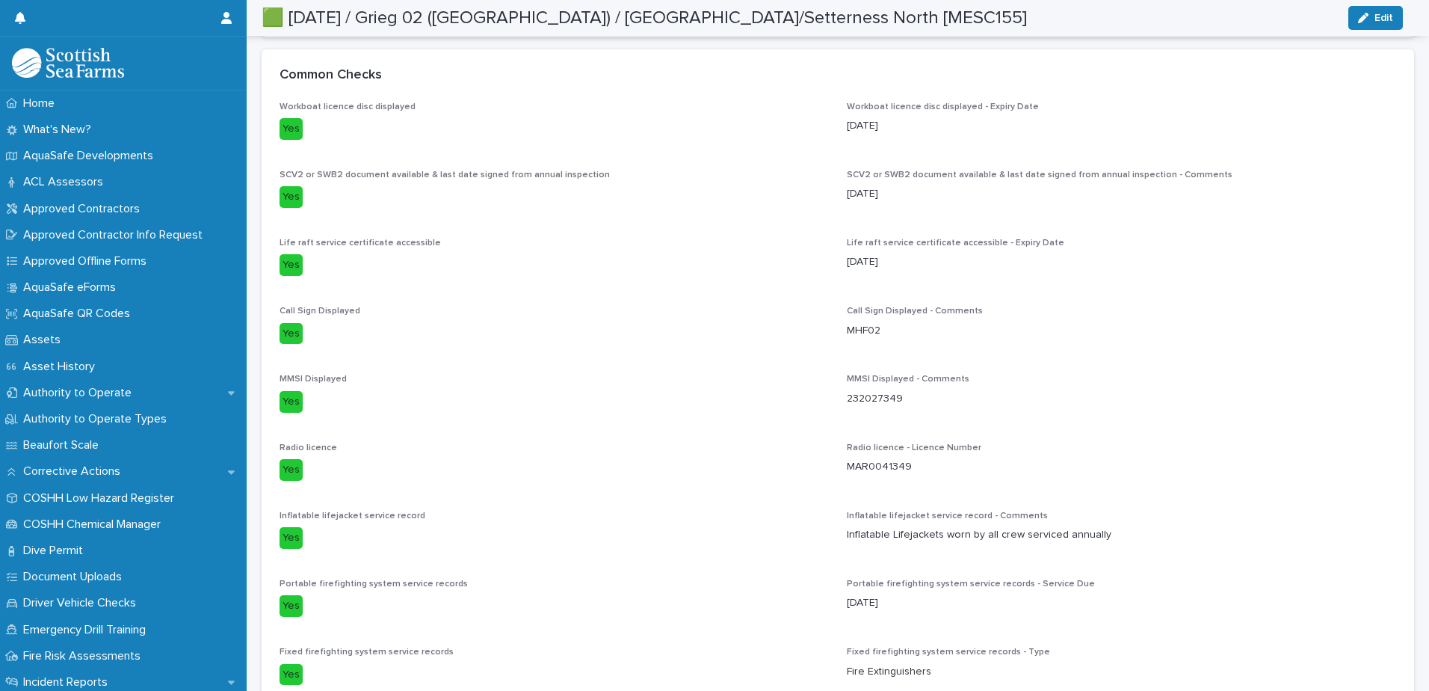
click at [877, 266] on p "[DATE]" at bounding box center [1121, 262] width 549 height 16
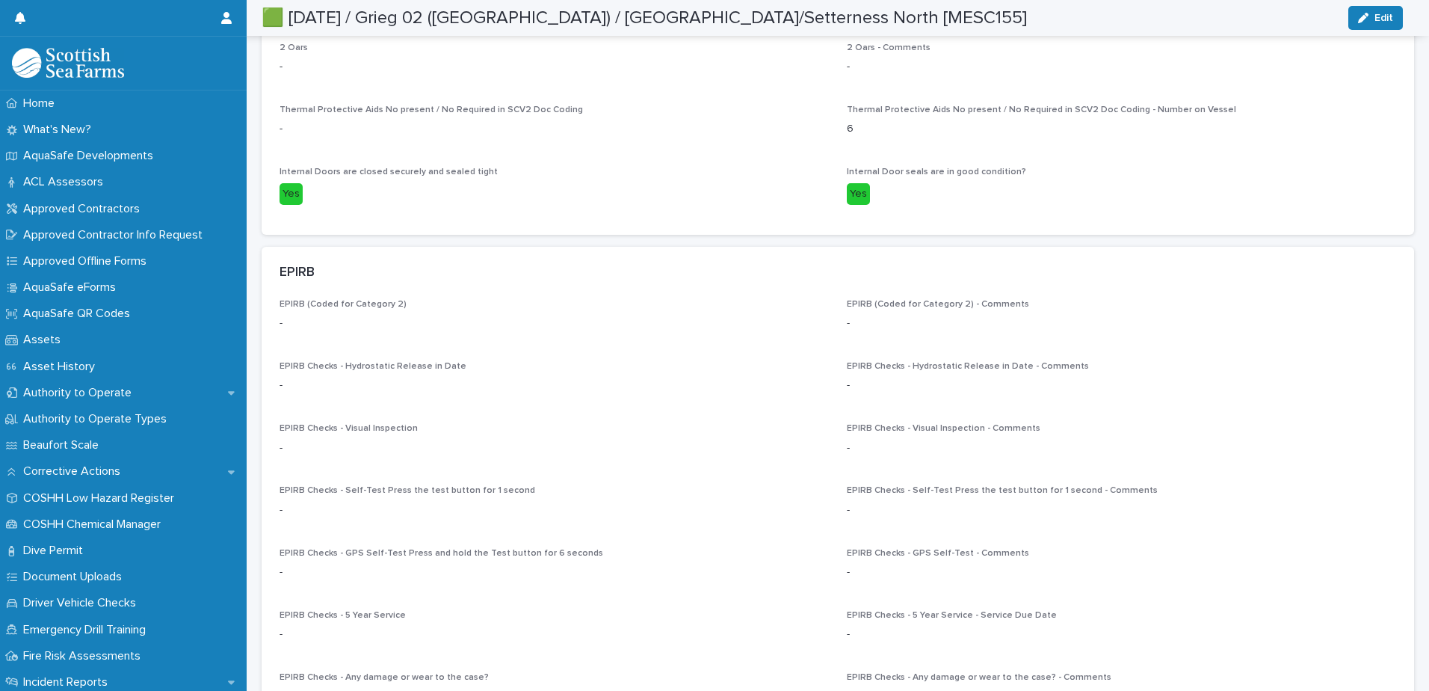
scroll to position [5408, 0]
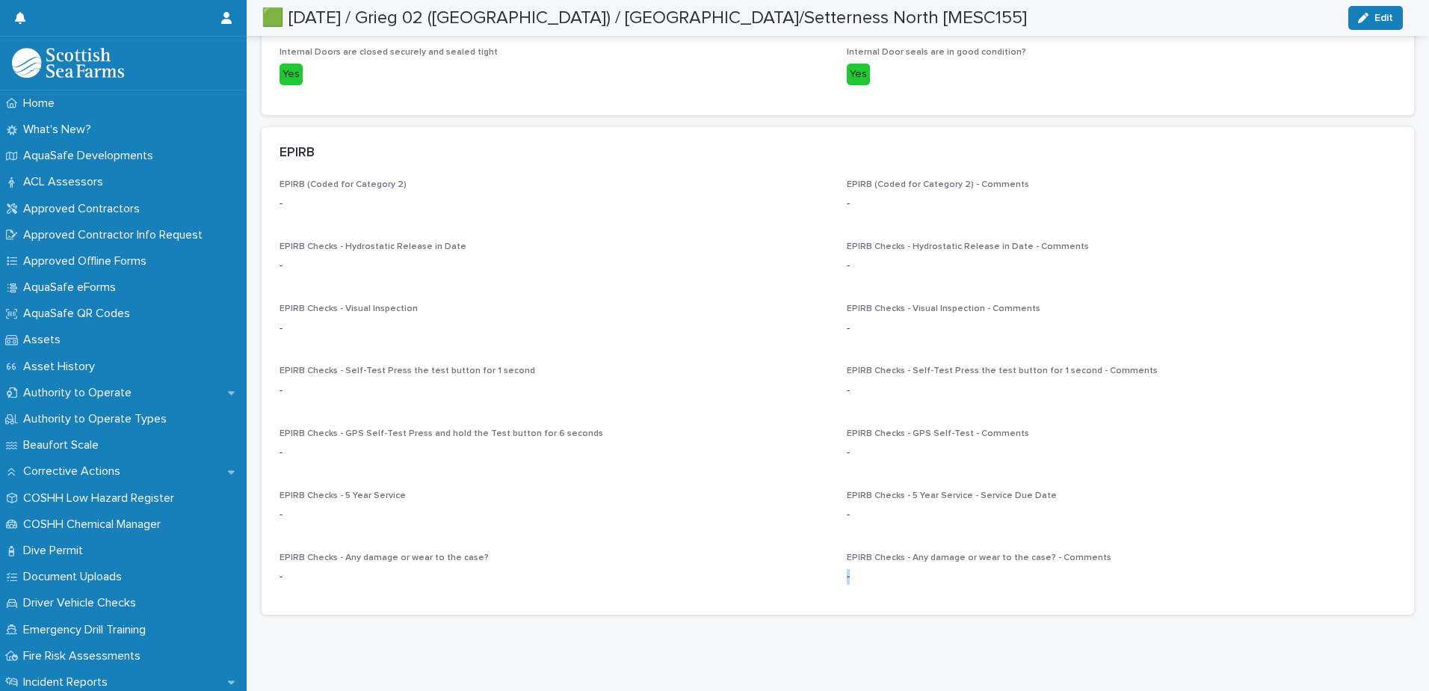
drag, startPoint x: 1333, startPoint y: 556, endPoint x: 1364, endPoint y: 609, distance: 61.7
drag, startPoint x: 1364, startPoint y: 609, endPoint x: 1416, endPoint y: 627, distance: 54.6
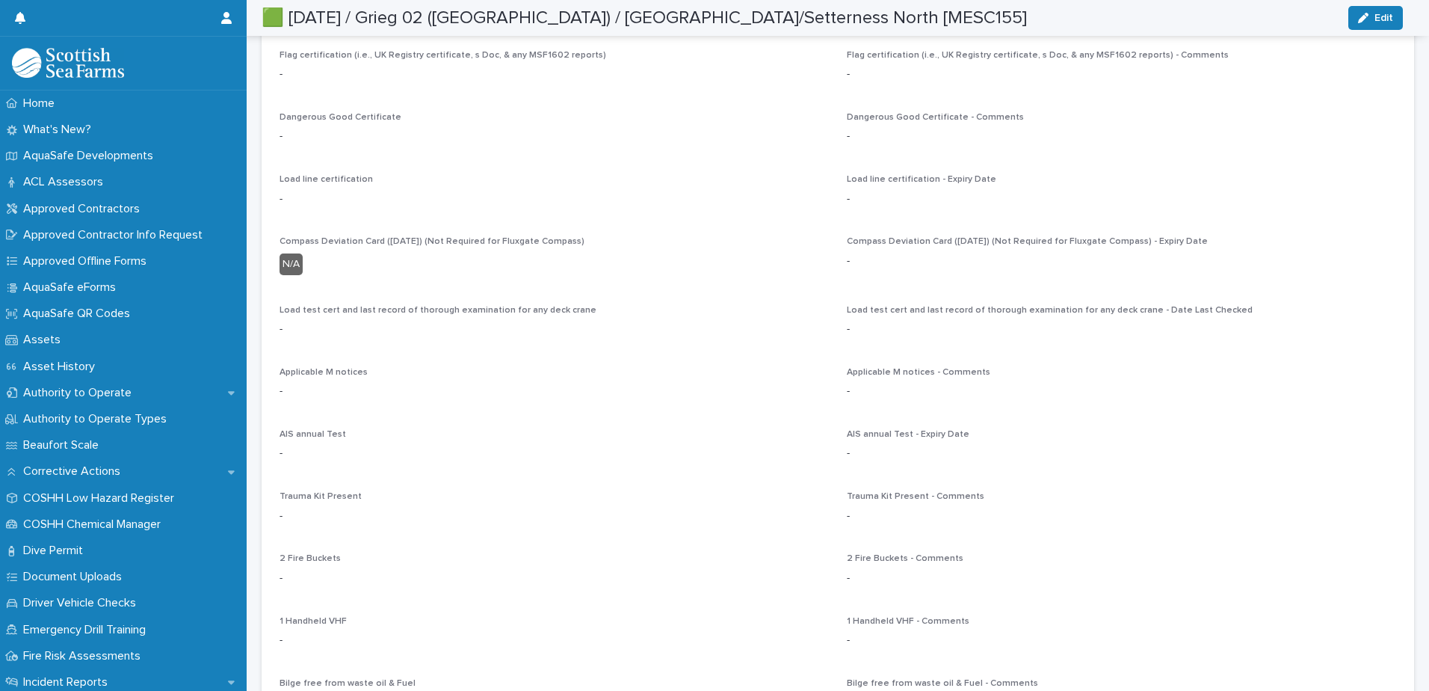
scroll to position [3922, 0]
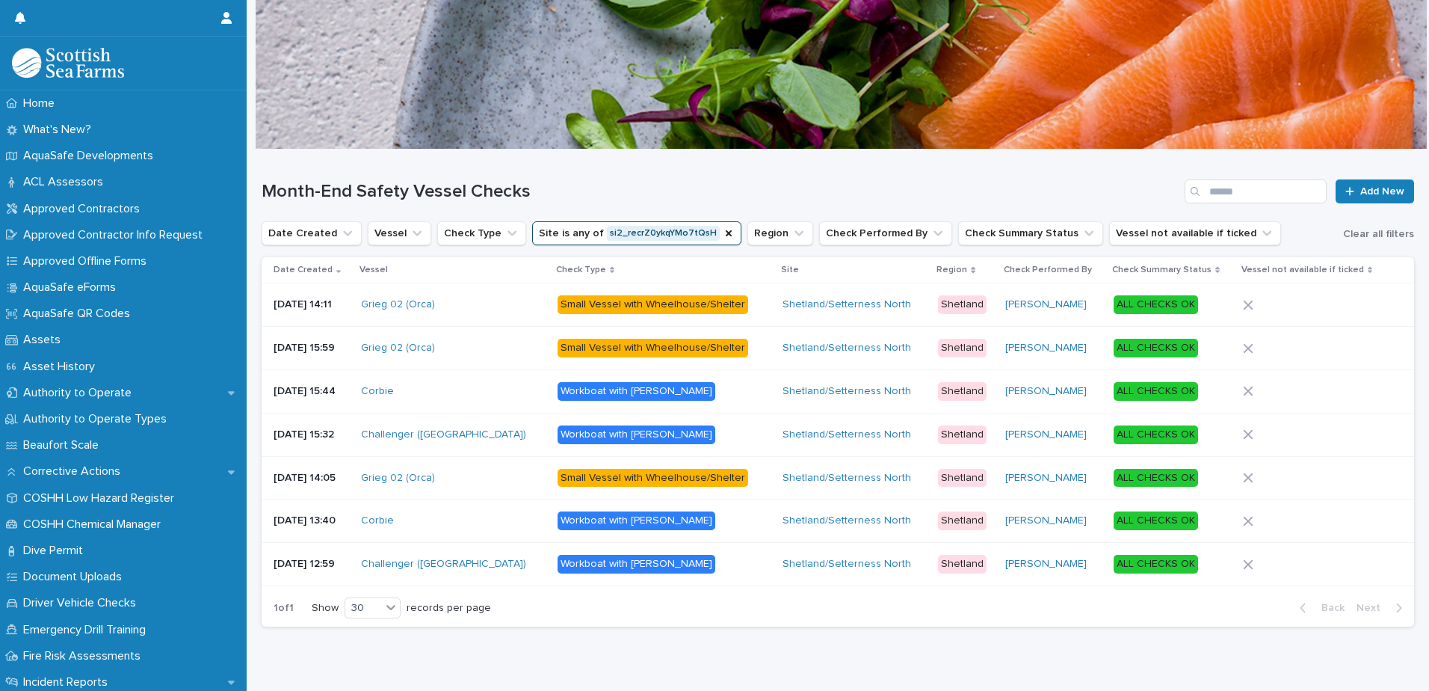
click at [686, 436] on p "Workboat with [PERSON_NAME]" at bounding box center [664, 434] width 213 height 19
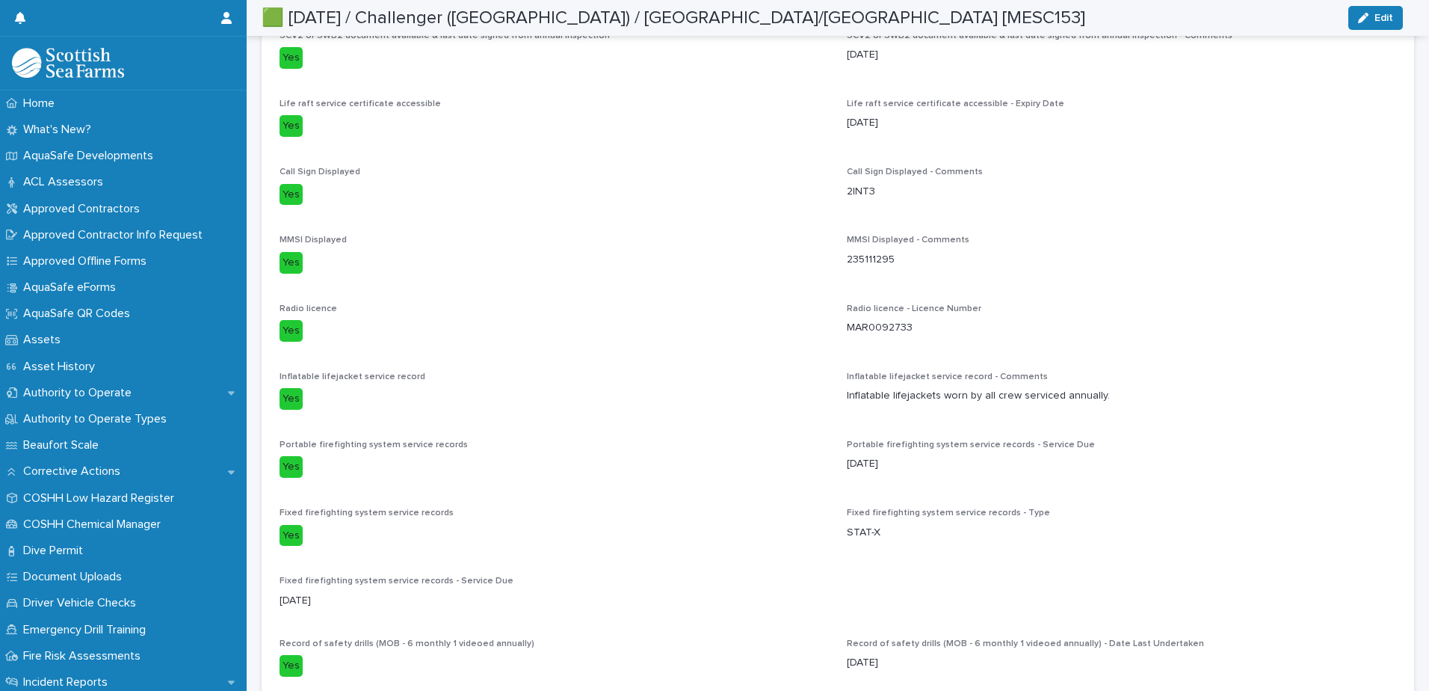
scroll to position [508, 0]
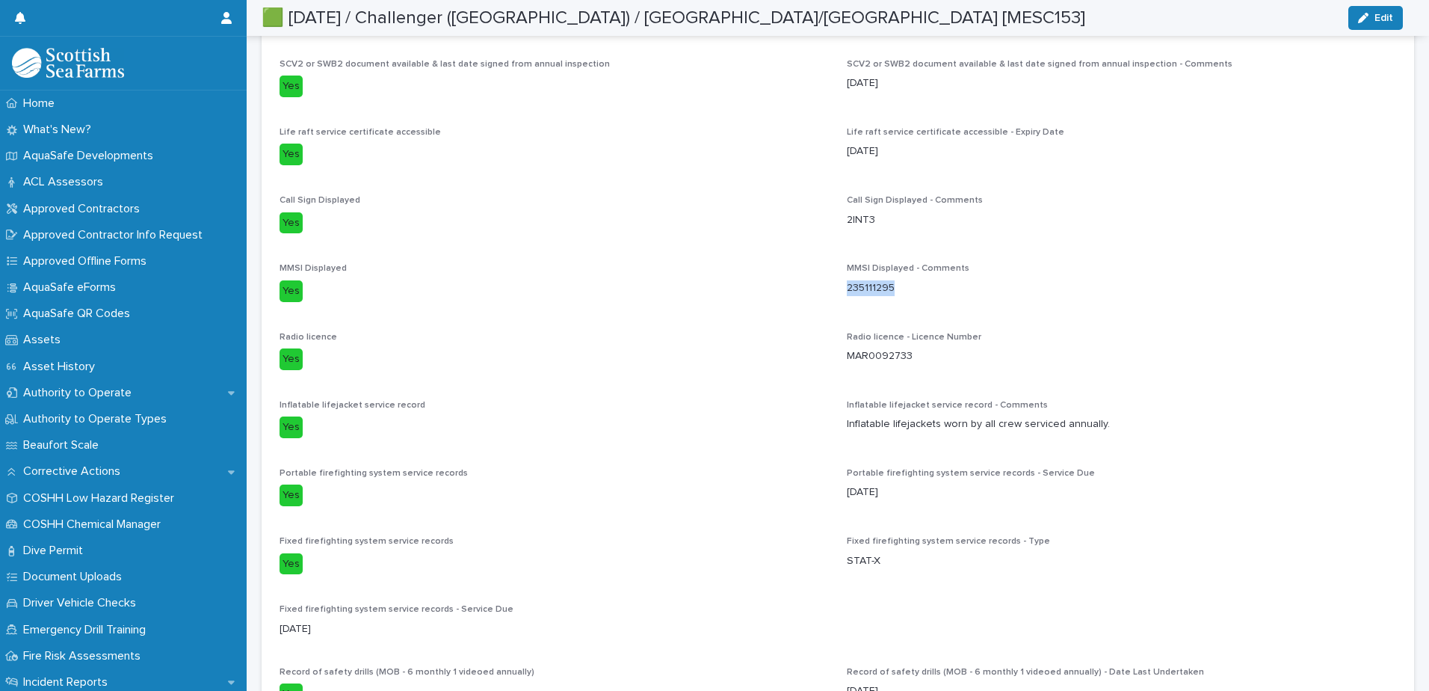
drag, startPoint x: 893, startPoint y: 270, endPoint x: 836, endPoint y: 273, distance: 56.9
drag, startPoint x: 836, startPoint y: 273, endPoint x: 868, endPoint y: 270, distance: 31.5
copy p "235111295"
click at [905, 348] on p "MAR0092733" at bounding box center [1121, 356] width 549 height 16
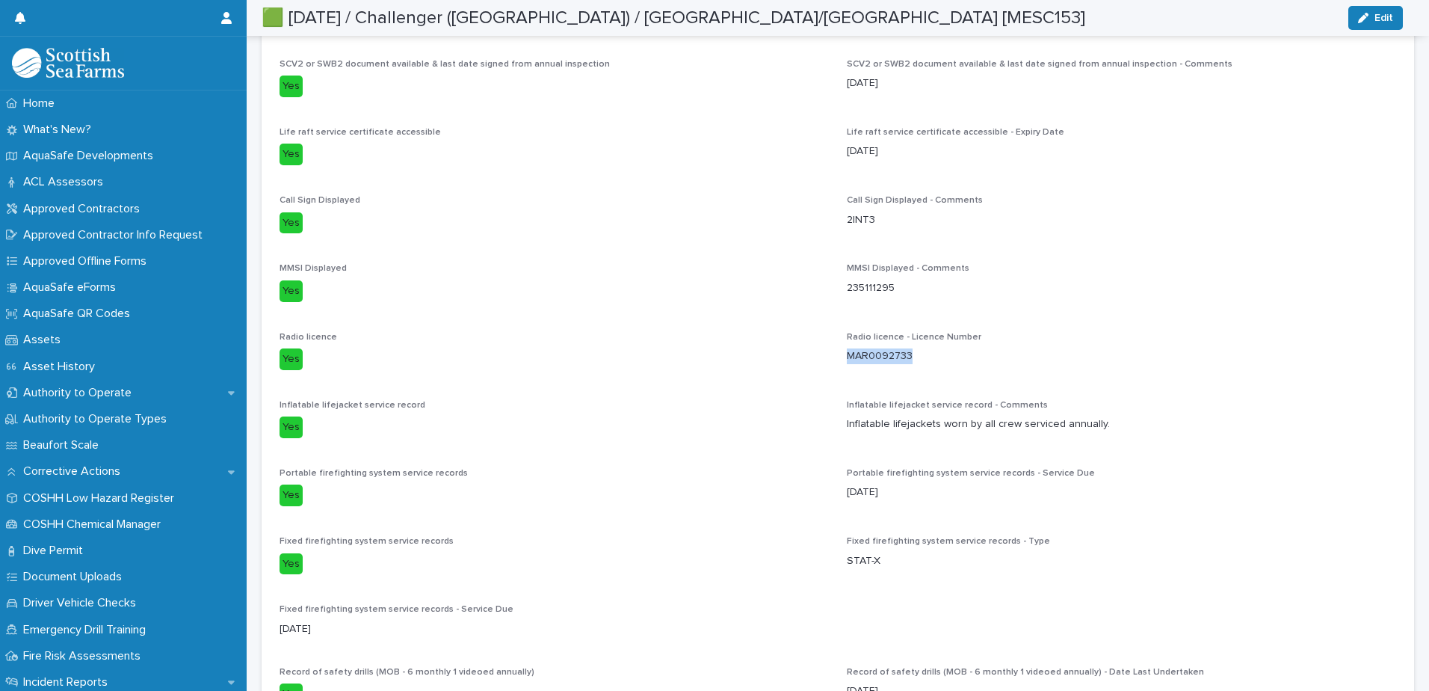
drag, startPoint x: 905, startPoint y: 342, endPoint x: 864, endPoint y: 347, distance: 41.4
click at [864, 348] on p "MAR0092733" at bounding box center [1121, 356] width 549 height 16
copy p "MAR0092733"
drag, startPoint x: 1099, startPoint y: 407, endPoint x: 842, endPoint y: 425, distance: 257.0
click at [847, 425] on div "Inflatable lifejacket service record - Comments Inflatable lifejackets worn by …" at bounding box center [1121, 422] width 549 height 44
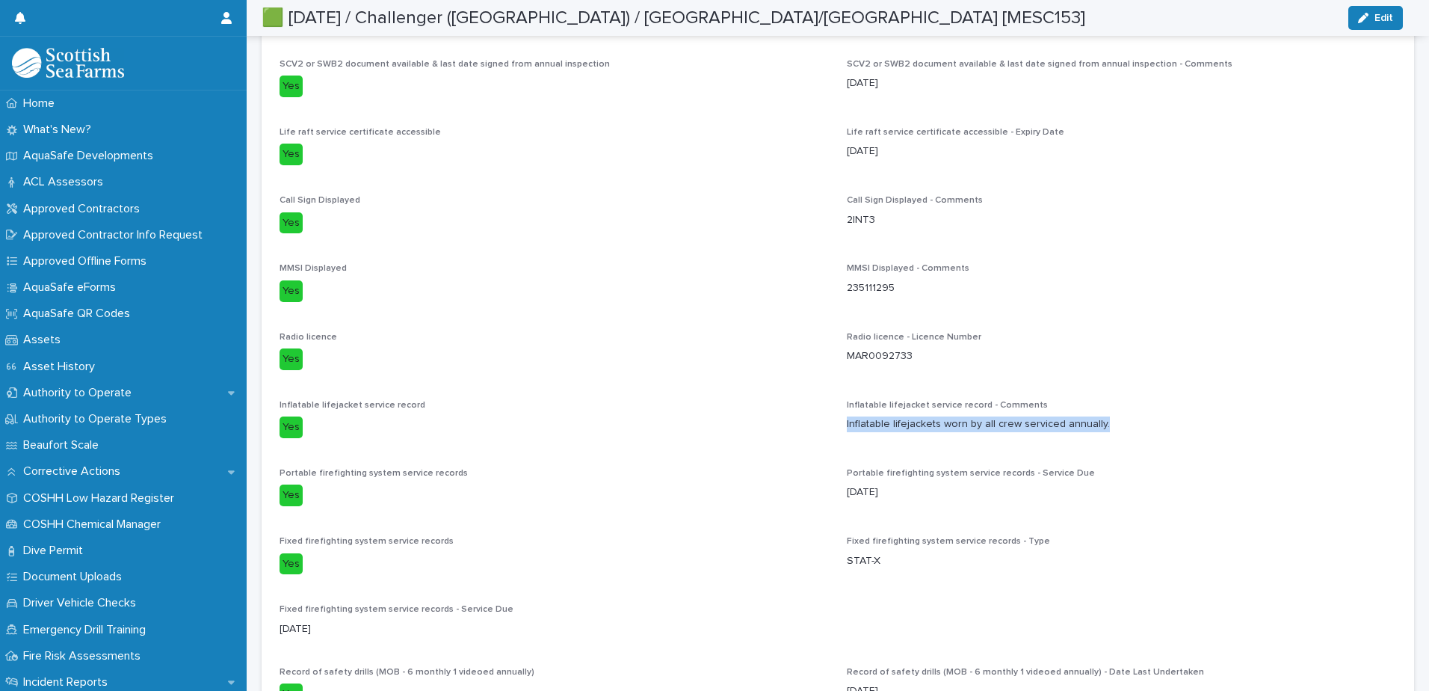
drag, startPoint x: 842, startPoint y: 425, endPoint x: 925, endPoint y: 412, distance: 83.2
copy p "Inflatable lifejackets worn by all crew serviced annually."
click at [892, 484] on p "[DATE]" at bounding box center [1121, 492] width 549 height 16
click at [881, 485] on p "[DATE]" at bounding box center [1121, 492] width 549 height 16
click at [886, 484] on p "[DATE]" at bounding box center [1121, 492] width 549 height 16
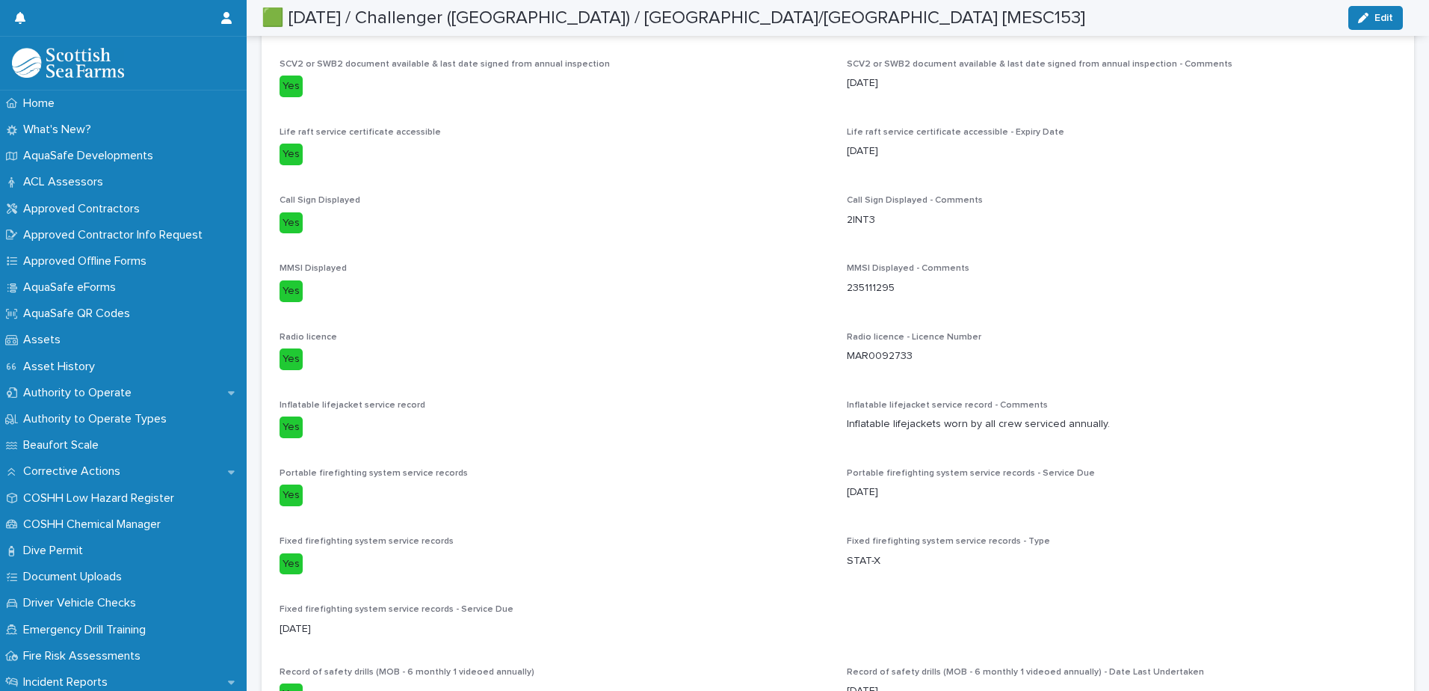
click at [886, 484] on p "[DATE]" at bounding box center [1121, 492] width 549 height 16
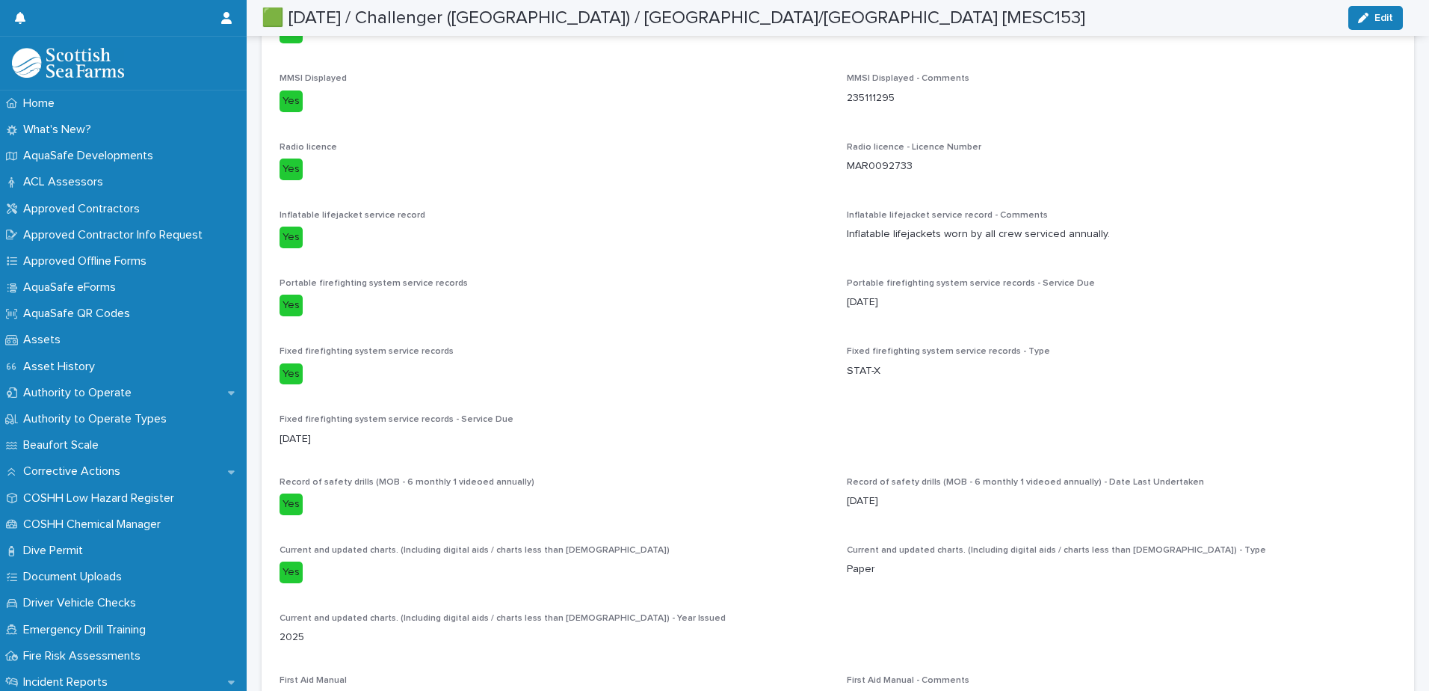
scroll to position [705, 0]
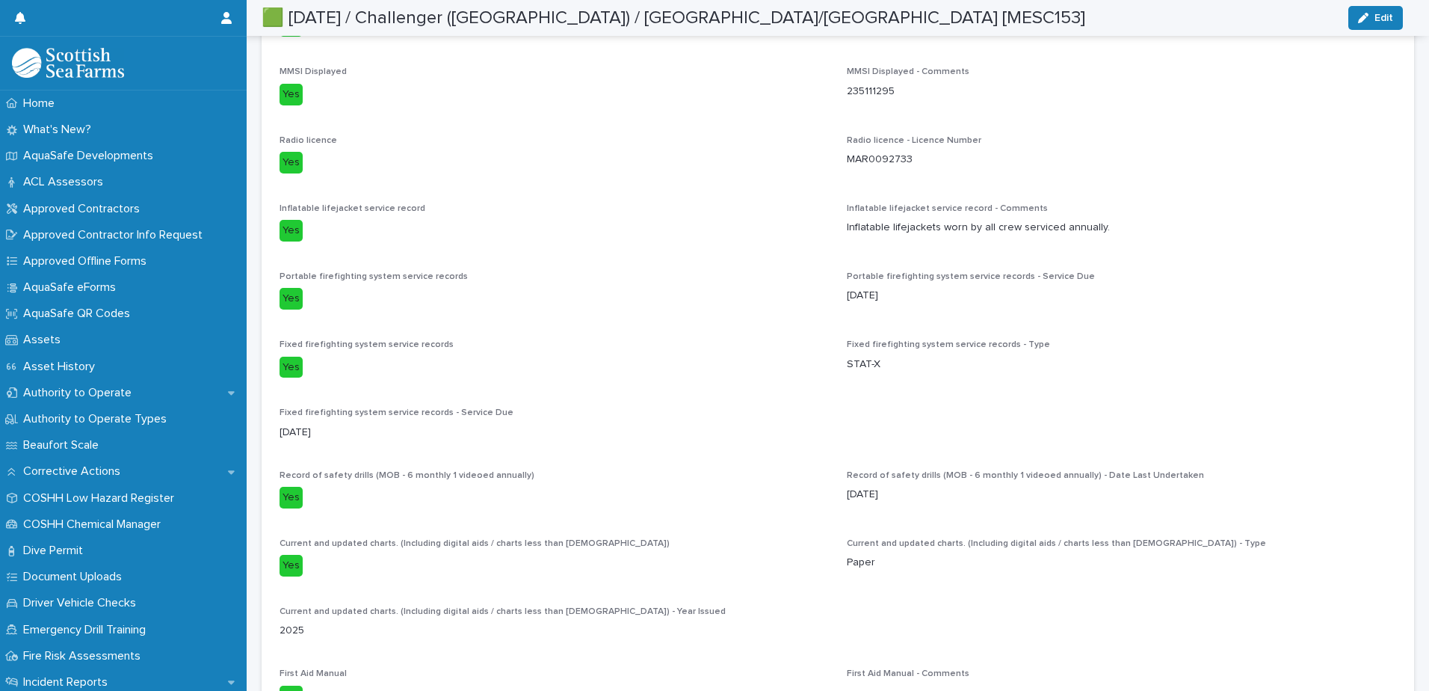
click at [1141, 136] on div "Home What's New? AquaSafe Developments ACL Assessors Approved Contractors Appro…" at bounding box center [714, 345] width 1429 height 691
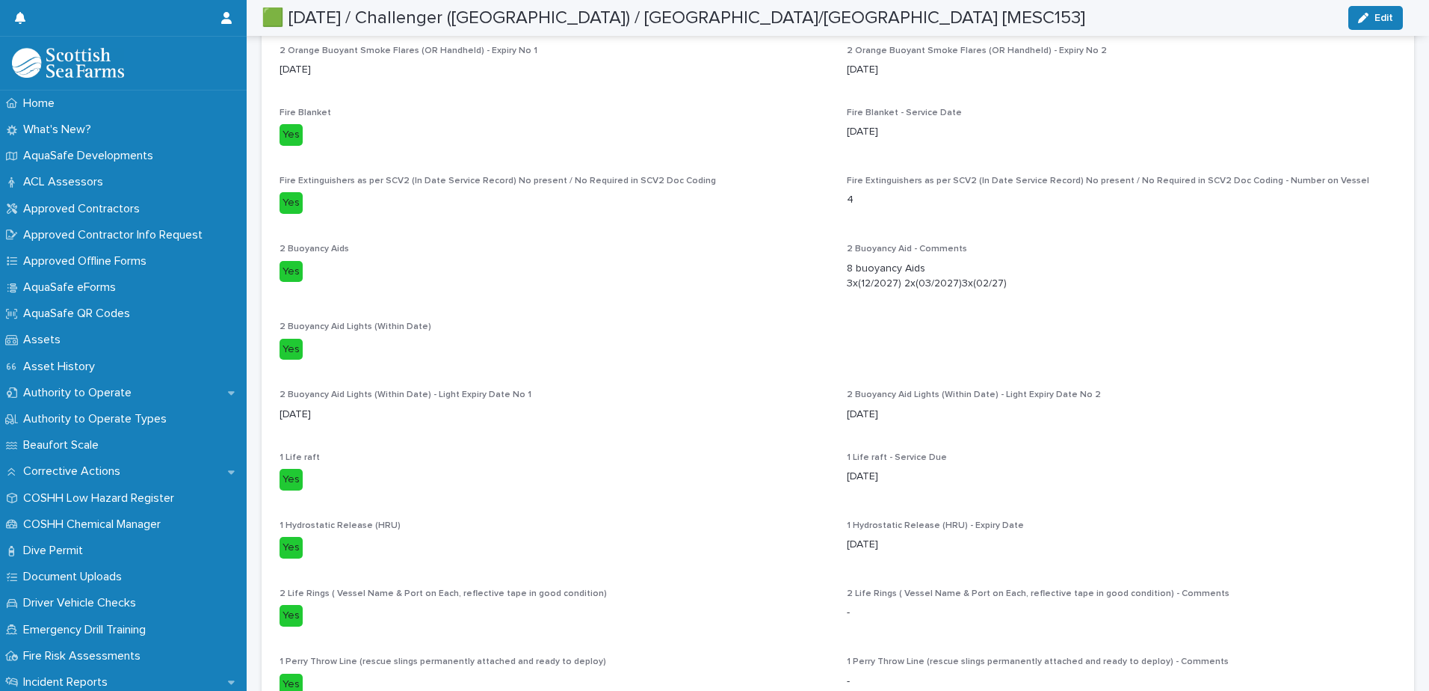
scroll to position [2614, 0]
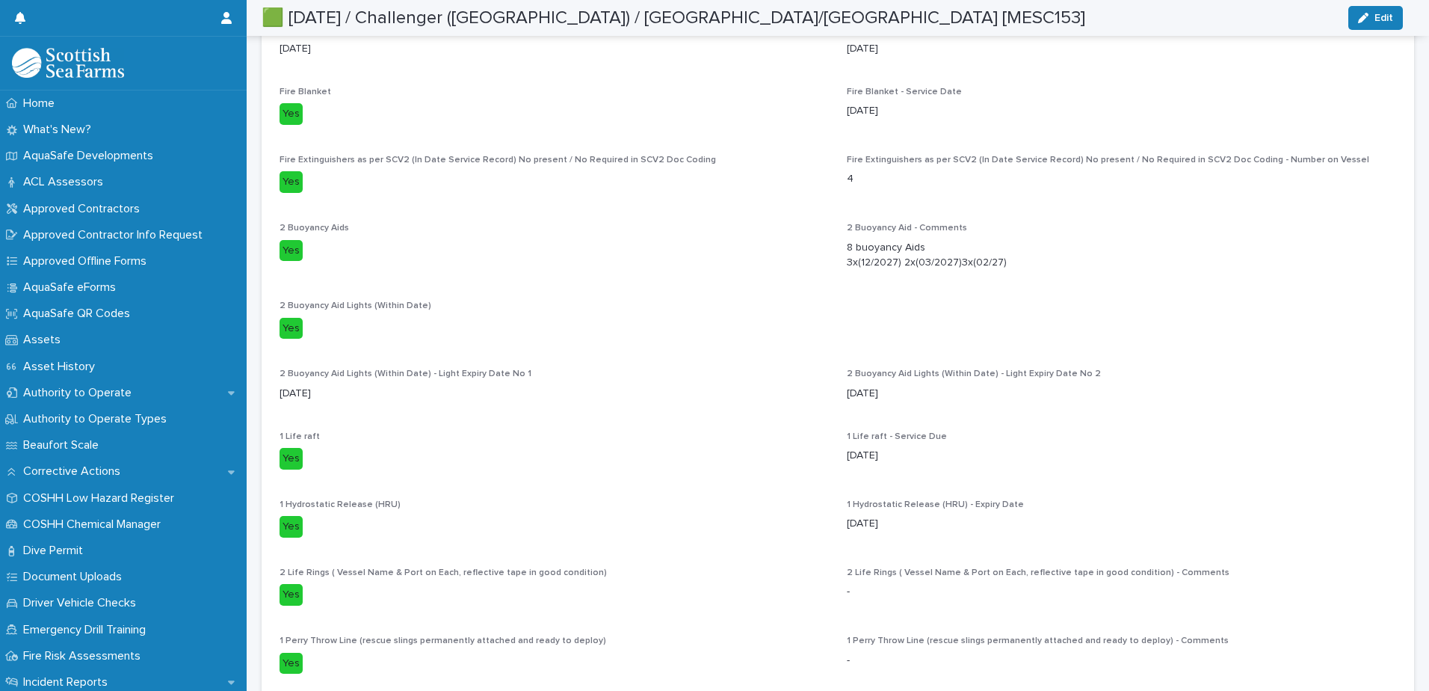
click at [443, 386] on p "[DATE]" at bounding box center [554, 394] width 549 height 16
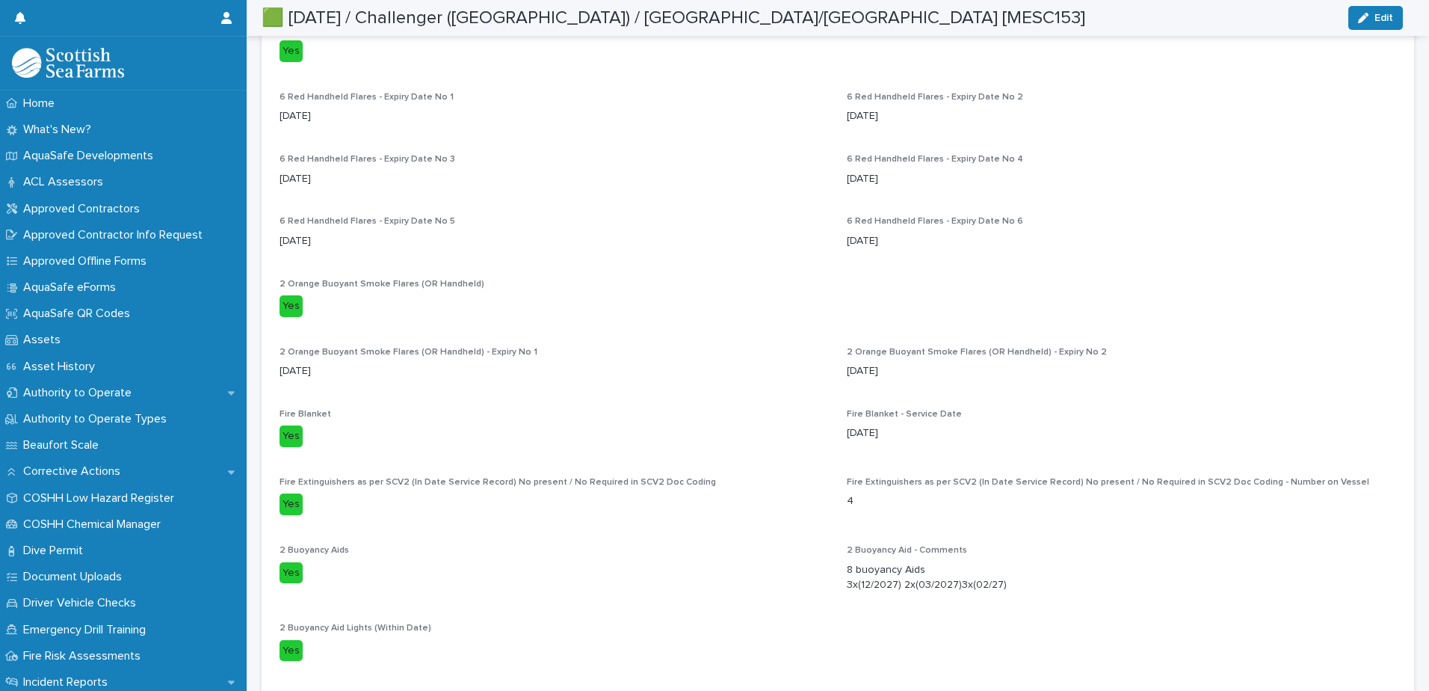
scroll to position [2418, 0]
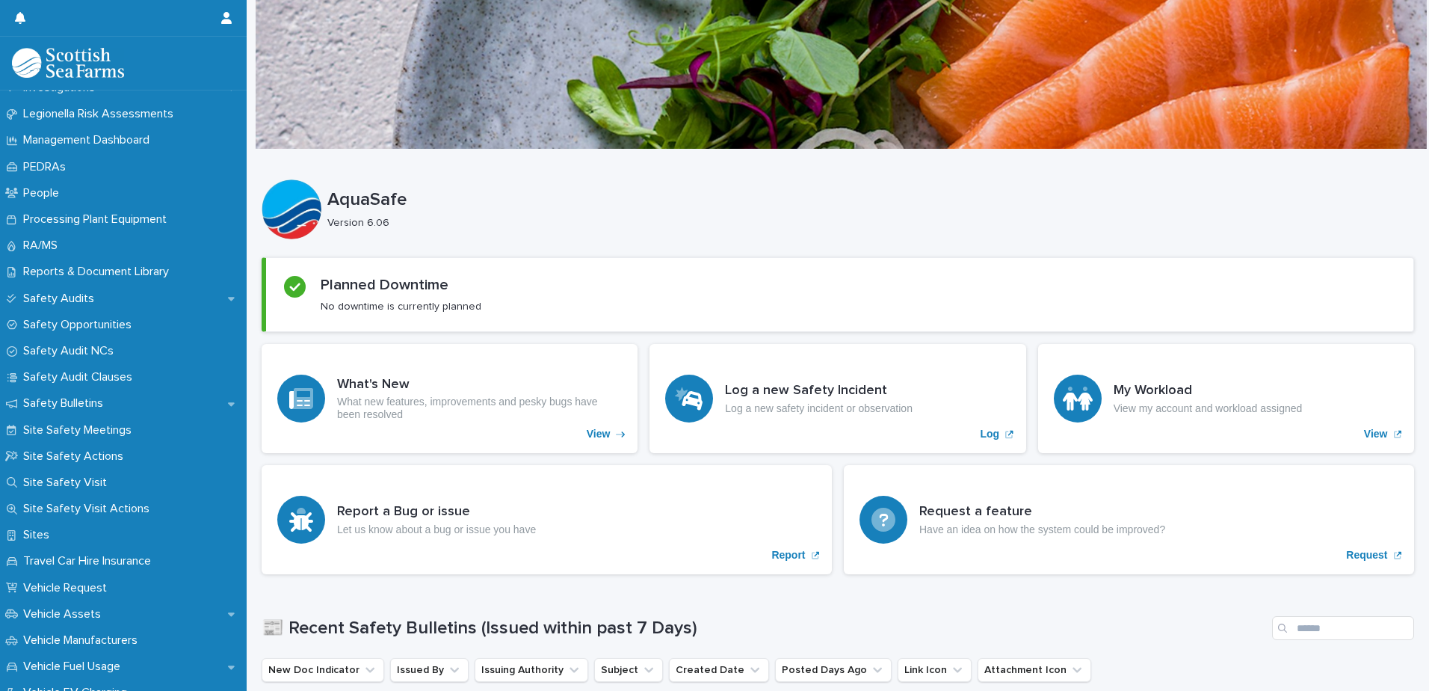
scroll to position [978, 0]
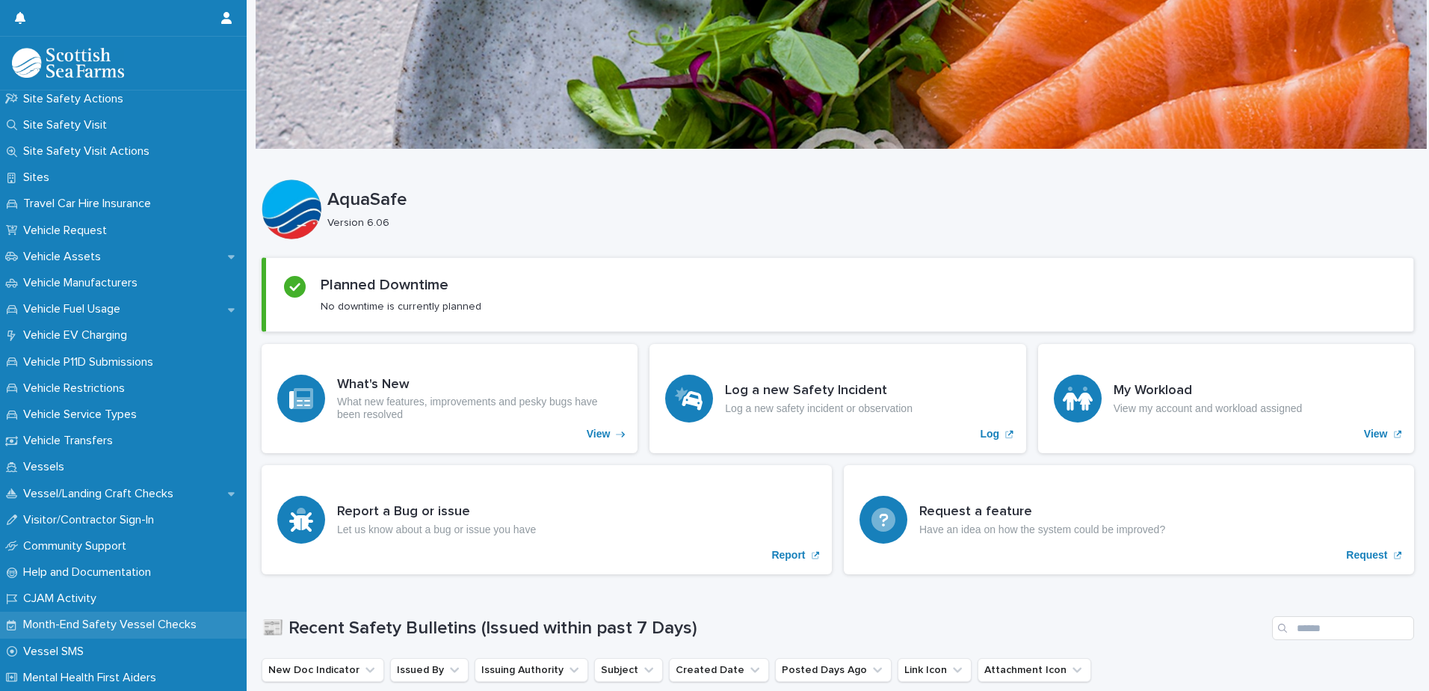
click at [103, 626] on p "Month-End Safety Vessel Checks" at bounding box center [112, 624] width 191 height 14
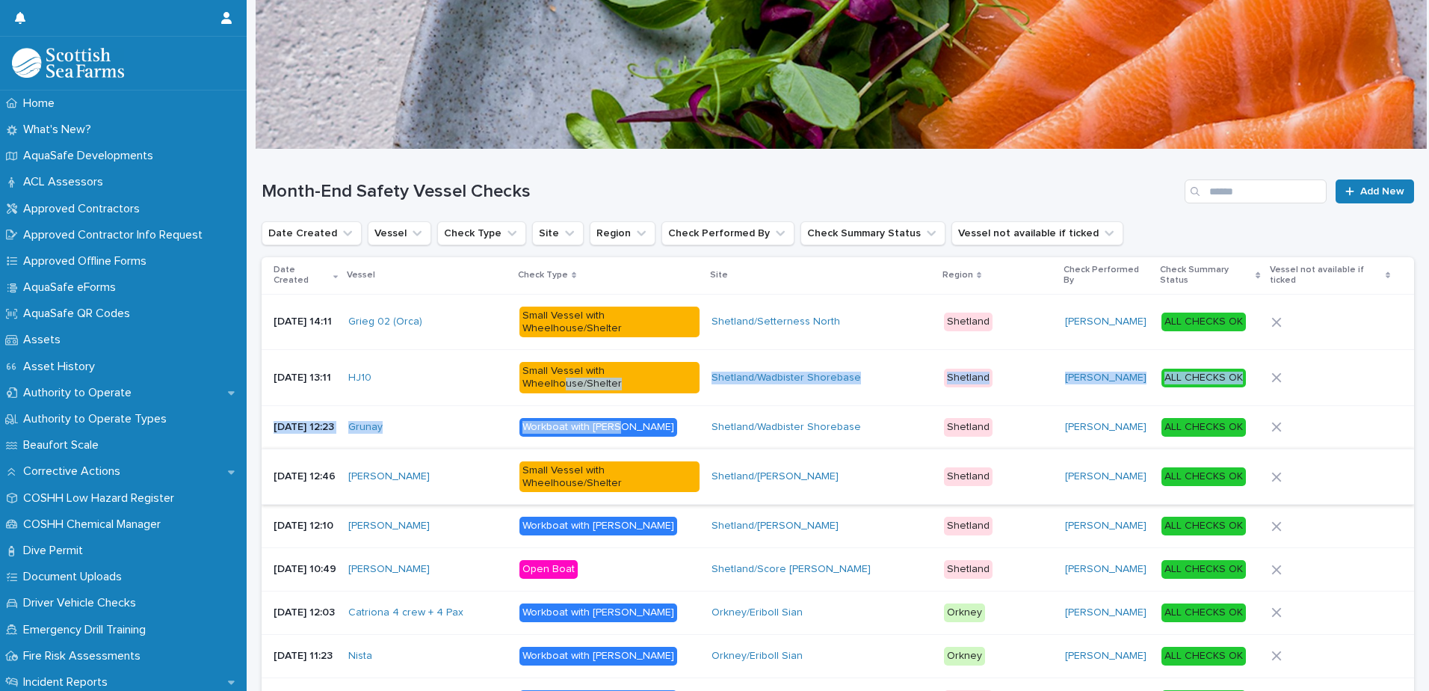
drag, startPoint x: 652, startPoint y: 363, endPoint x: 549, endPoint y: 433, distance: 125.0
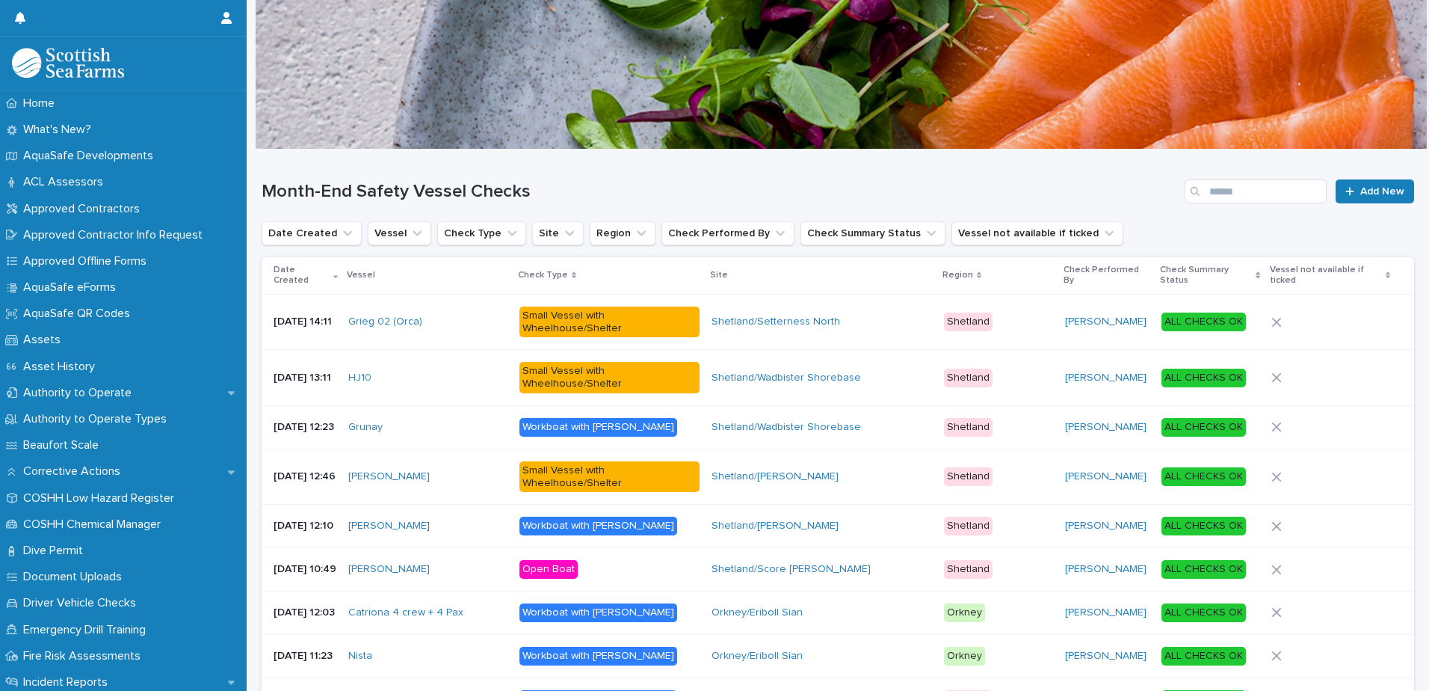
drag, startPoint x: 549, startPoint y: 433, endPoint x: 667, endPoint y: 192, distance: 268.4
click at [667, 192] on h1 "Month-End Safety Vessel Checks" at bounding box center [720, 192] width 917 height 22
click at [1365, 192] on span "Add New" at bounding box center [1382, 191] width 44 height 10
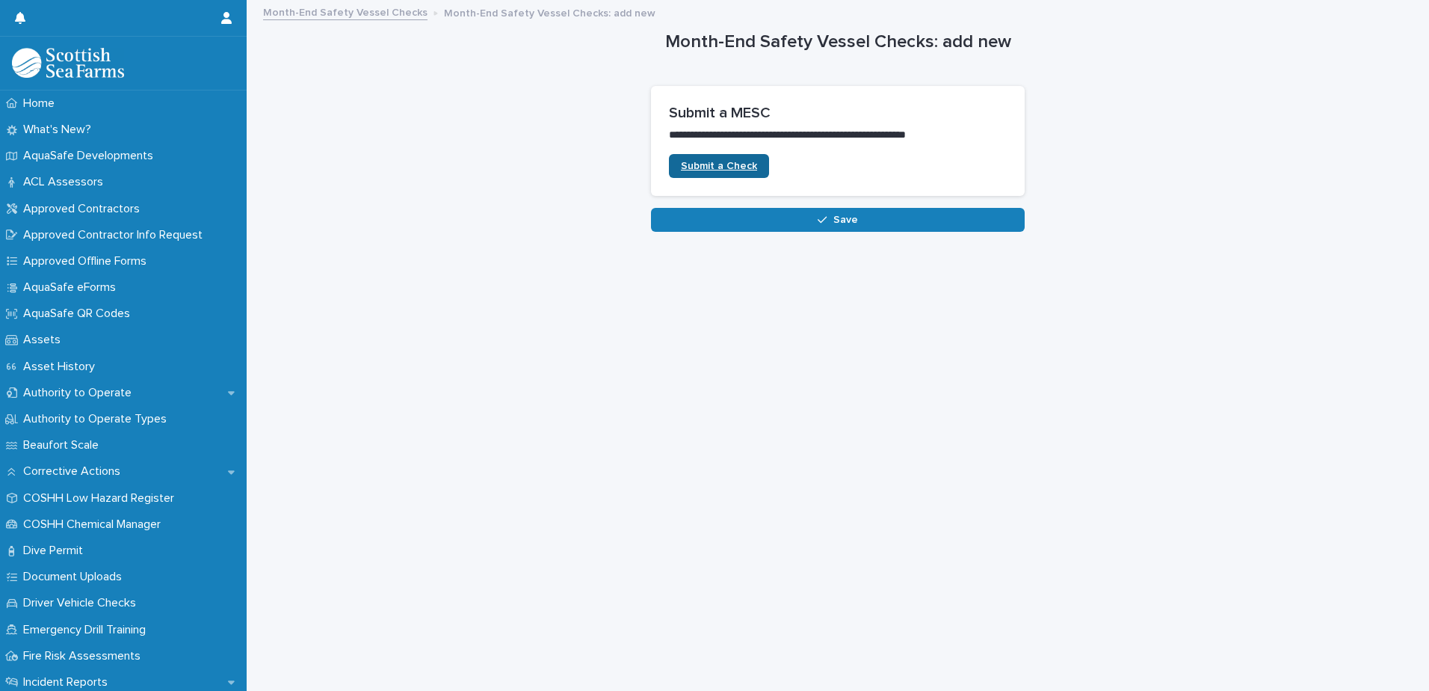
click at [726, 161] on span "Submit a Check" at bounding box center [719, 166] width 76 height 10
